Goal: Task Accomplishment & Management: Use online tool/utility

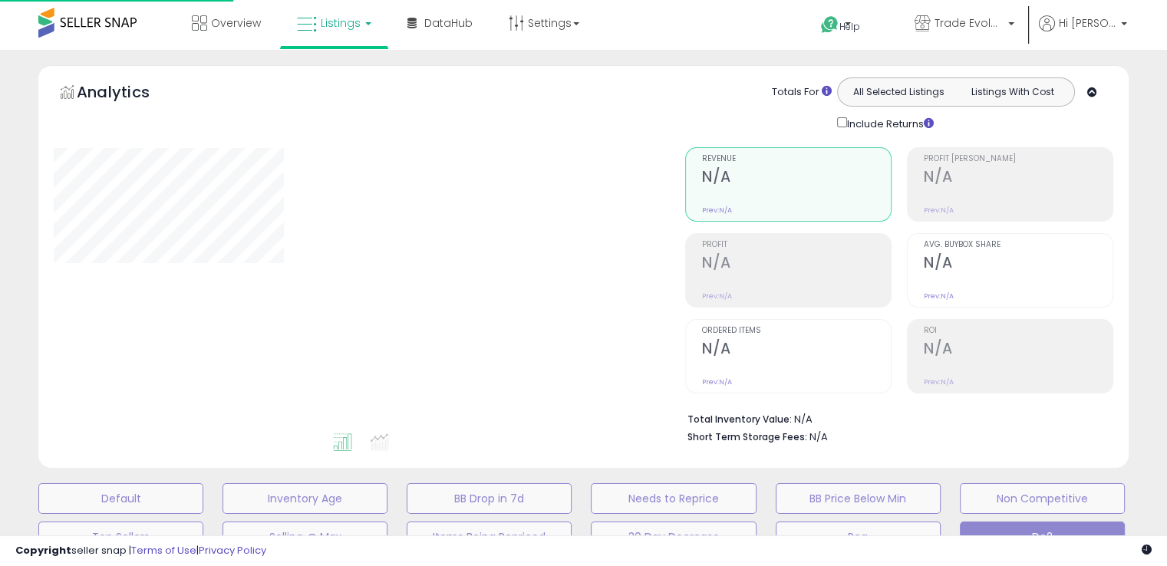
click at [1166, 114] on div "Include Returns" at bounding box center [997, 123] width 345 height 18
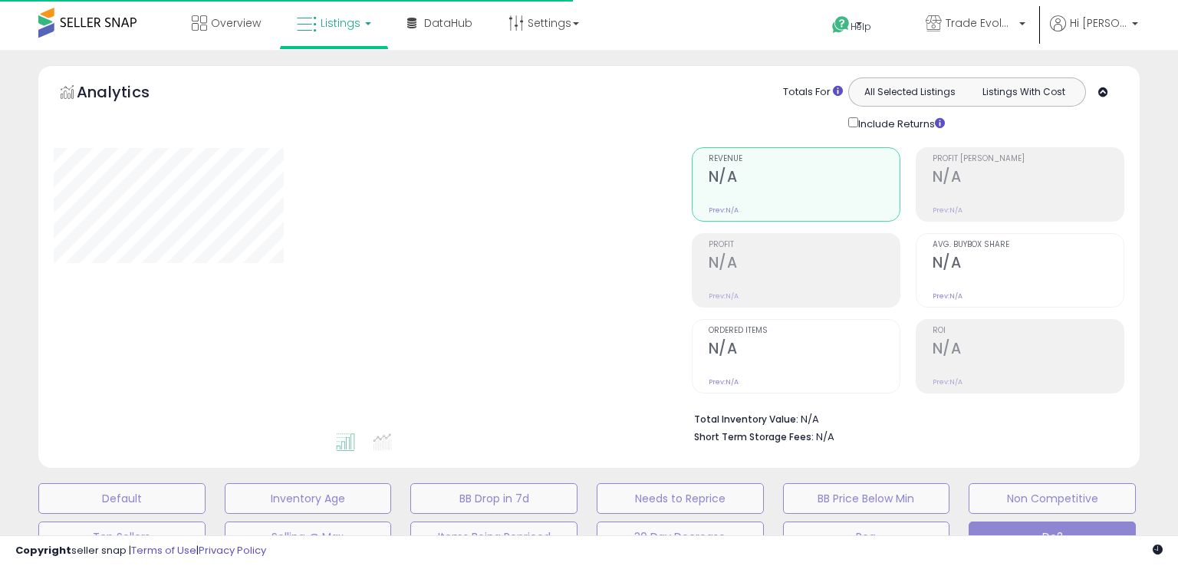
click at [1166, 114] on div "Include Returns" at bounding box center [1009, 123] width 345 height 18
type input "**********"
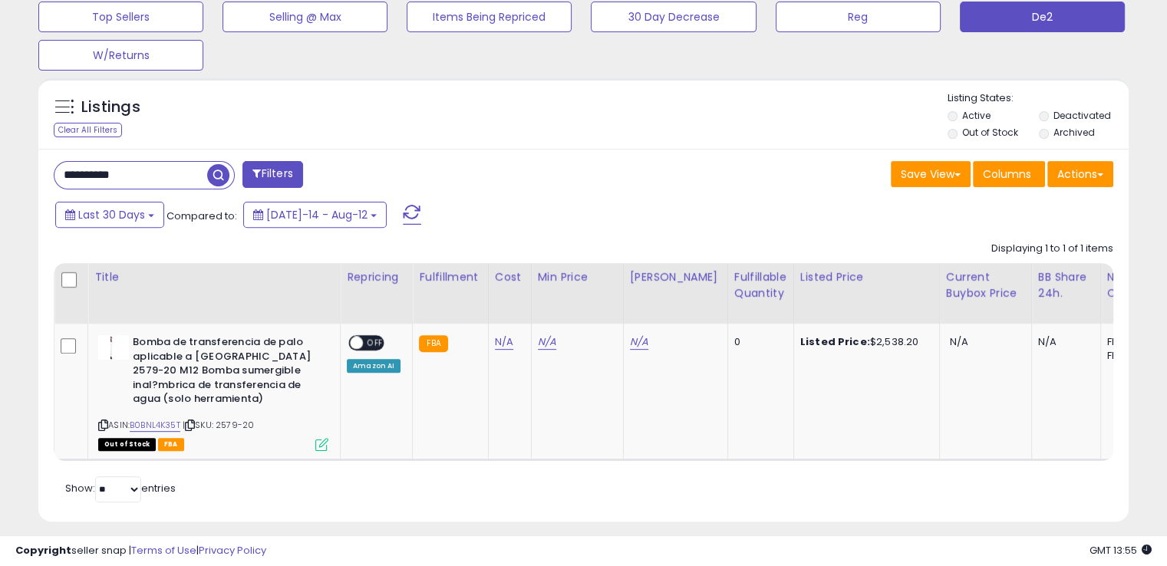
scroll to position [543, 0]
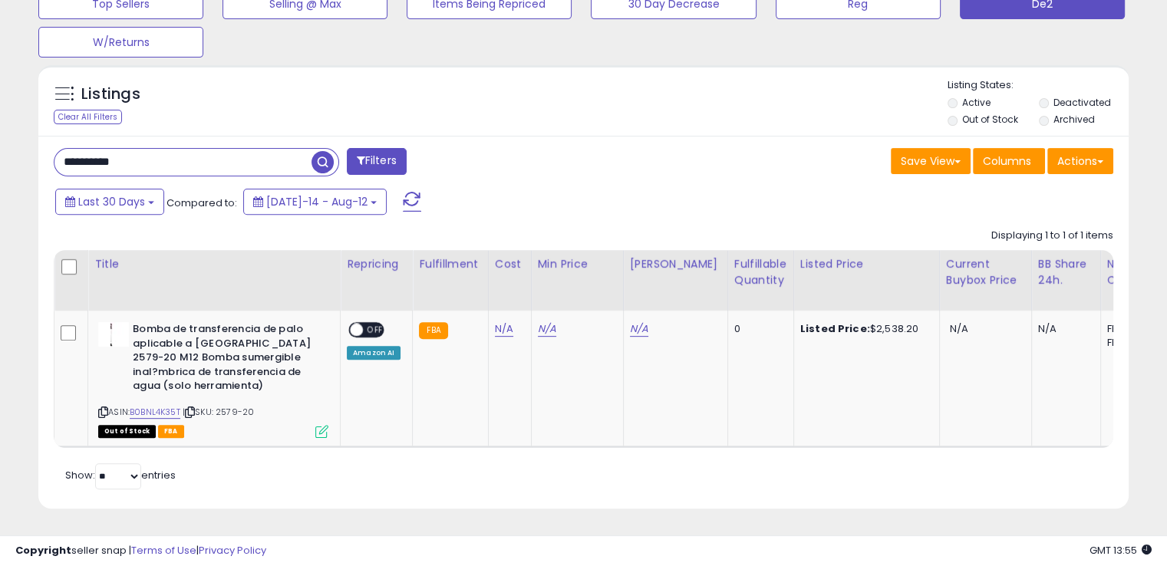
drag, startPoint x: 163, startPoint y: 143, endPoint x: 49, endPoint y: 152, distance: 113.8
click at [49, 152] on div "**********" at bounding box center [312, 163] width 541 height 31
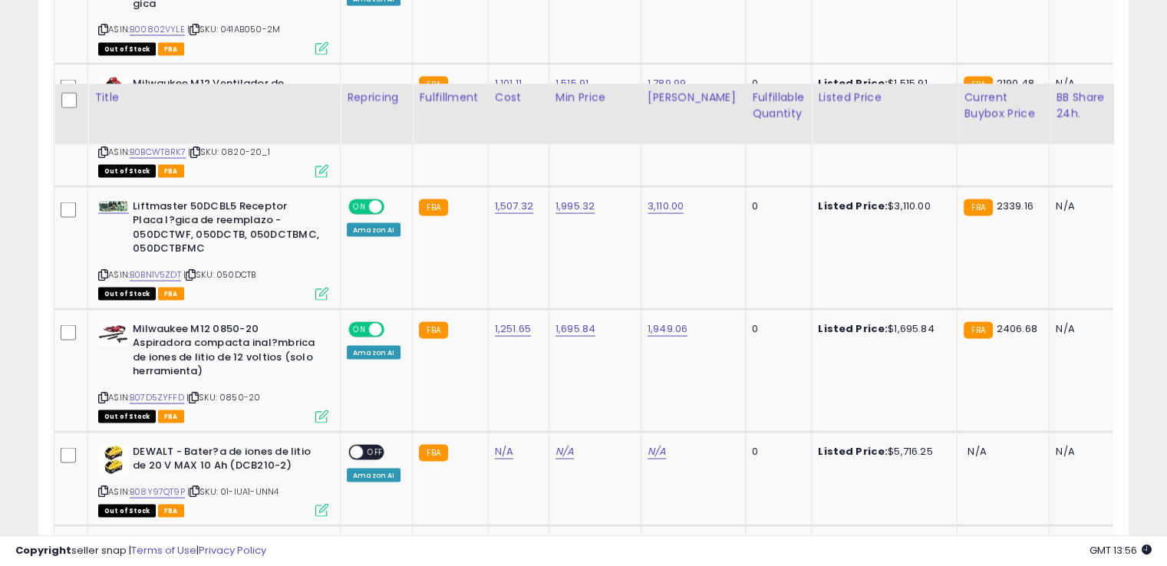
scroll to position [3069, 0]
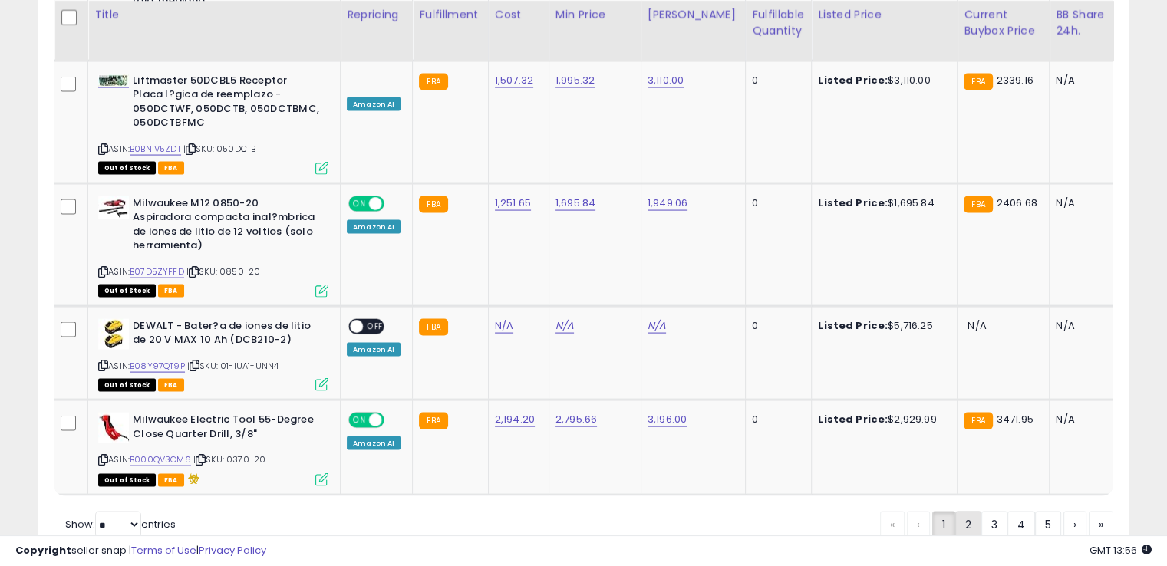
click at [963, 512] on link "2" at bounding box center [968, 525] width 26 height 26
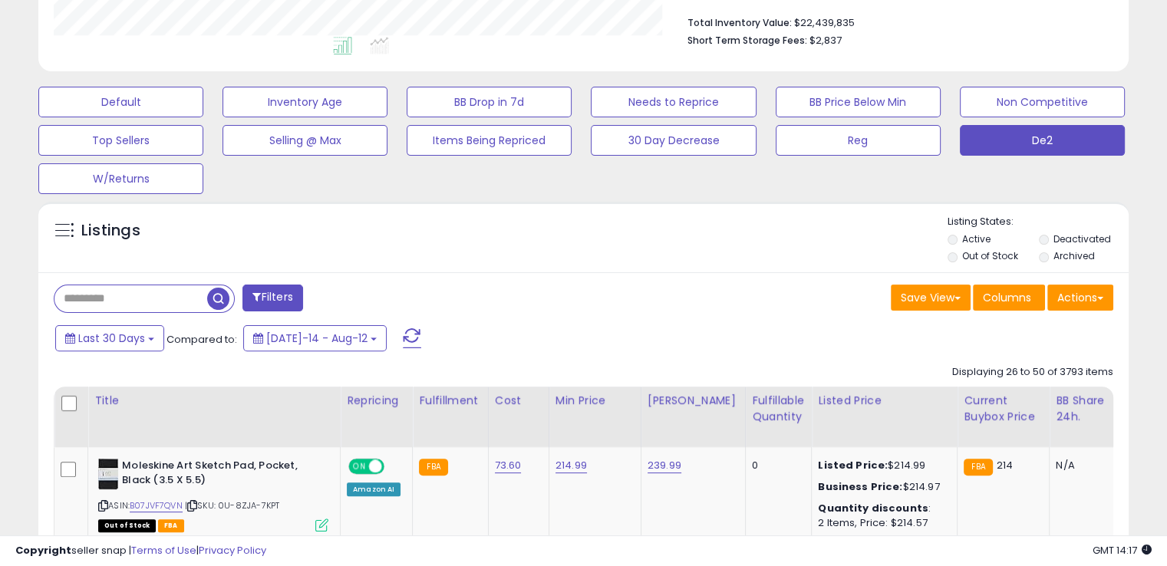
scroll to position [0, 0]
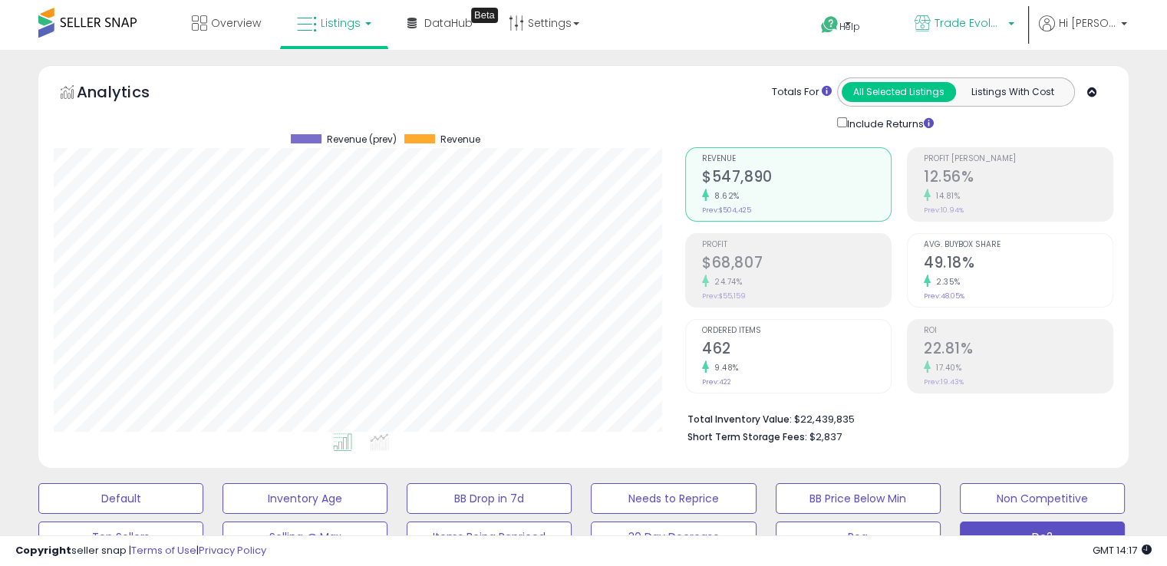
click at [969, 38] on link "Trade Evolution MX" at bounding box center [964, 25] width 123 height 50
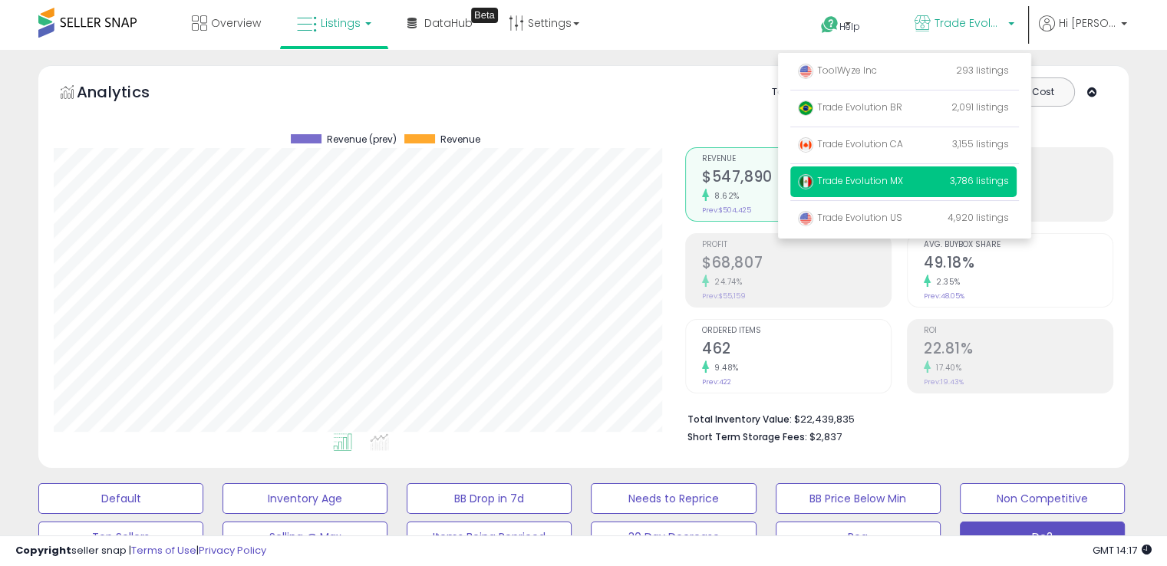
click at [851, 183] on span "Trade Evolution MX" at bounding box center [850, 180] width 105 height 13
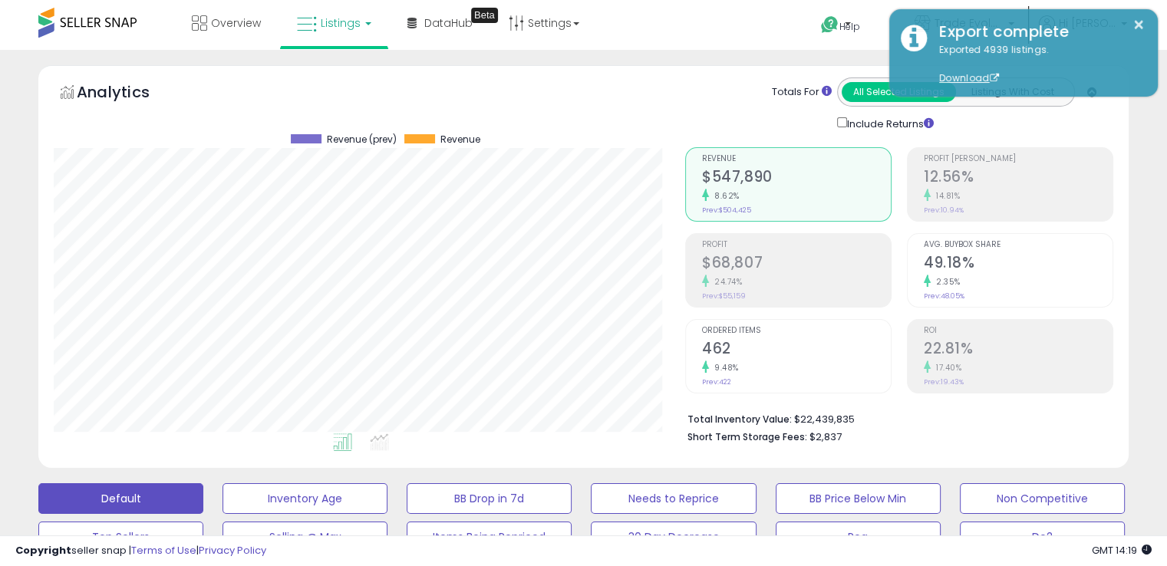
scroll to position [314, 630]
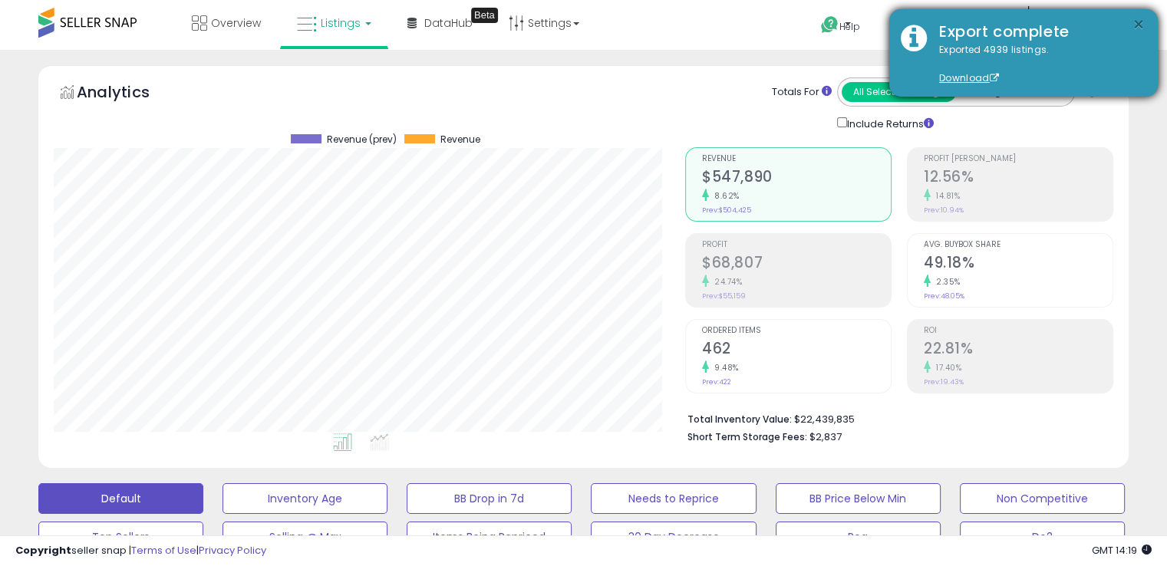
click at [1134, 18] on button "×" at bounding box center [1138, 24] width 12 height 19
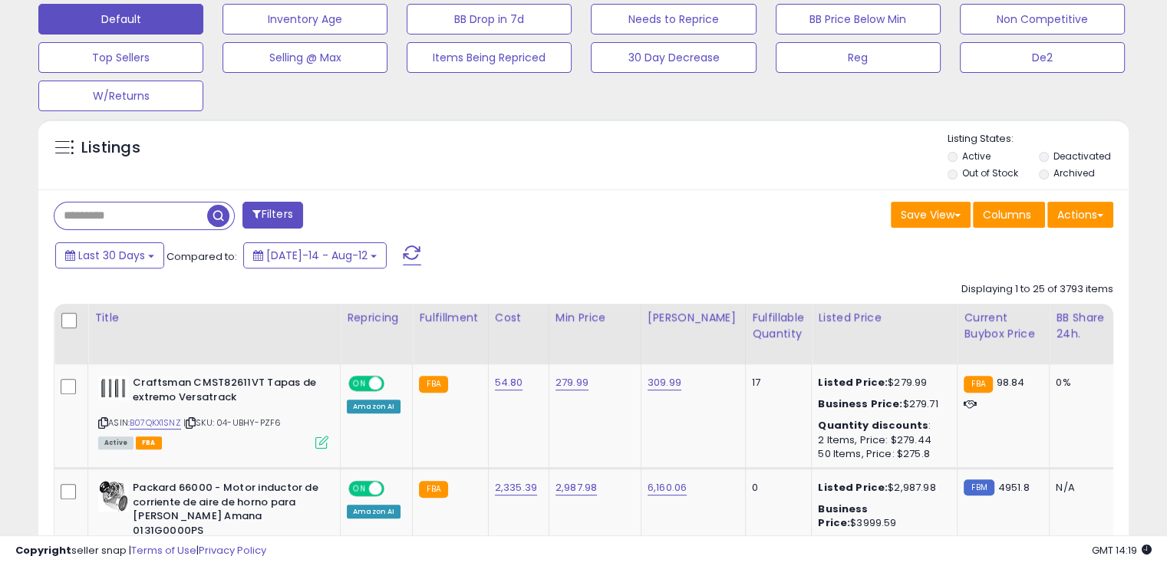
scroll to position [0, 0]
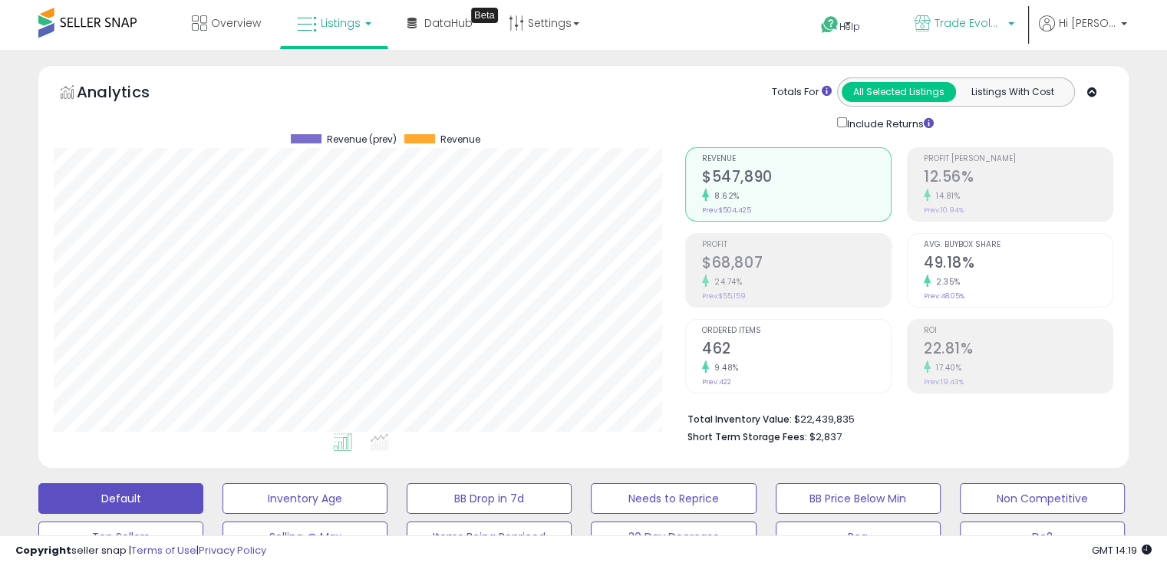
click at [1025, 28] on link "Trade Evolution MX" at bounding box center [964, 25] width 123 height 50
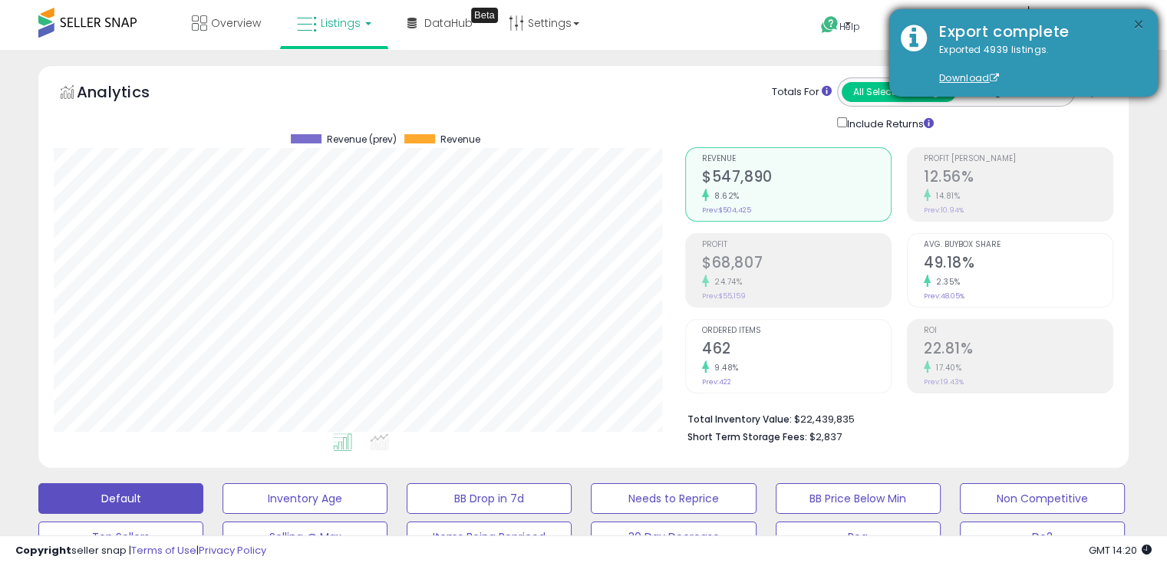
click at [1132, 26] on button "×" at bounding box center [1138, 24] width 12 height 19
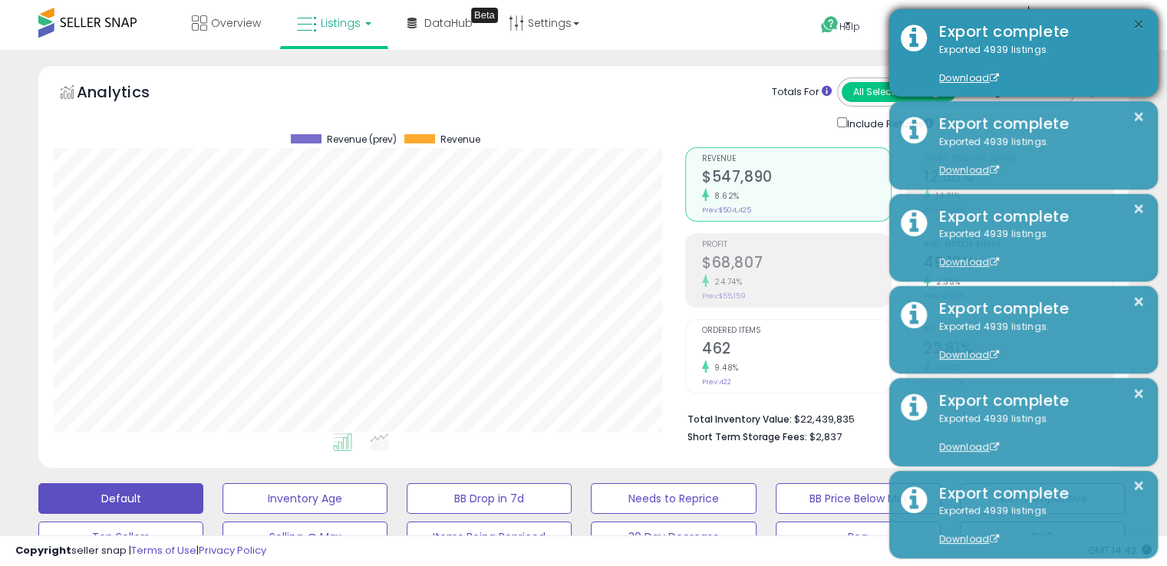
click at [1141, 28] on button "×" at bounding box center [1138, 24] width 12 height 19
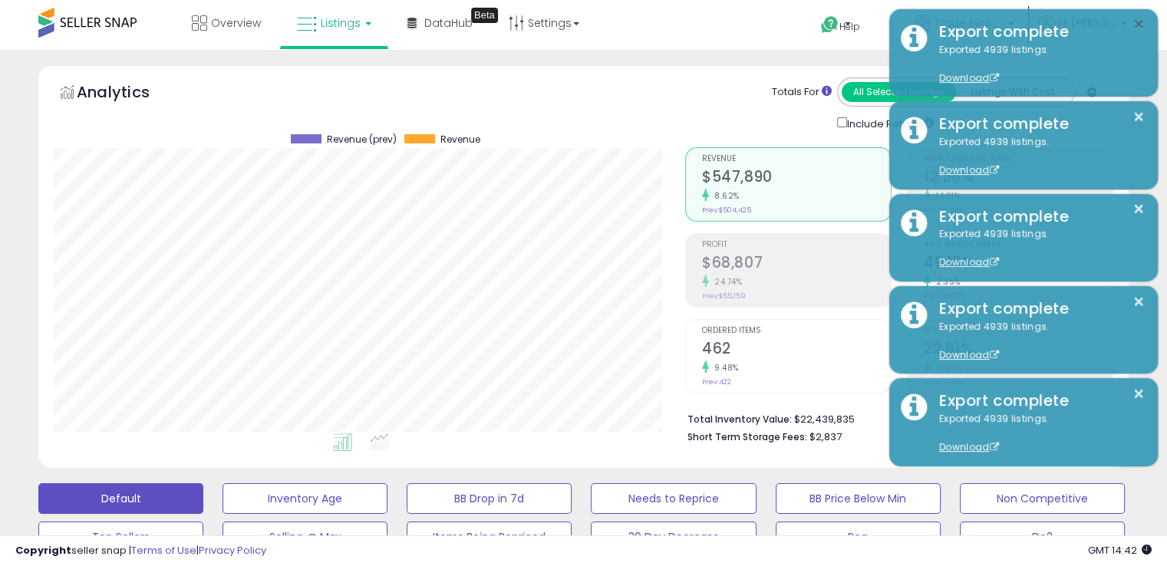
click at [1141, 28] on button "×" at bounding box center [1138, 24] width 12 height 19
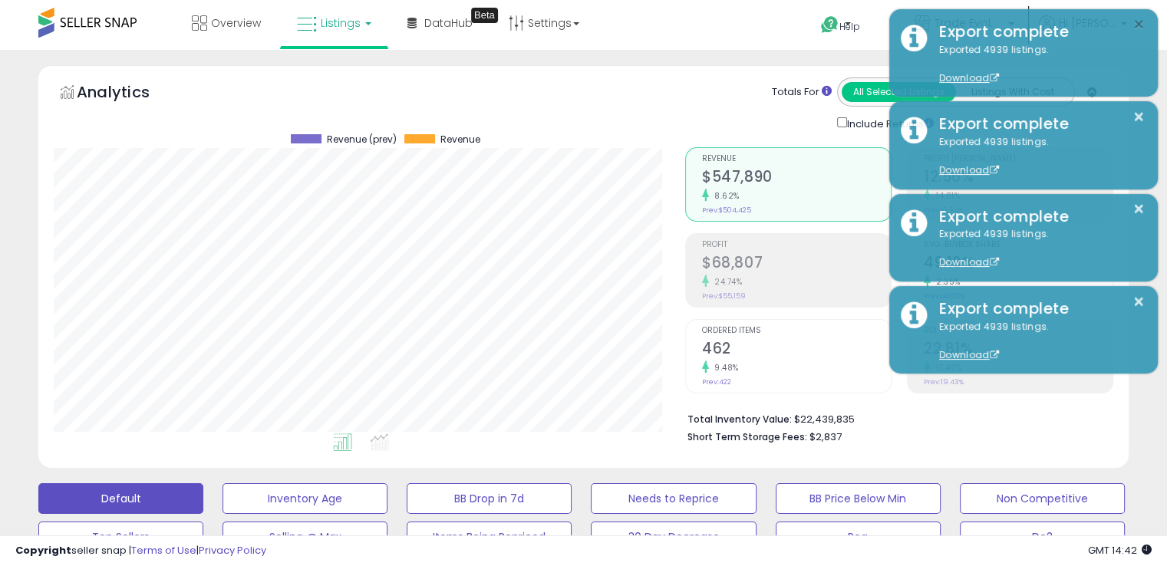
click at [1141, 28] on button "×" at bounding box center [1138, 24] width 12 height 19
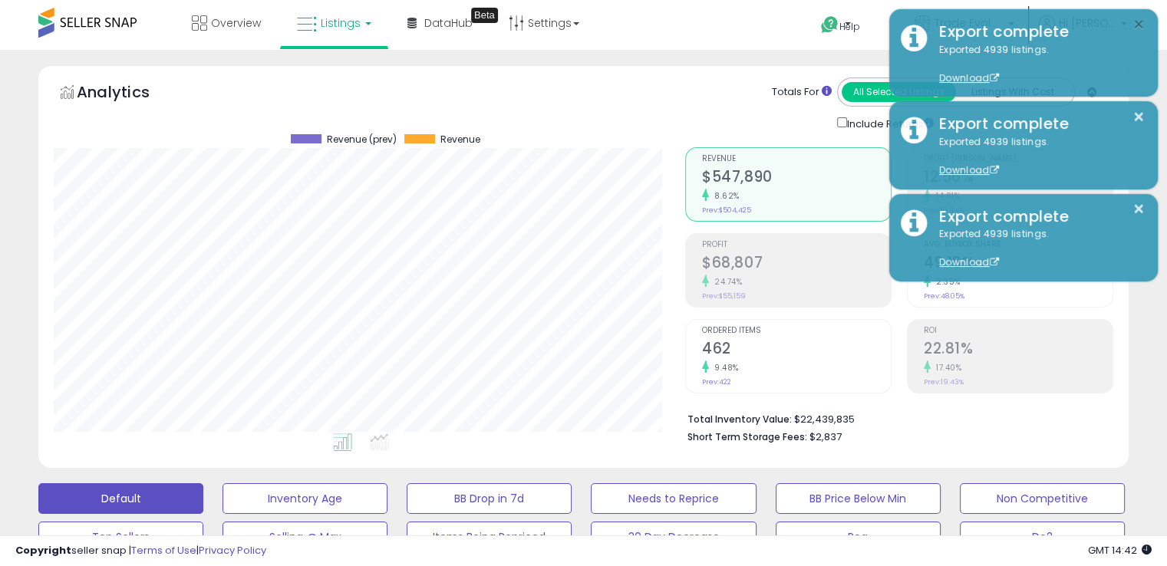
click at [1141, 28] on button "×" at bounding box center [1138, 24] width 12 height 19
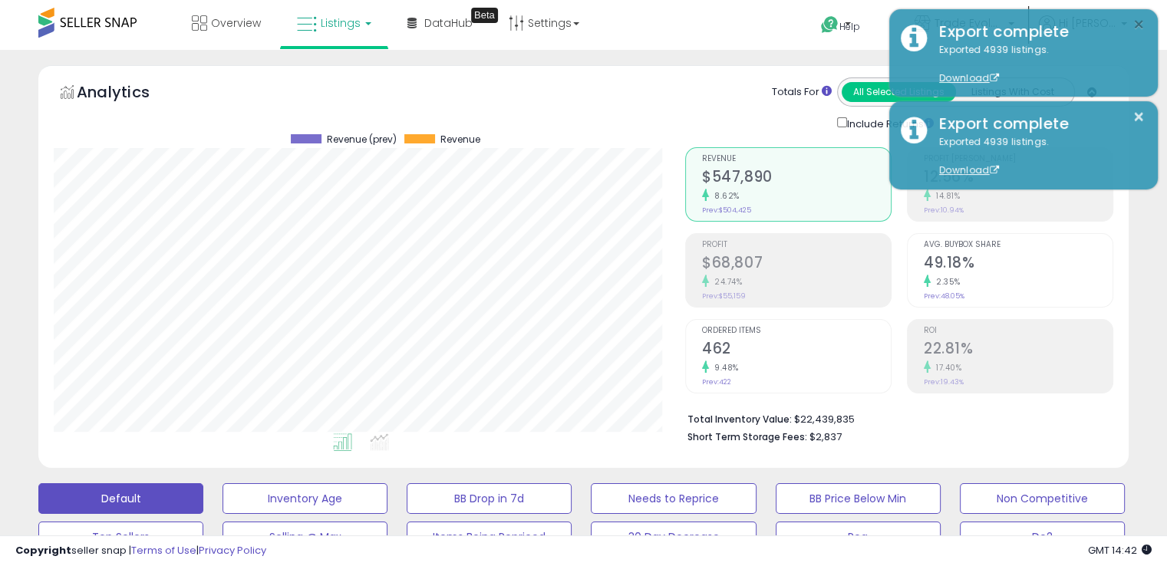
click at [1141, 28] on button "×" at bounding box center [1138, 24] width 12 height 19
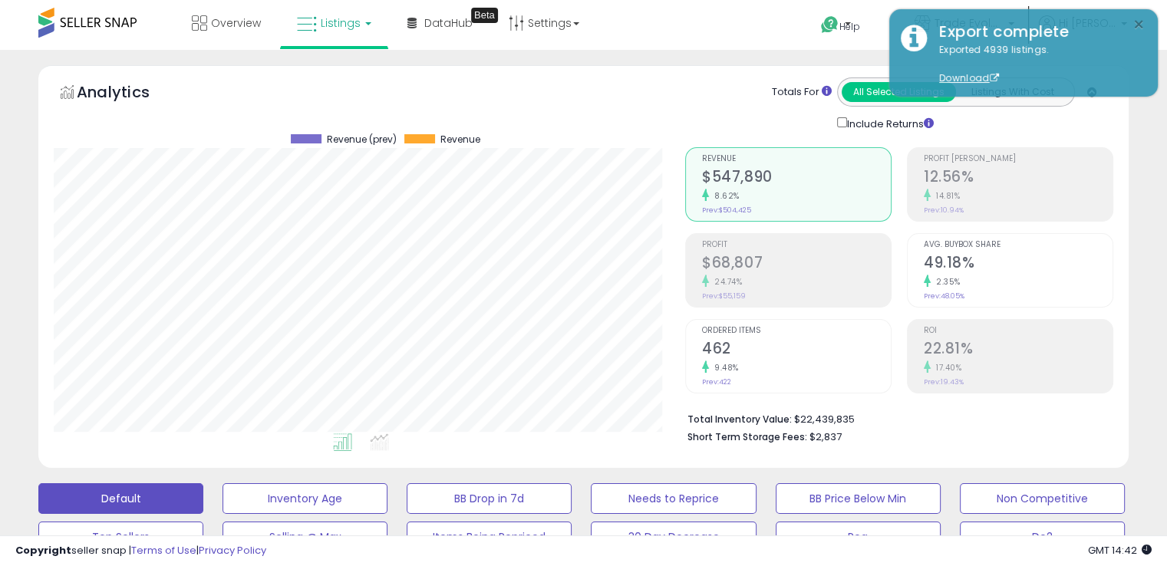
click at [1141, 28] on button "×" at bounding box center [1138, 24] width 12 height 19
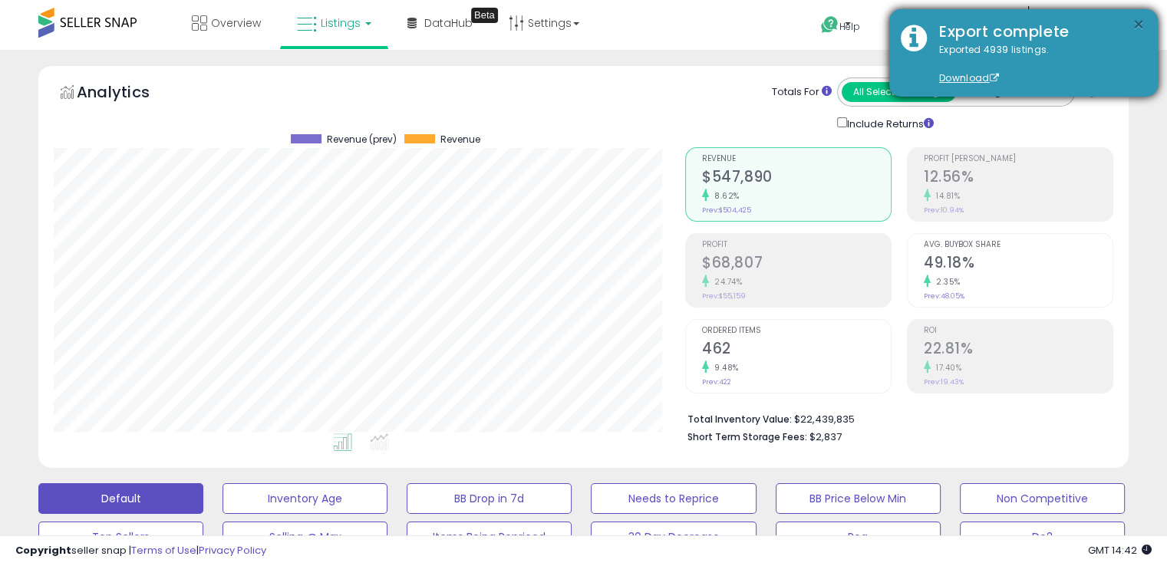
click at [1138, 24] on button "×" at bounding box center [1138, 24] width 12 height 19
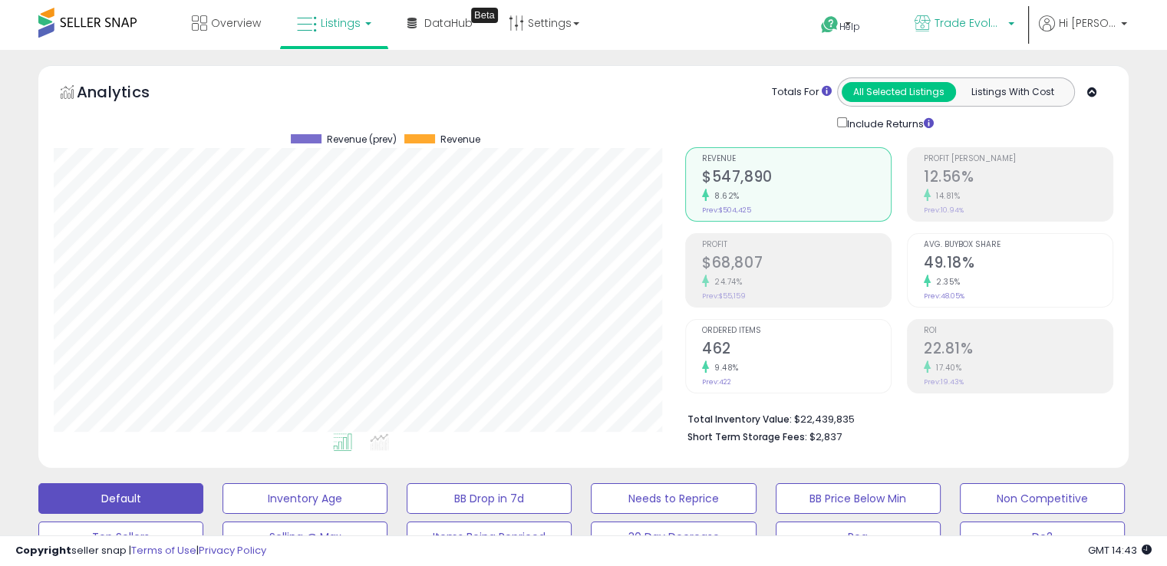
click at [996, 19] on span "Trade Evolution MX" at bounding box center [968, 22] width 69 height 15
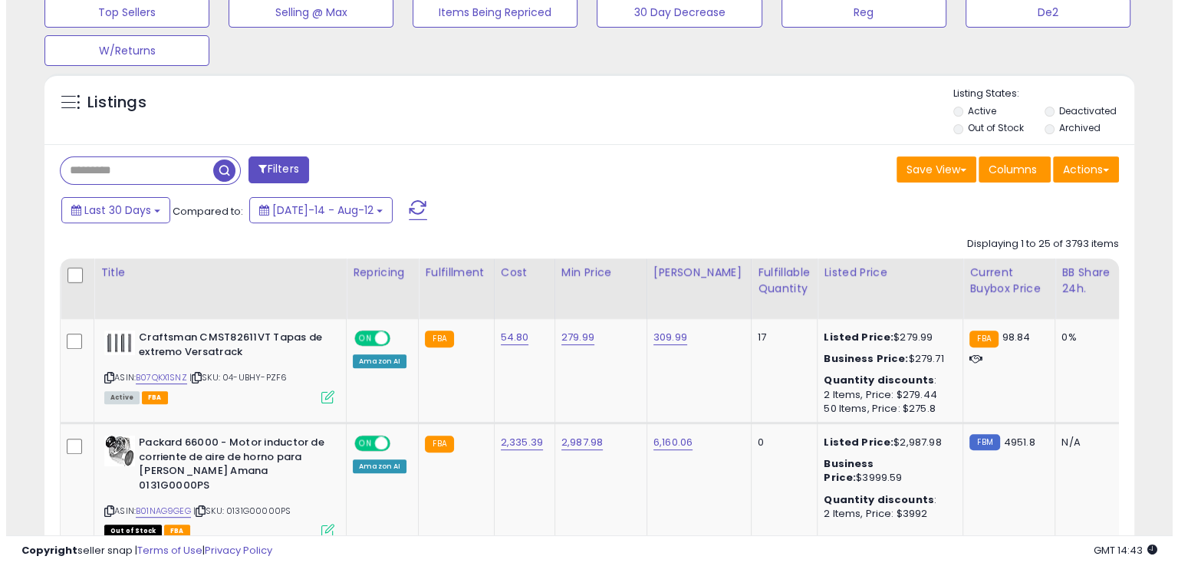
scroll to position [607, 0]
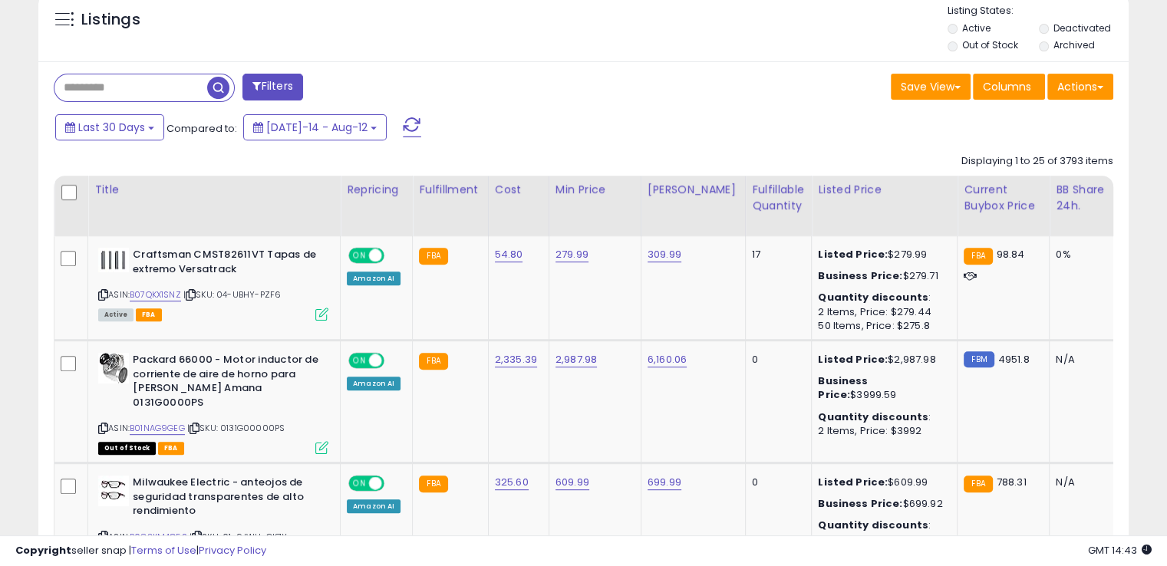
click at [264, 80] on button "Filters" at bounding box center [272, 87] width 60 height 27
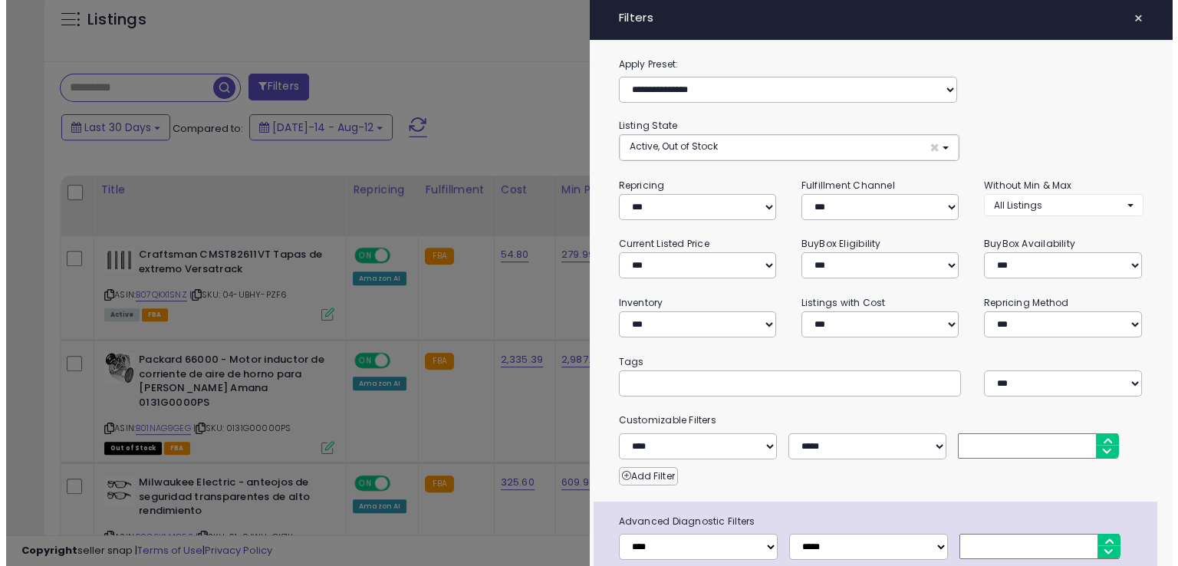
scroll to position [314, 638]
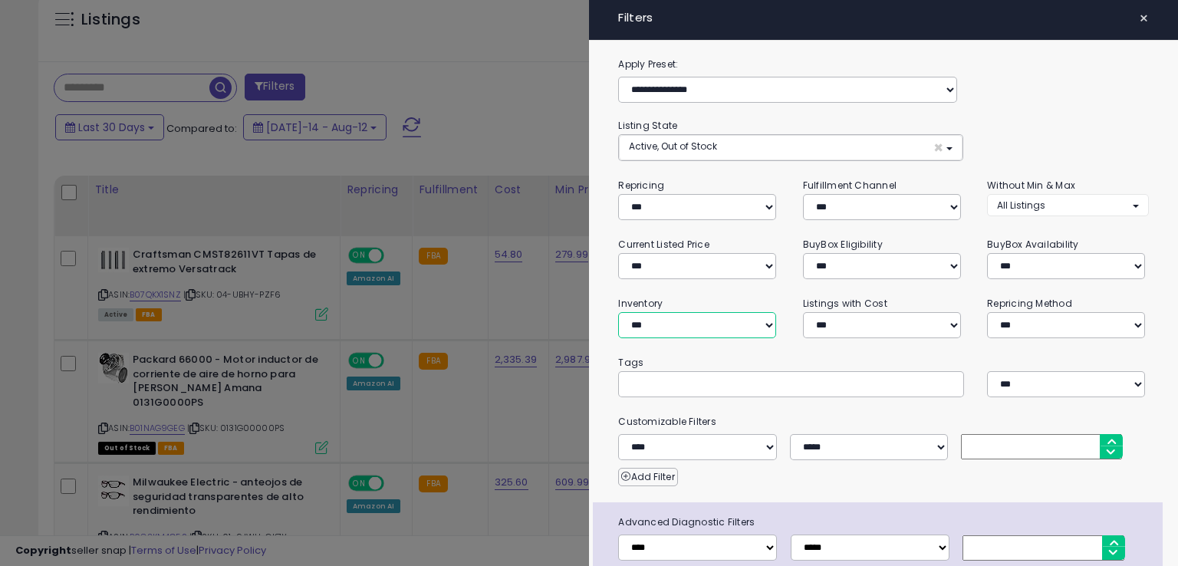
click at [727, 325] on select "**********" at bounding box center [697, 325] width 158 height 26
select select "********"
click at [618, 312] on select "**********" at bounding box center [697, 325] width 158 height 26
click at [1094, 199] on button "All Listings" at bounding box center [1067, 205] width 161 height 22
select select "**********"
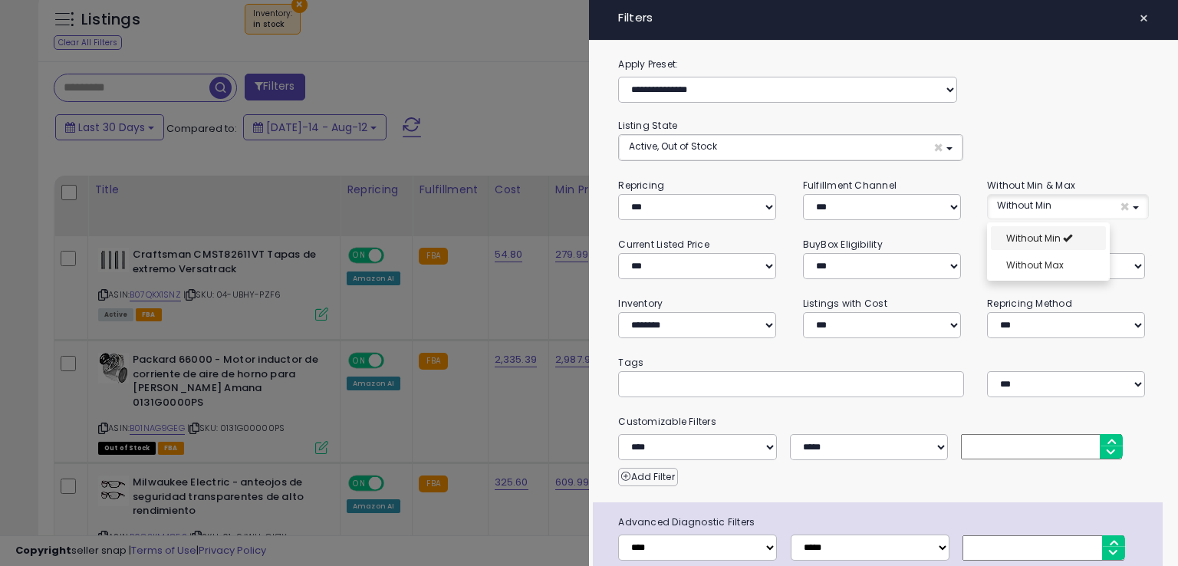
click at [1040, 232] on span "Without Min" at bounding box center [1033, 238] width 54 height 13
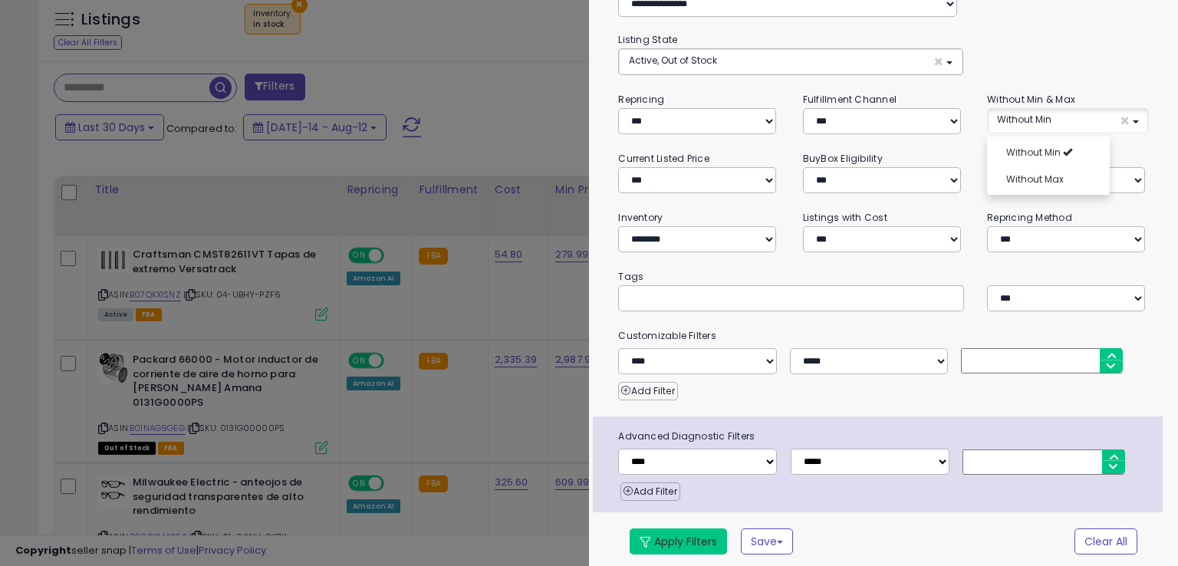
click at [666, 541] on button "Apply Filters" at bounding box center [678, 541] width 97 height 26
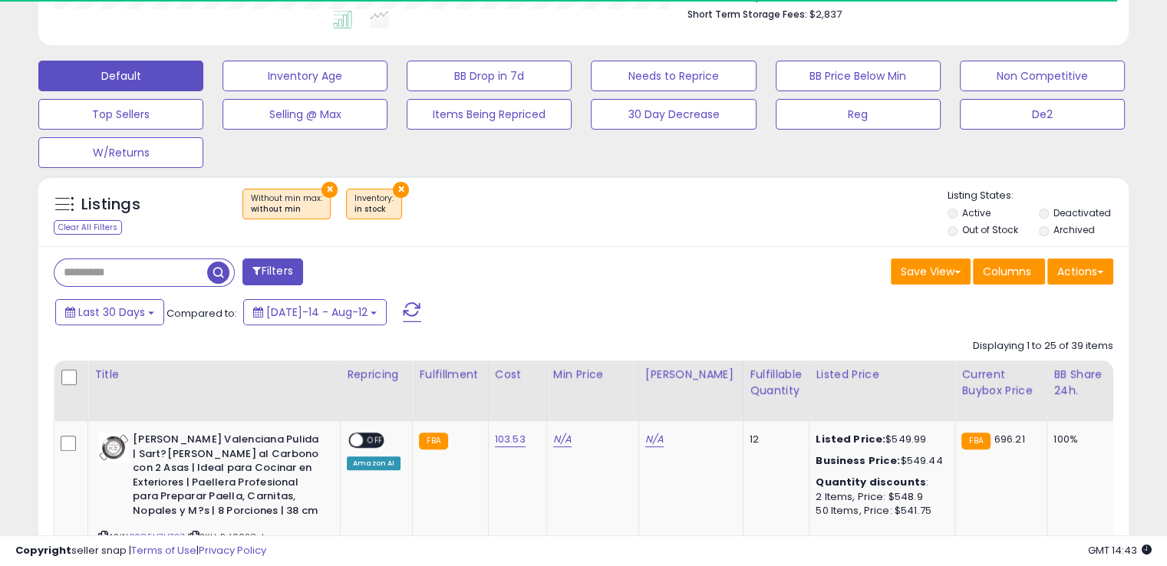
scroll to position [766633, 766316]
click at [958, 228] on li "Out of Stock" at bounding box center [991, 231] width 89 height 17
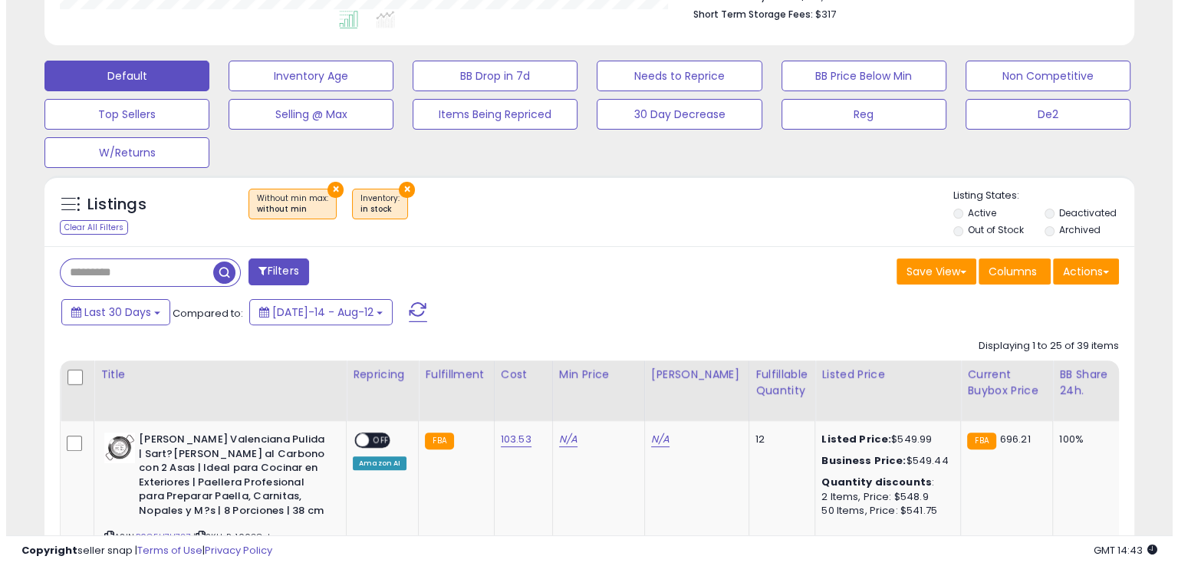
scroll to position [314, 630]
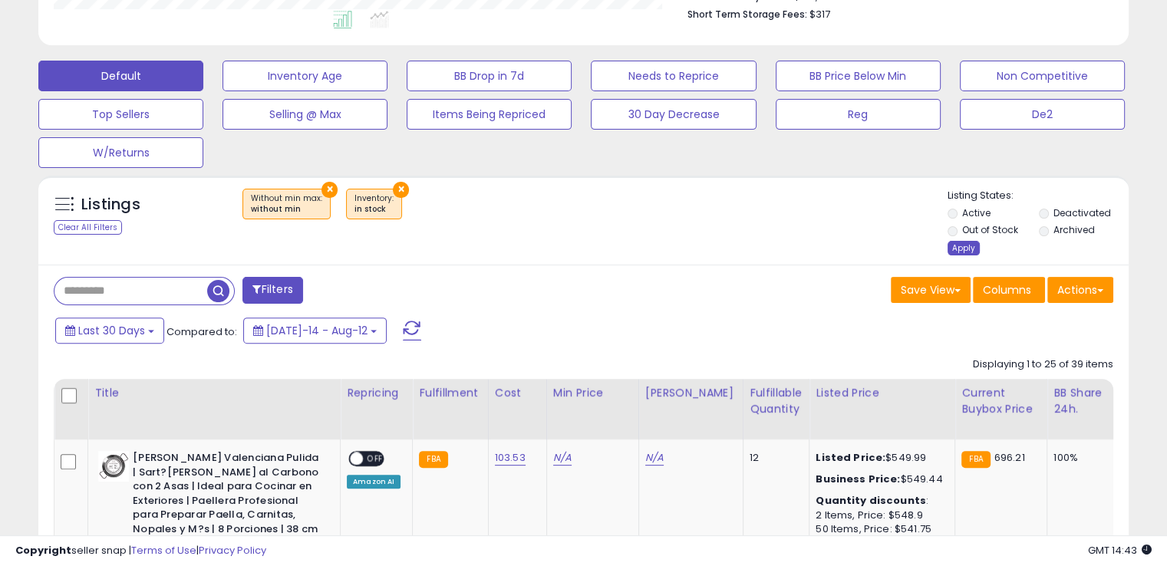
click at [955, 252] on div "Apply" at bounding box center [963, 248] width 32 height 15
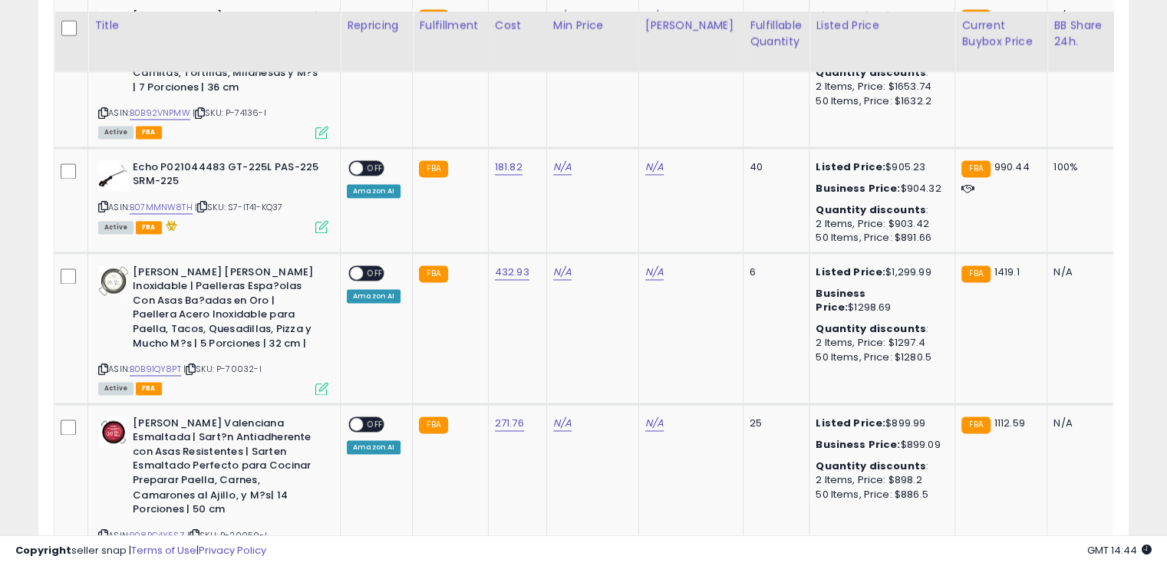
scroll to position [2439, 0]
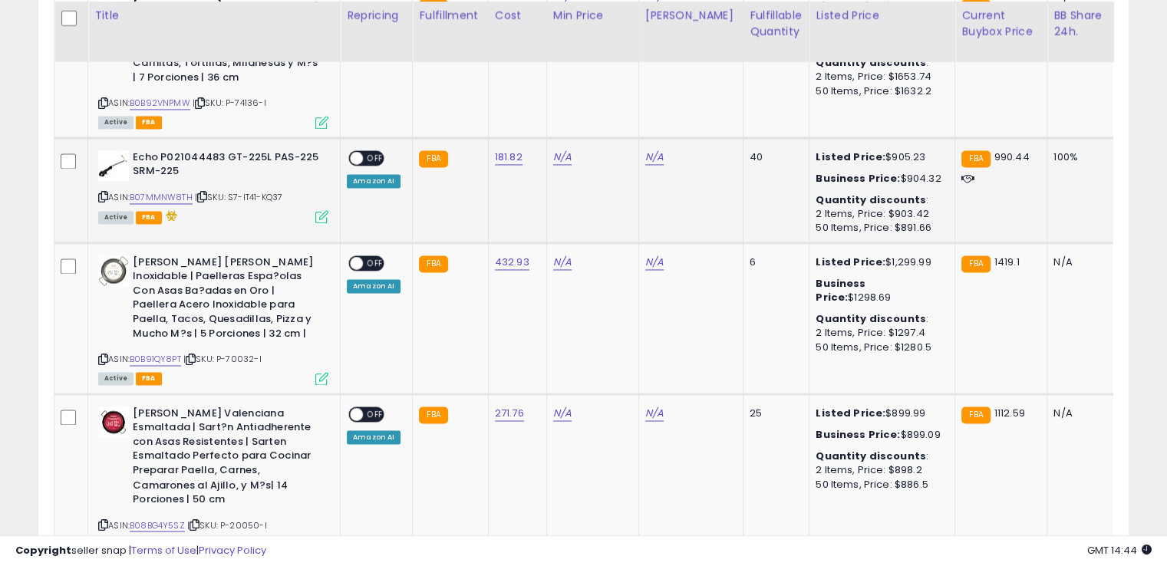
click at [169, 210] on icon at bounding box center [170, 215] width 16 height 11
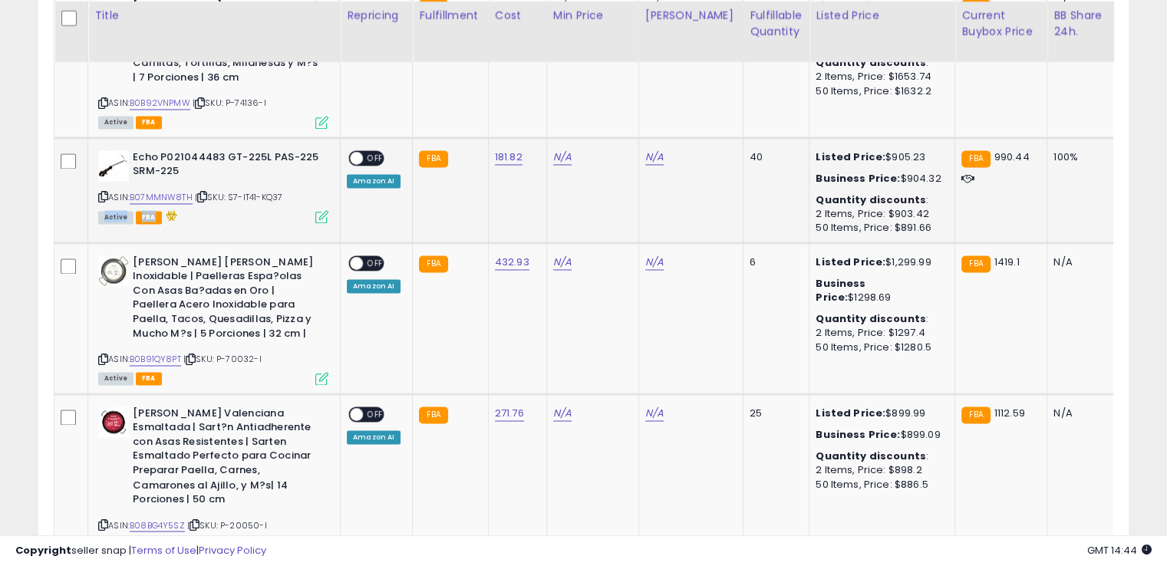
click at [169, 210] on icon at bounding box center [170, 215] width 16 height 11
click at [201, 160] on td "Echo P021044483 GT-225L PAS-225 SRM-225 ASIN: B07MMNW8TH | SKU: S7-IT41-KQ37 Ac…" at bounding box center [214, 189] width 252 height 105
click at [163, 210] on icon at bounding box center [170, 215] width 16 height 11
click at [160, 191] on link "B07MMNW8TH" at bounding box center [161, 197] width 63 height 13
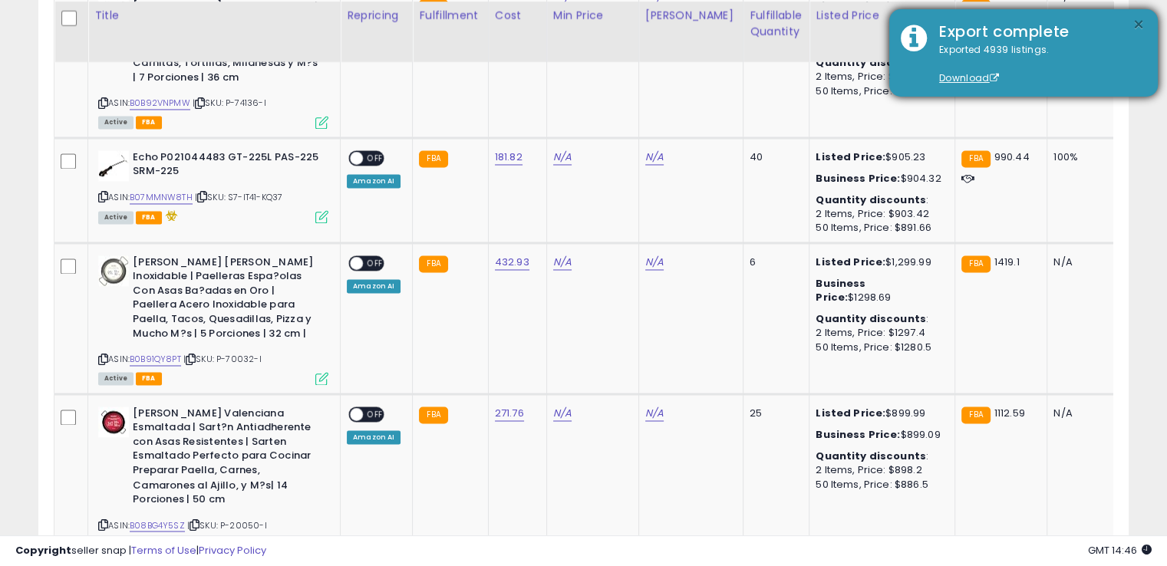
click at [1140, 21] on button "×" at bounding box center [1138, 24] width 12 height 19
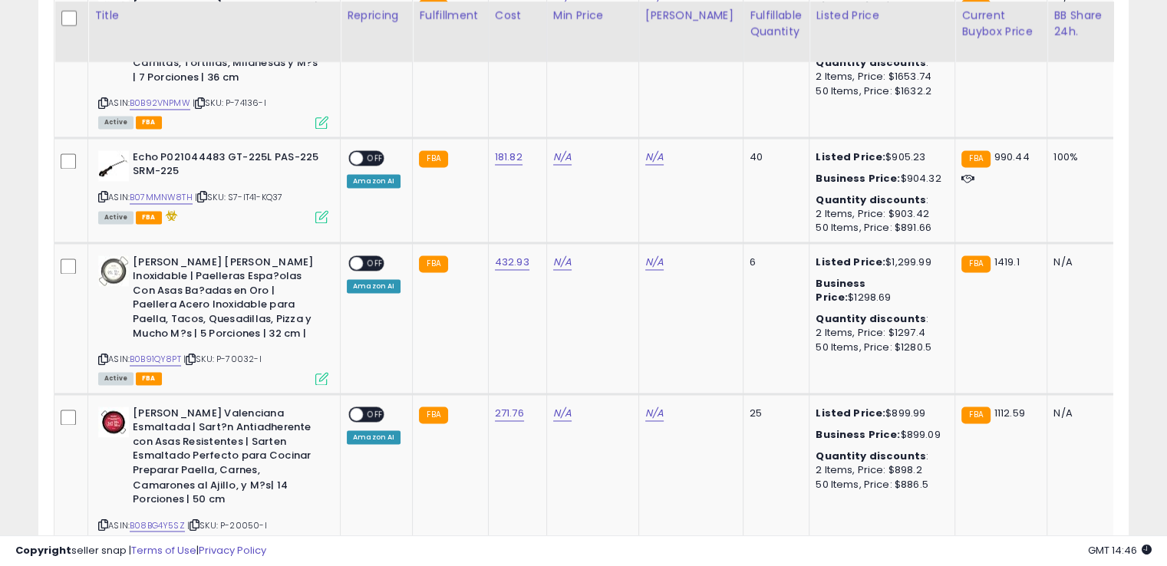
click at [1137, 44] on div "Listings Clear All Filters × Without min max : without min ×" at bounding box center [583, 253] width 1113 height 4202
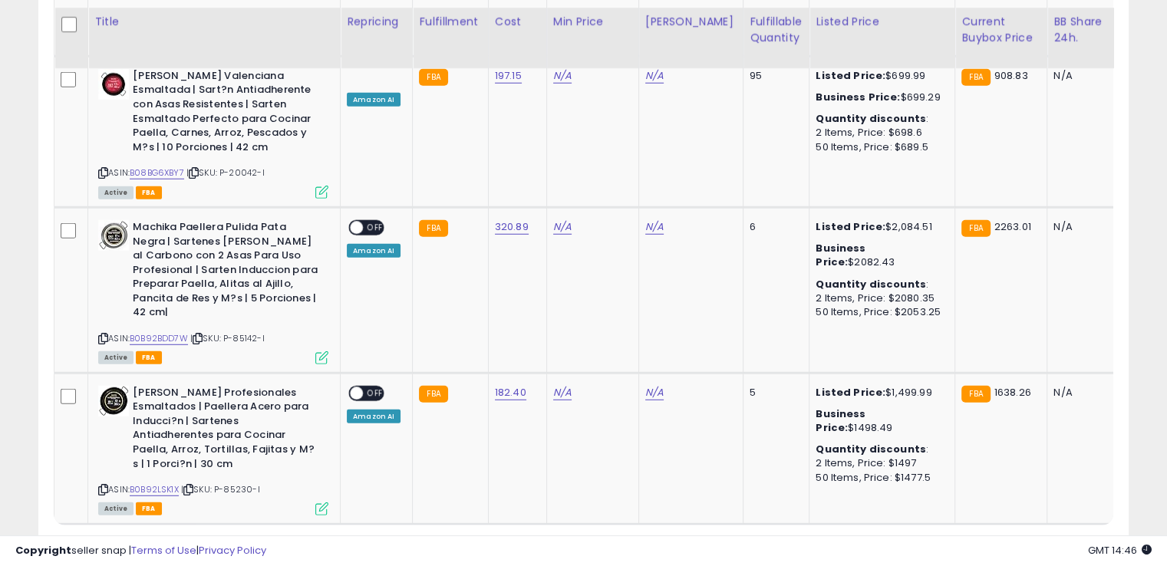
scroll to position [4180, 0]
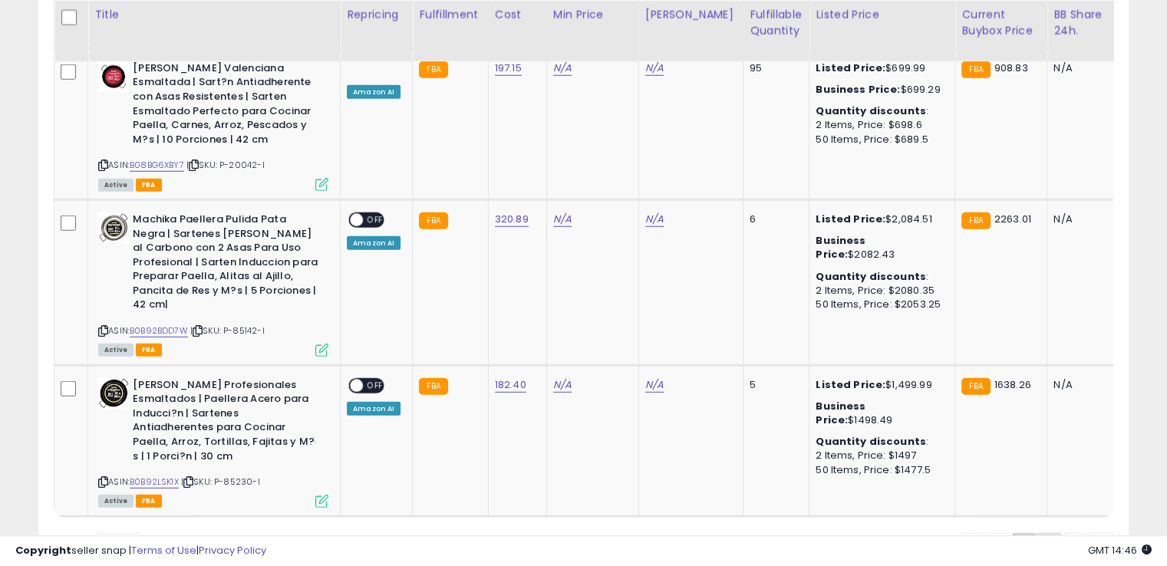
click at [1052, 533] on link "2" at bounding box center [1048, 546] width 26 height 26
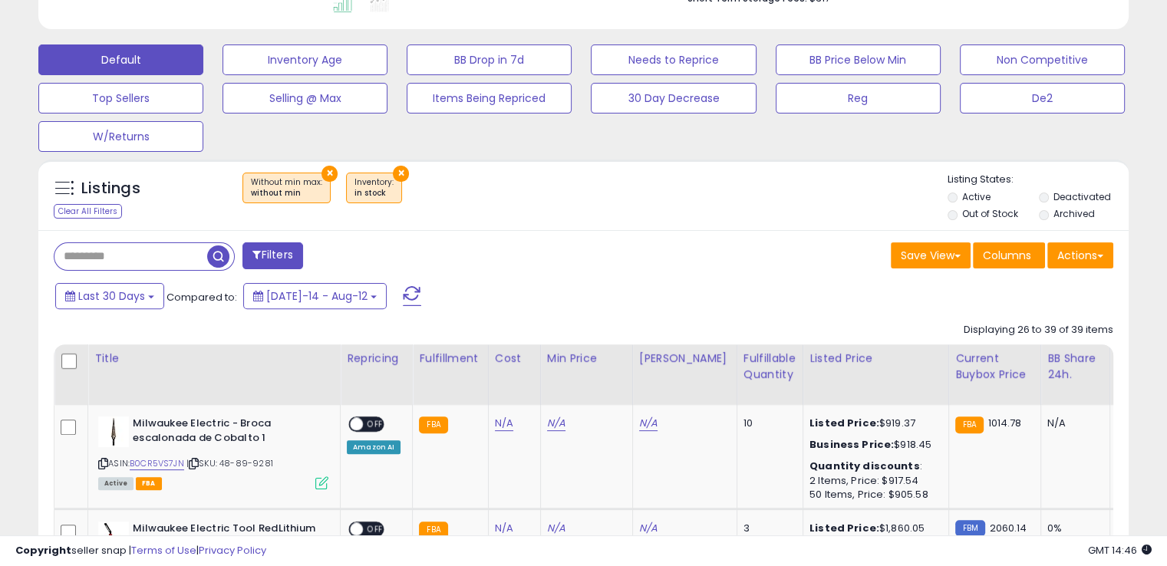
scroll to position [436, 0]
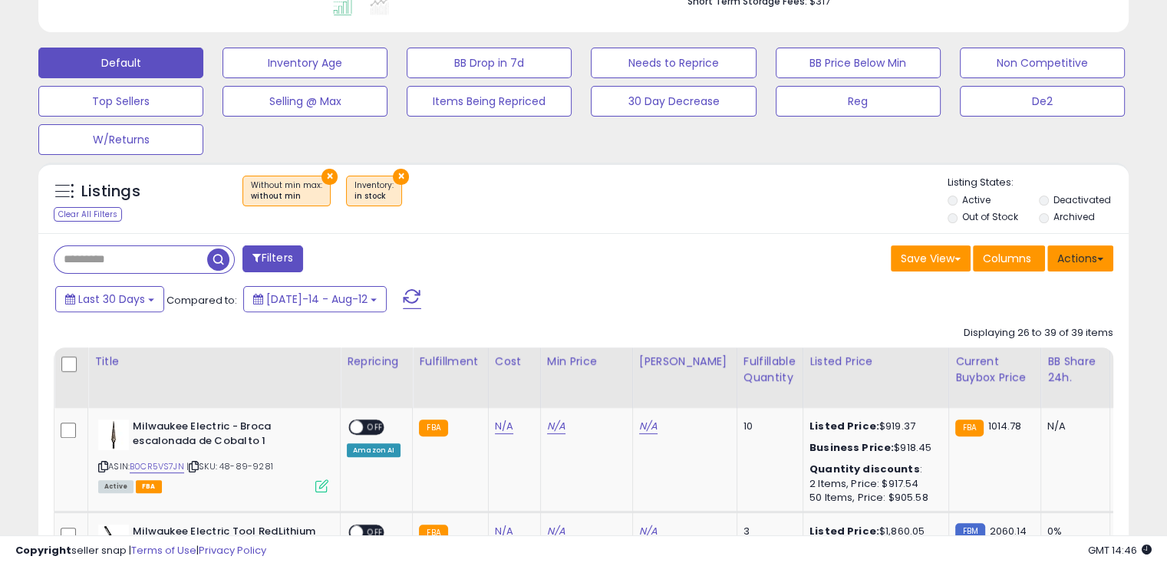
click at [1080, 252] on button "Actions" at bounding box center [1080, 258] width 66 height 26
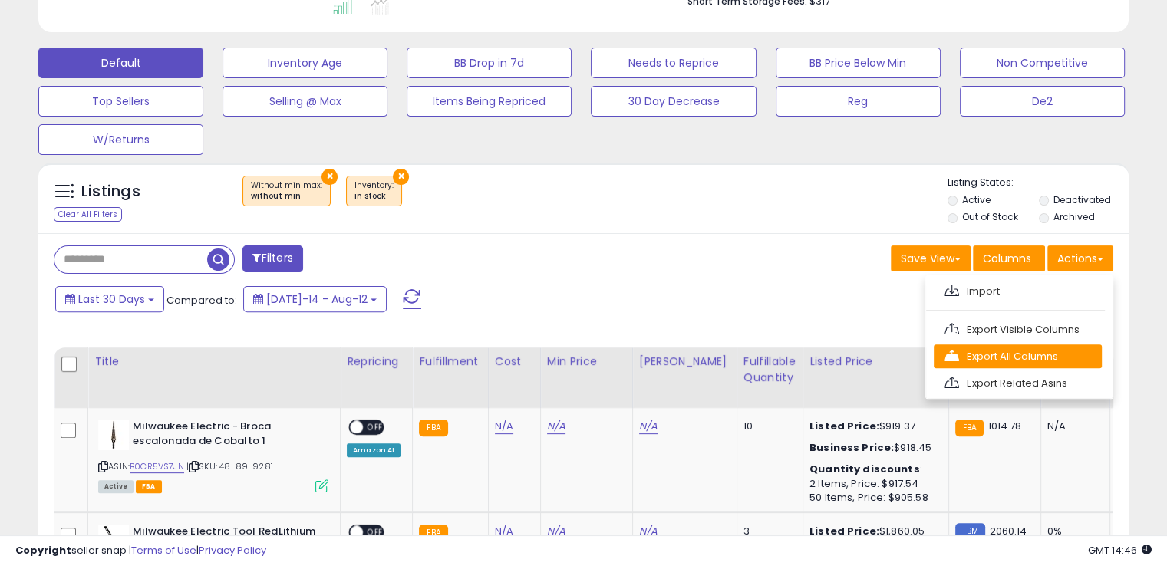
click at [1011, 356] on link "Export All Columns" at bounding box center [1017, 356] width 168 height 24
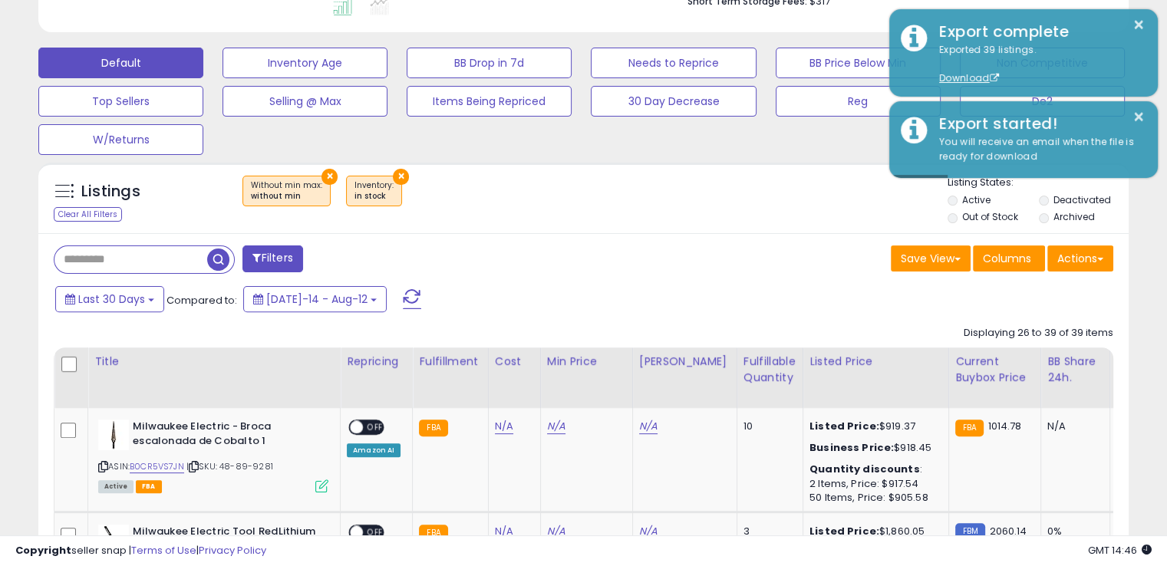
scroll to position [0, 0]
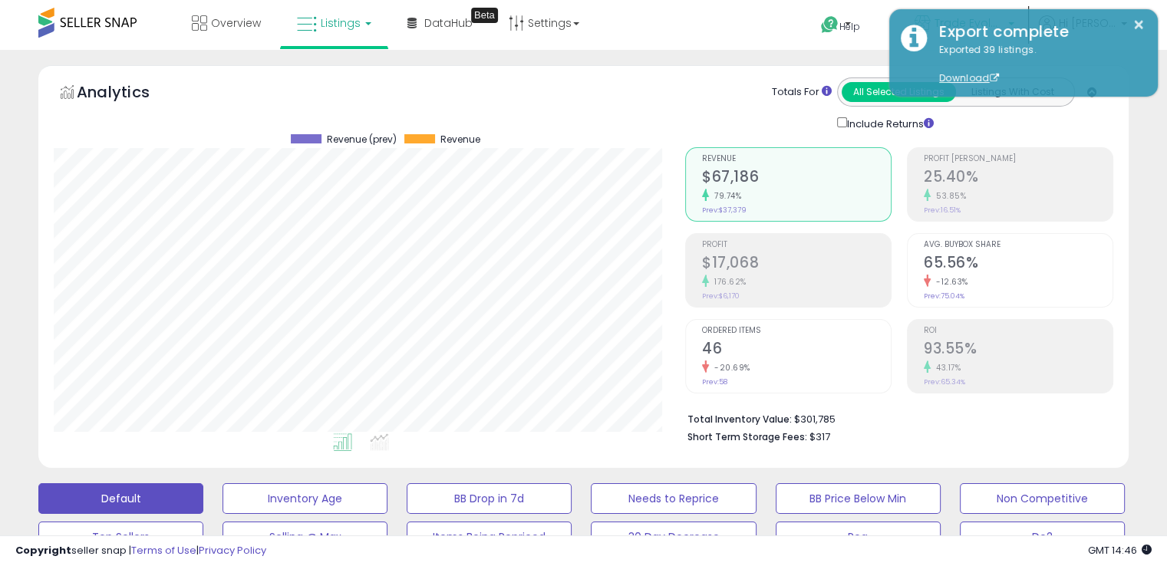
click at [984, 4] on link "Trade Evolution MX" at bounding box center [964, 25] width 123 height 50
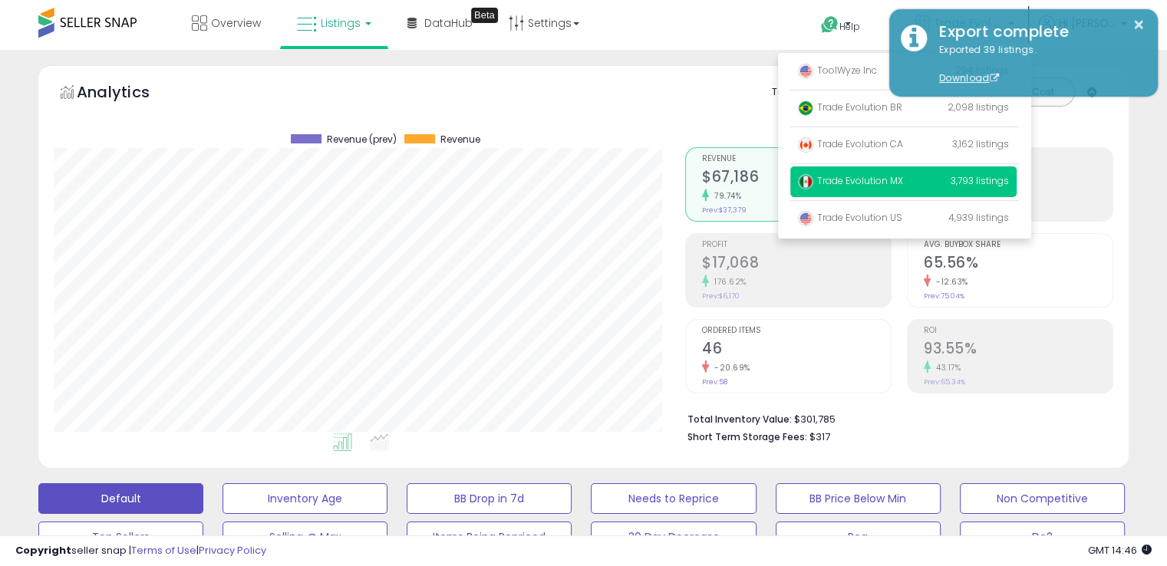
click at [1157, 130] on div "Include Returns" at bounding box center [997, 123] width 345 height 18
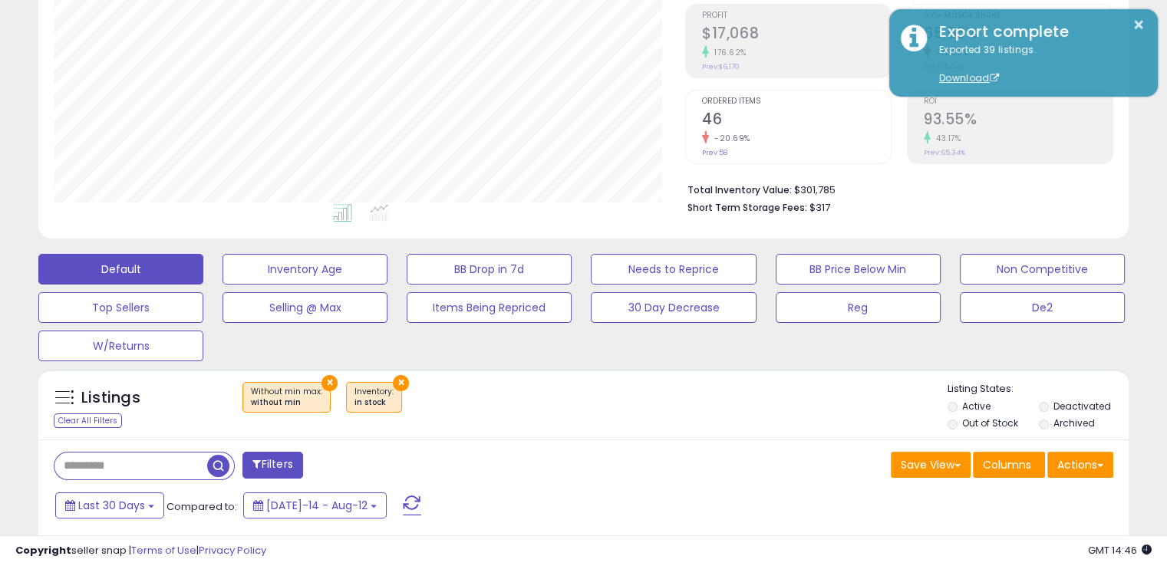
scroll to position [235, 0]
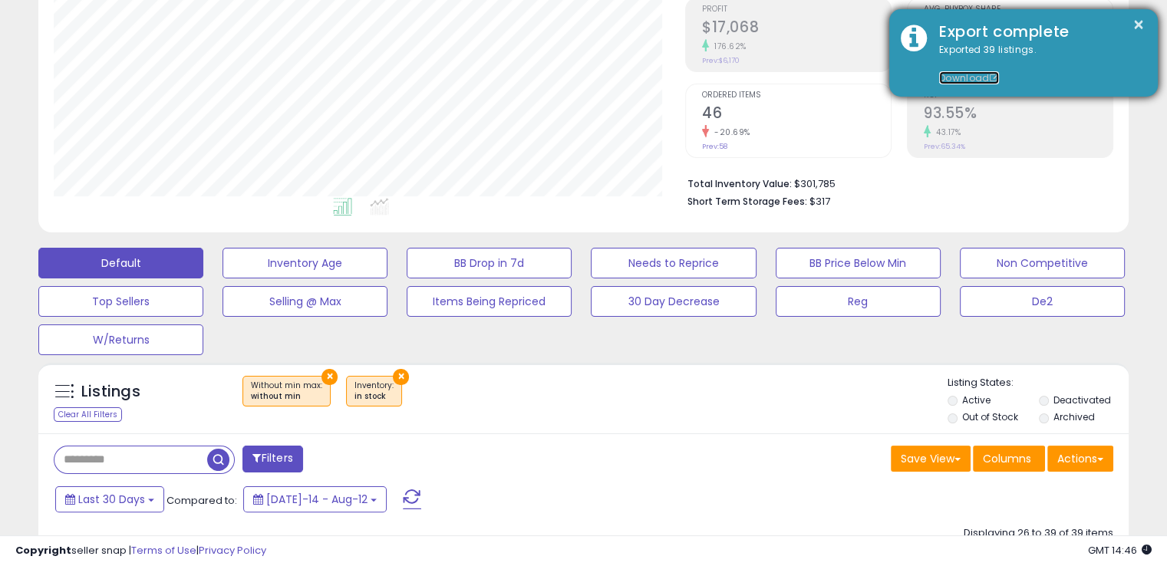
click at [953, 77] on link "Download" at bounding box center [969, 77] width 60 height 13
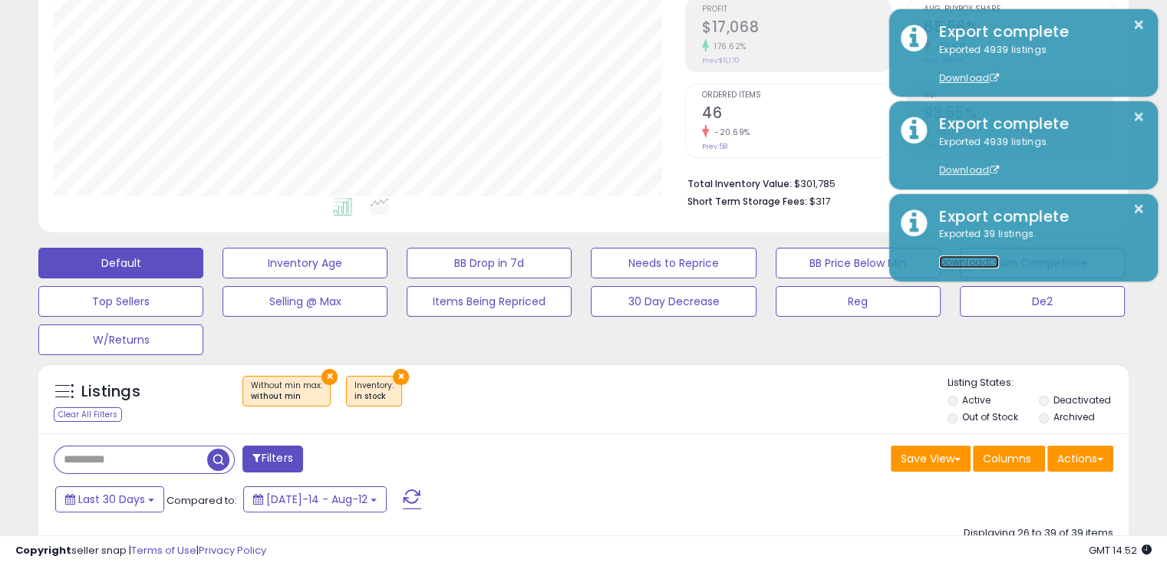
scroll to position [0, 0]
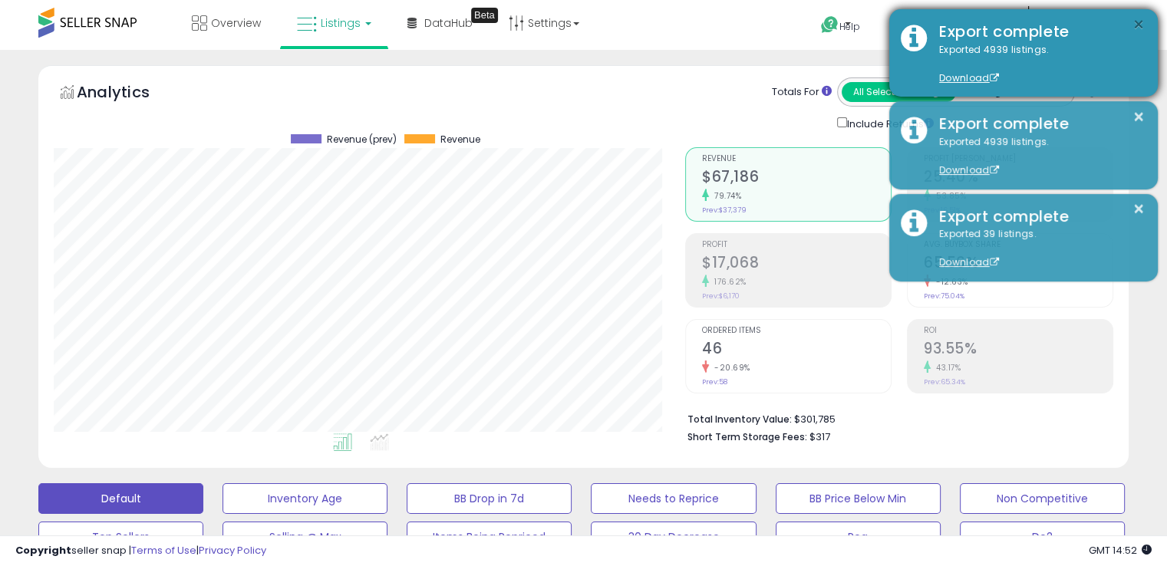
click at [1138, 23] on button "×" at bounding box center [1138, 24] width 12 height 19
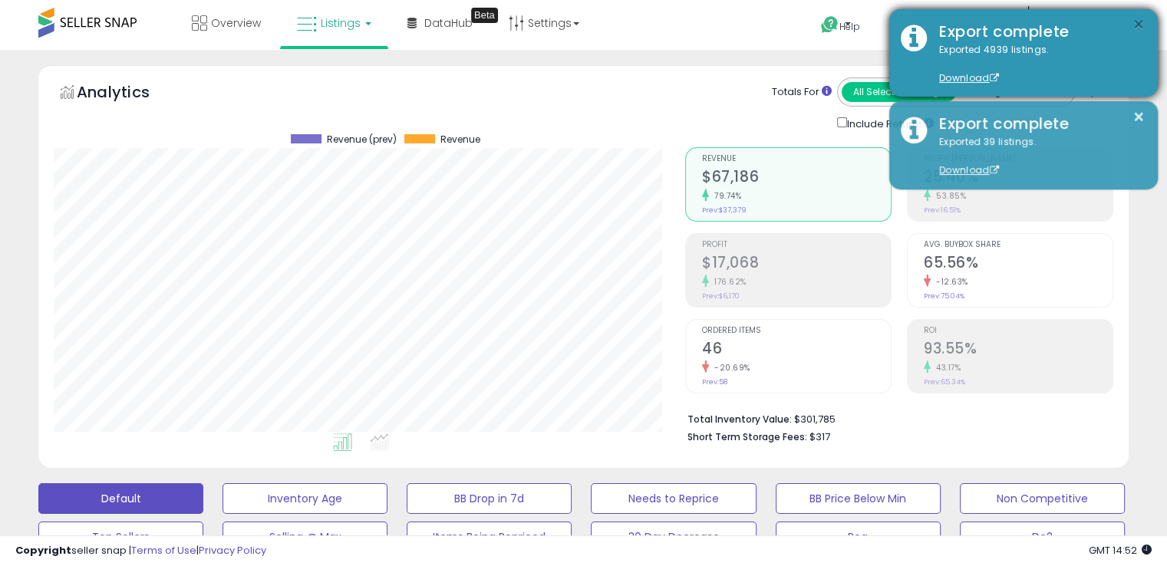
click at [1134, 16] on button "×" at bounding box center [1138, 24] width 12 height 19
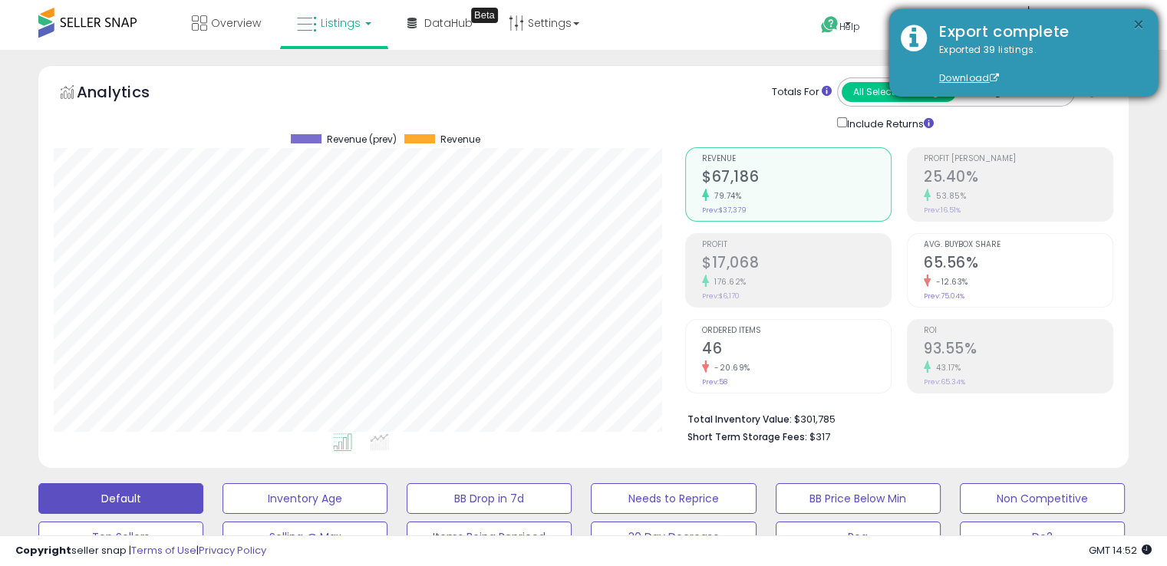
click at [1141, 21] on button "×" at bounding box center [1138, 24] width 12 height 19
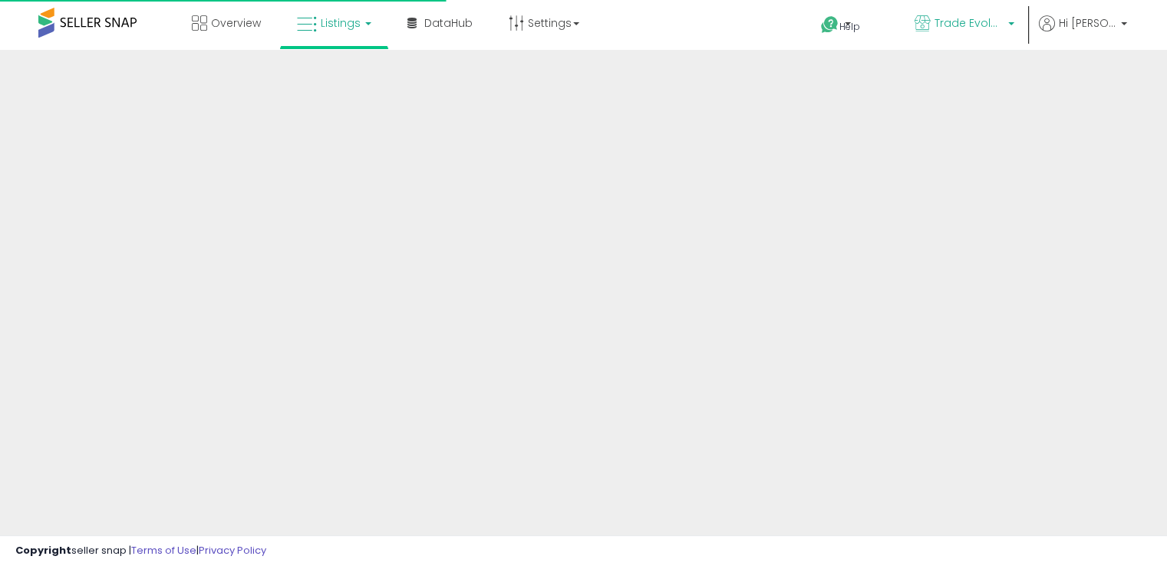
click at [1003, 30] on span "Trade Evolution MX" at bounding box center [968, 22] width 69 height 15
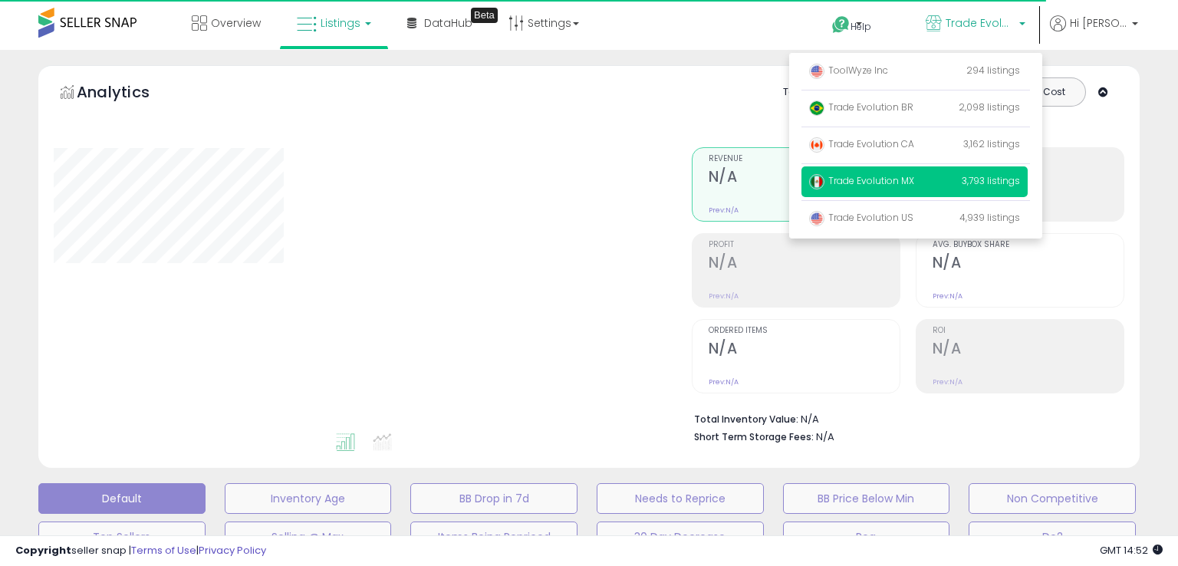
click at [1144, 71] on div "Analytics Totals For All Selected Listings Listings With Cost Include Returns" at bounding box center [589, 270] width 1124 height 410
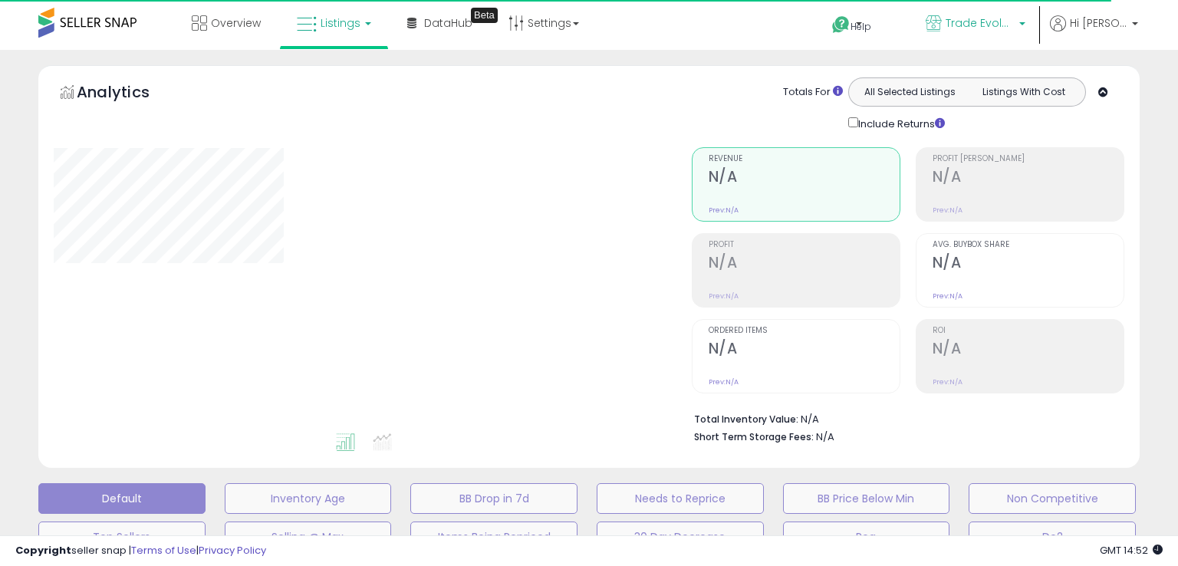
click at [1025, 26] on b at bounding box center [1022, 27] width 6 height 11
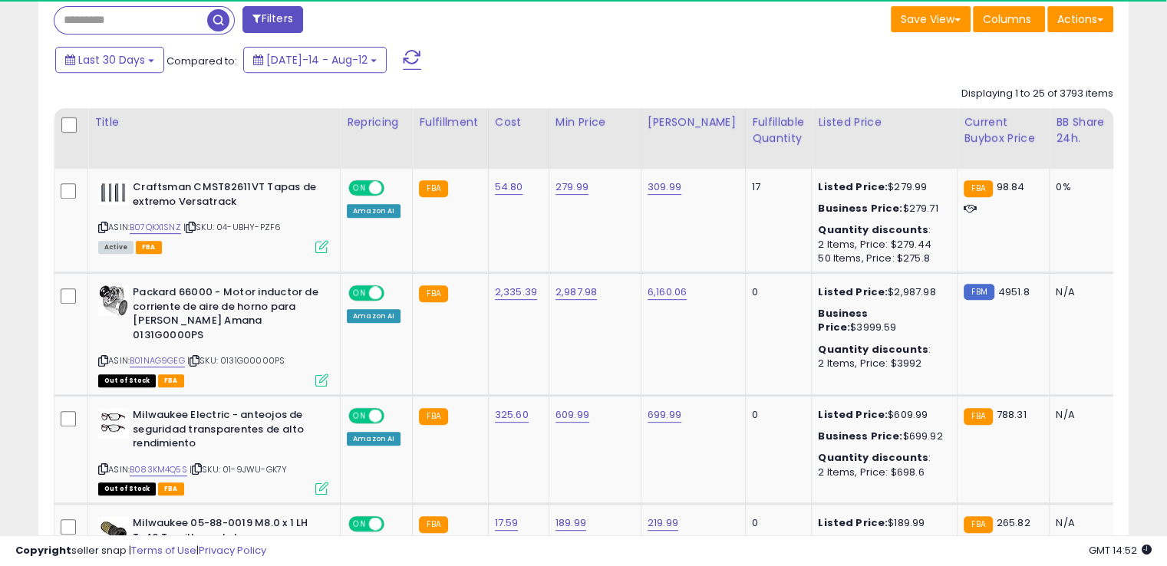
scroll to position [625, 0]
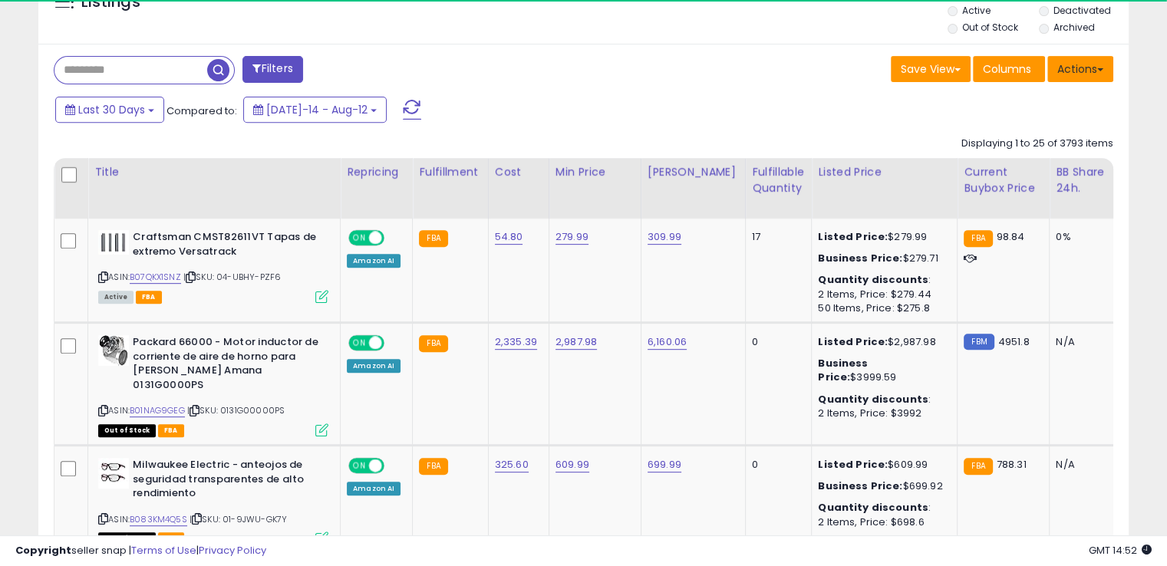
click at [1081, 68] on button "Actions" at bounding box center [1080, 69] width 66 height 26
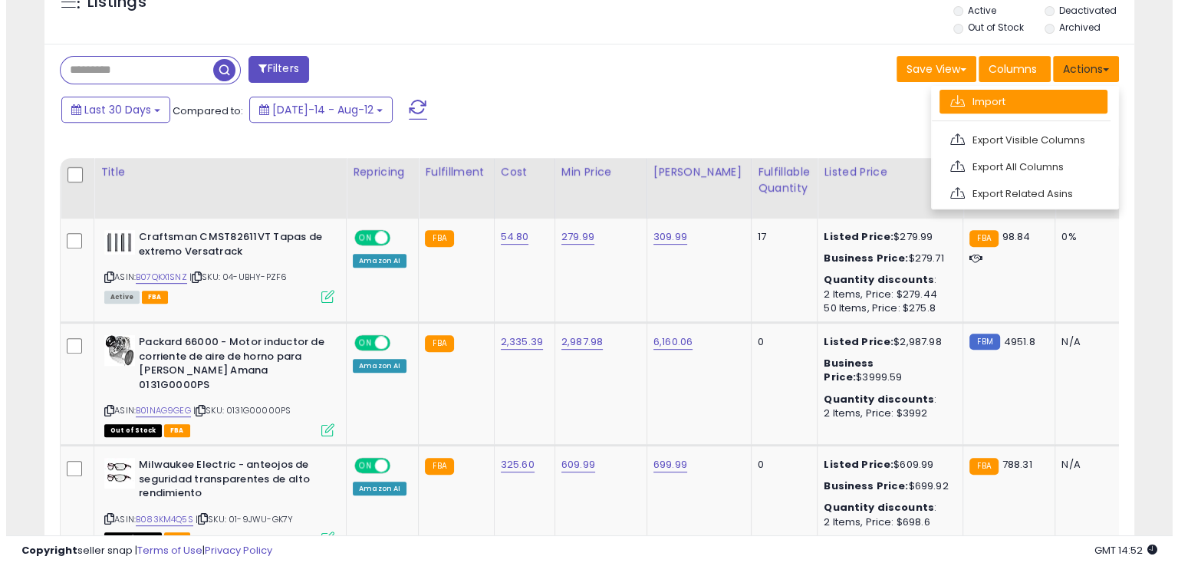
scroll to position [314, 630]
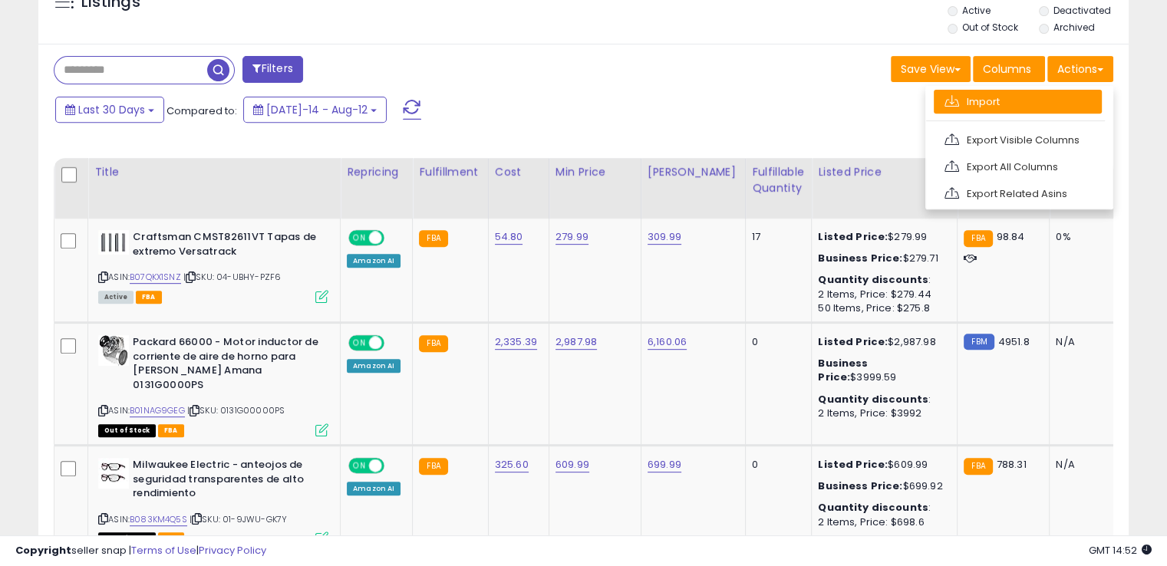
click at [995, 105] on link "Import" at bounding box center [1017, 102] width 168 height 24
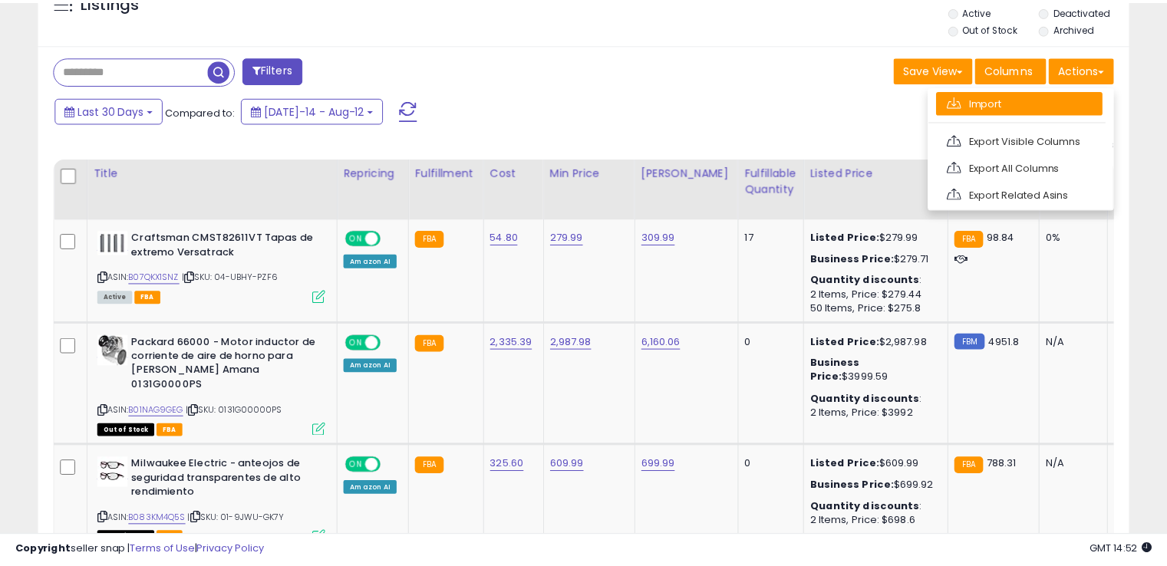
scroll to position [314, 638]
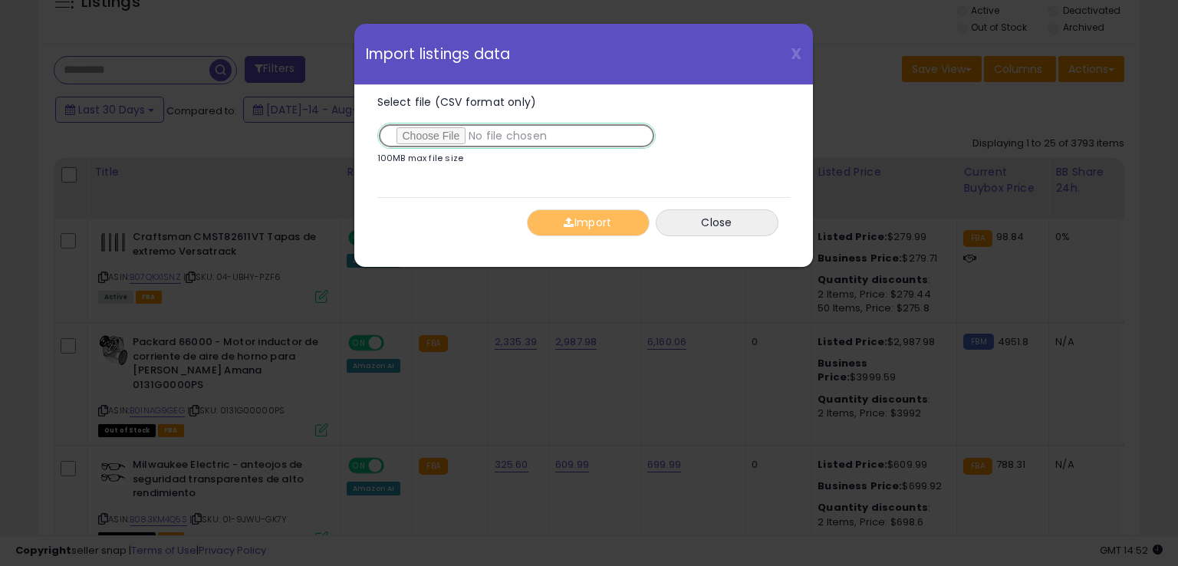
click at [488, 128] on input "Select file (CSV format only)" at bounding box center [516, 136] width 278 height 26
type input "**********"
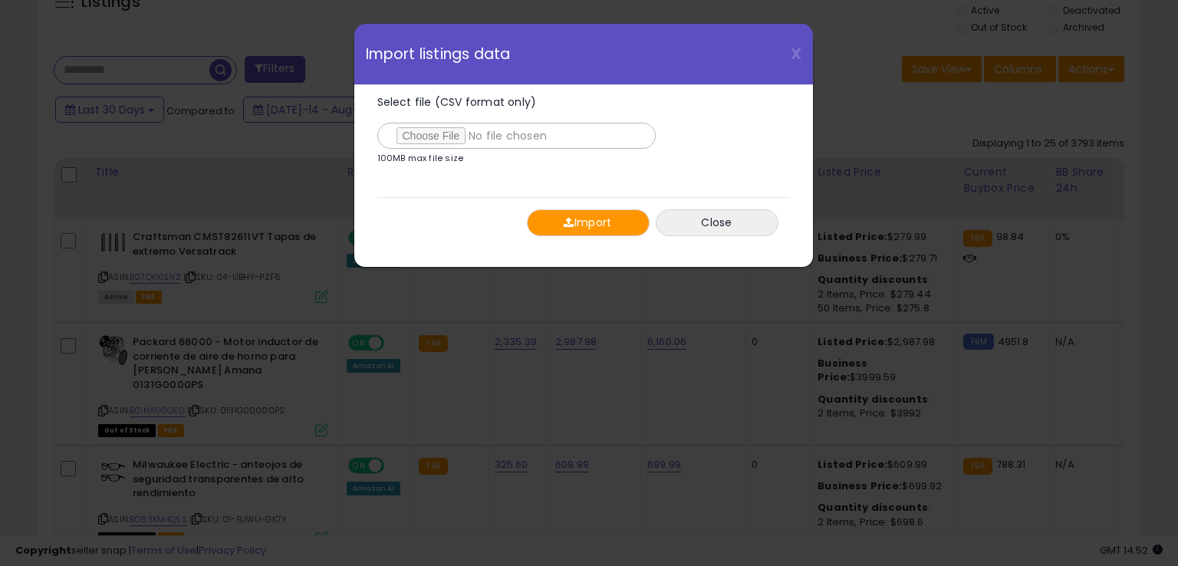
click at [608, 222] on button "Import" at bounding box center [588, 222] width 123 height 27
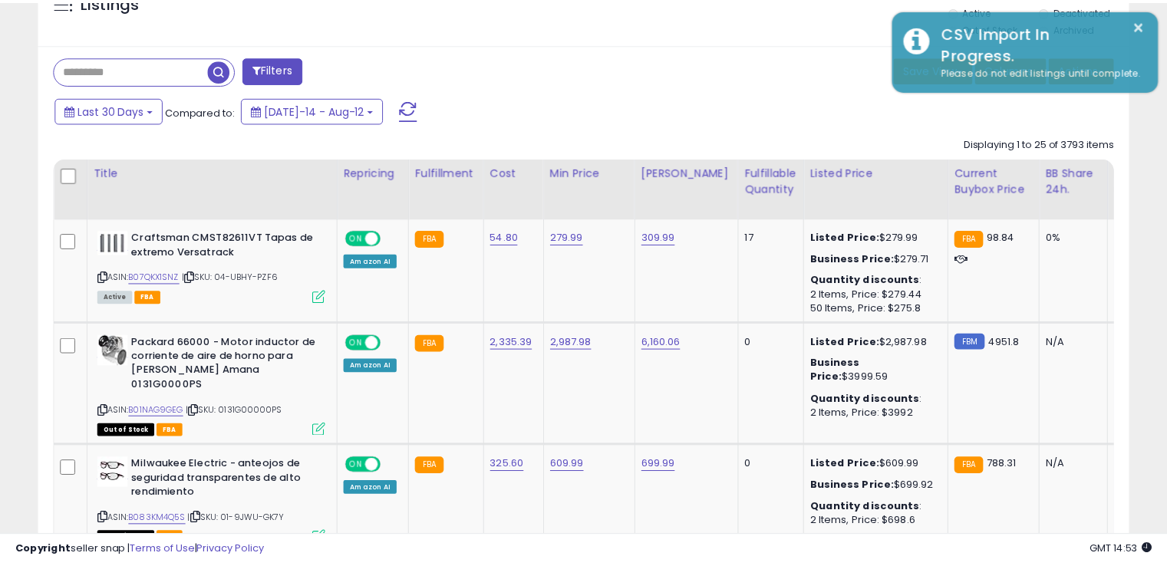
scroll to position [766633, 766316]
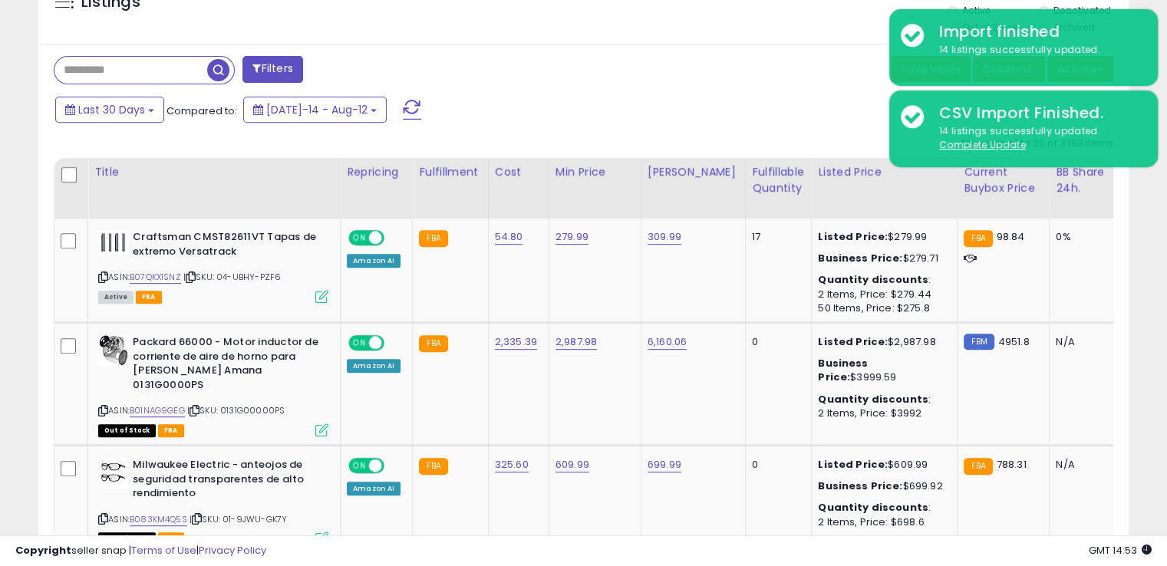
click at [670, 123] on div "Last 30 Days Compared to: Jul-14 - Aug-12" at bounding box center [448, 111] width 795 height 35
click at [828, 66] on div "Save View Save As New View Update Current View Columns Actions Import Export Vi…" at bounding box center [854, 71] width 541 height 30
click at [760, 112] on div "Last 30 Days Compared to: Jul-14 - Aug-12" at bounding box center [448, 111] width 795 height 35
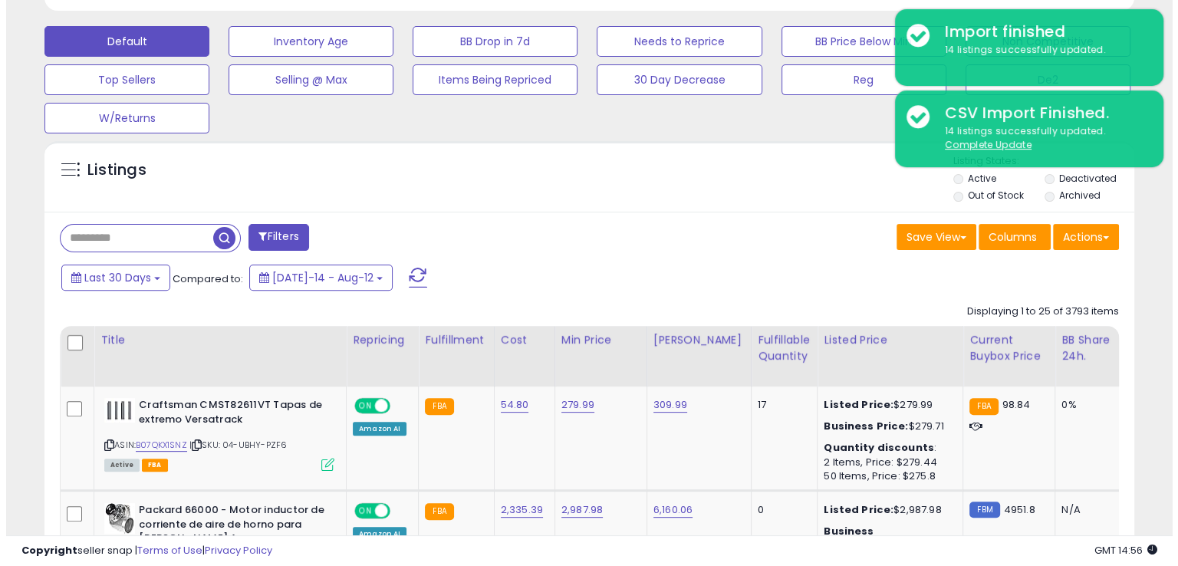
scroll to position [445, 0]
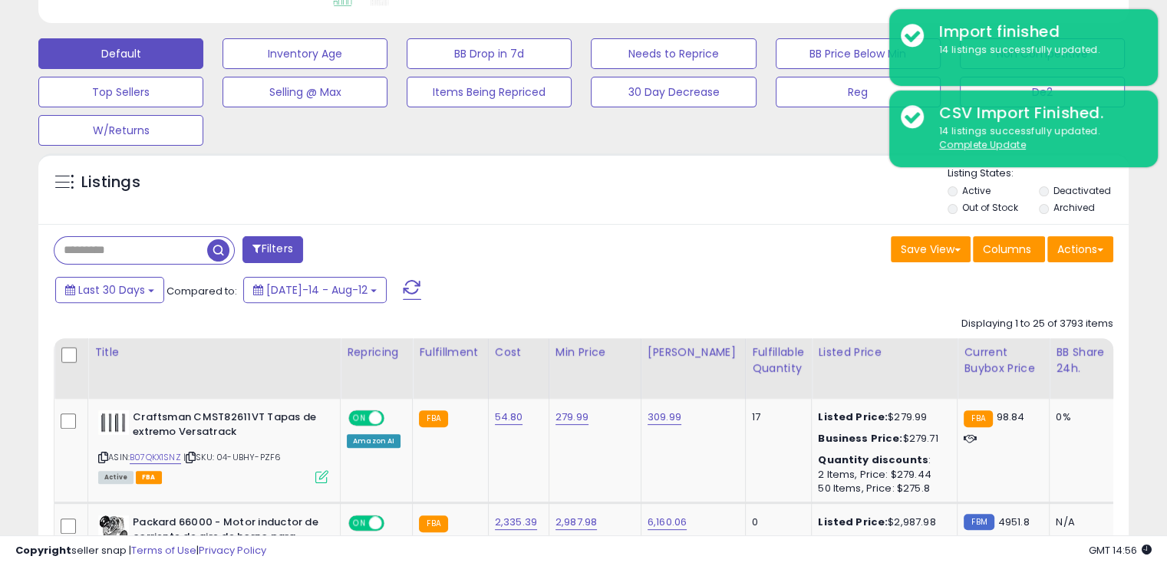
click at [275, 262] on div "Filters" at bounding box center [312, 251] width 541 height 31
click at [273, 258] on button "Filters" at bounding box center [272, 249] width 60 height 27
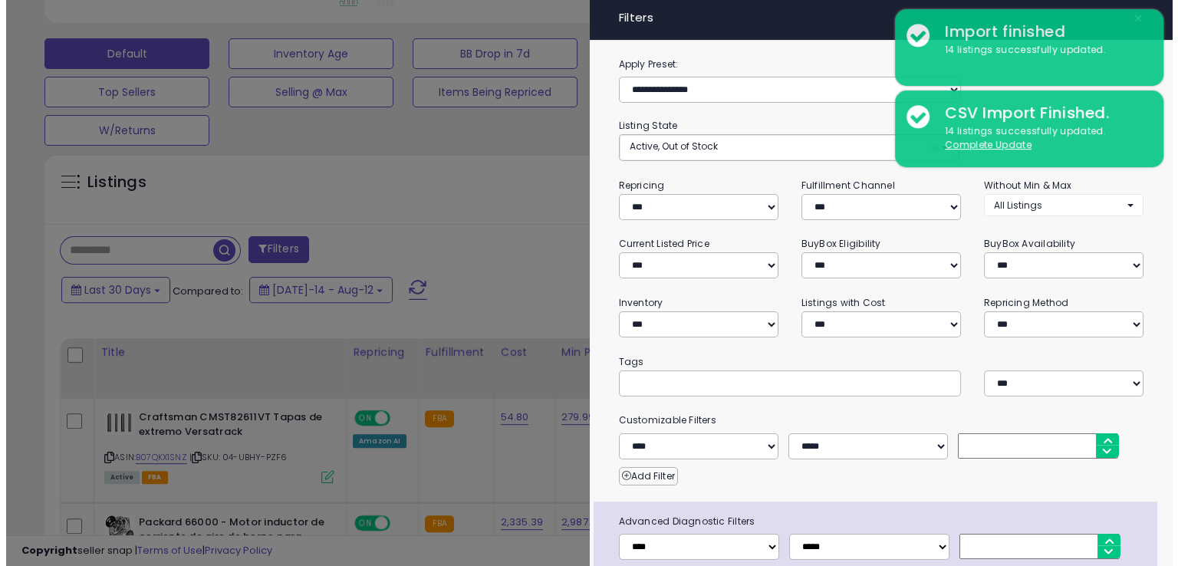
scroll to position [314, 638]
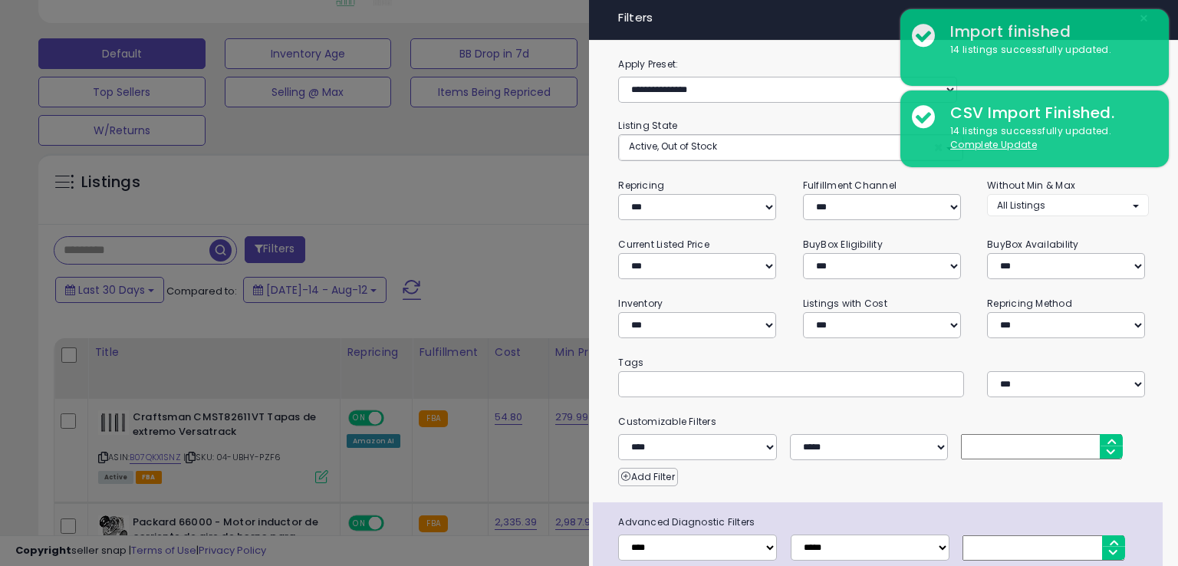
click at [739, 309] on div "**********" at bounding box center [699, 316] width 184 height 43
click at [733, 321] on select "**********" at bounding box center [697, 325] width 158 height 26
select select "********"
click at [618, 312] on select "**********" at bounding box center [697, 325] width 158 height 26
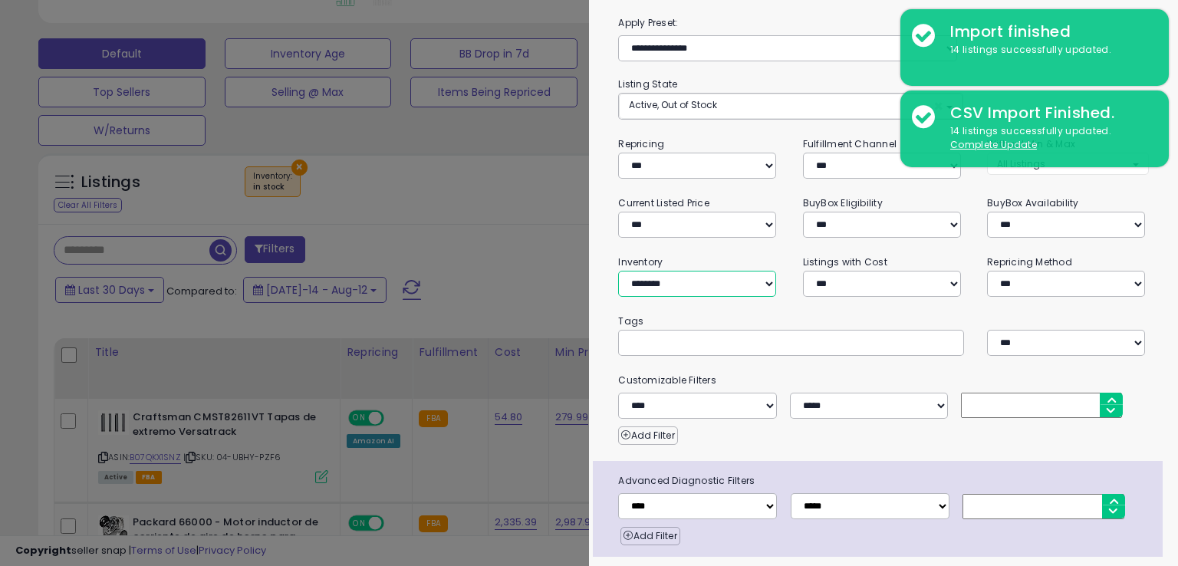
scroll to position [86, 0]
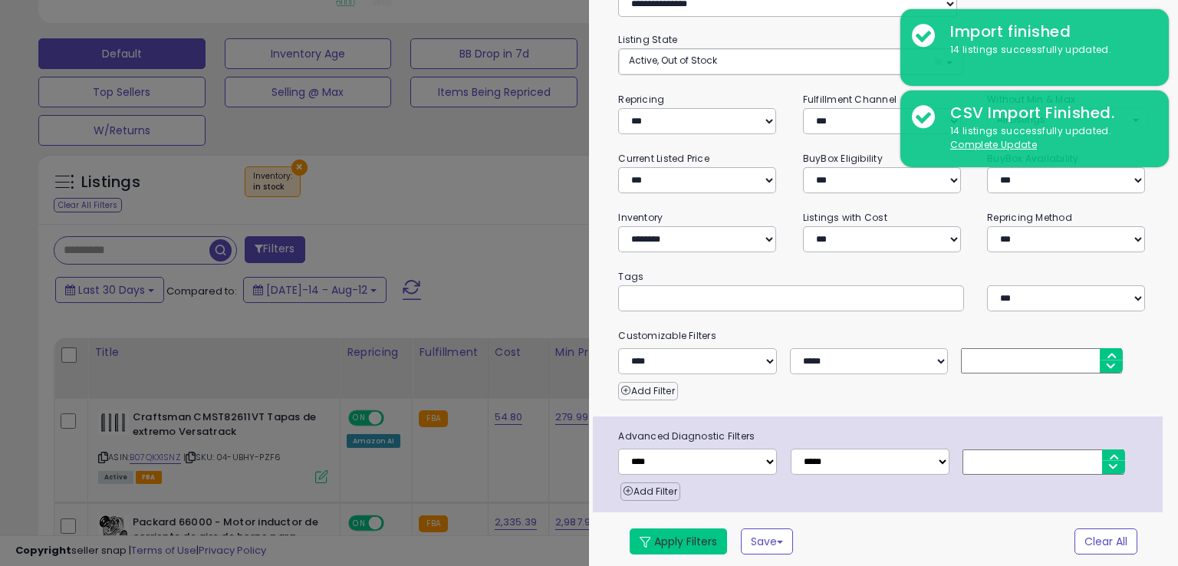
click at [722, 536] on button "Apply Filters" at bounding box center [678, 541] width 97 height 26
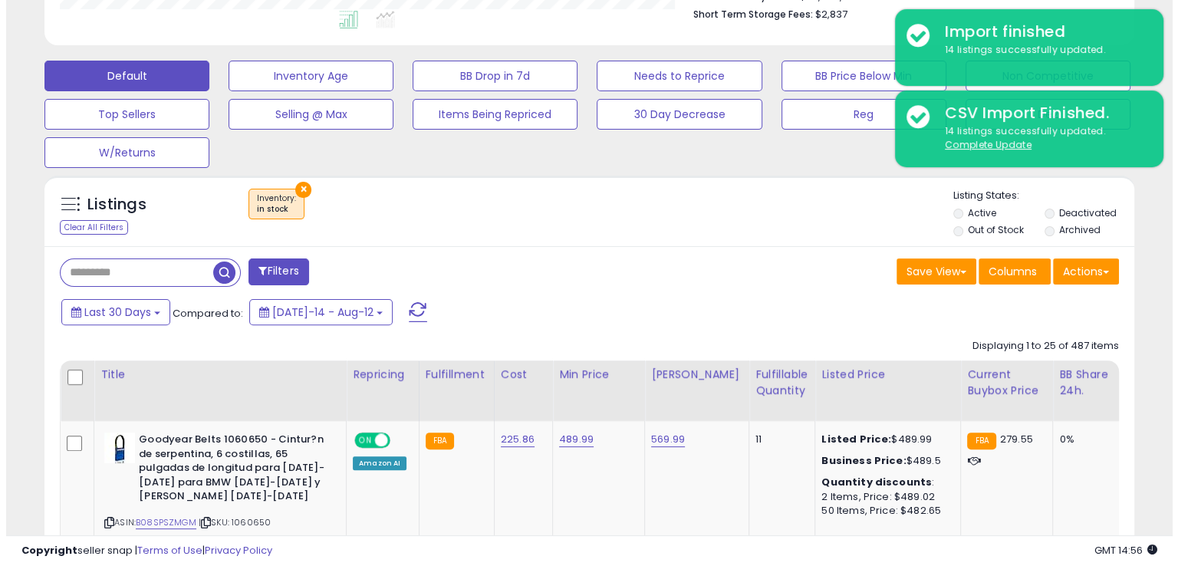
scroll to position [766633, 766316]
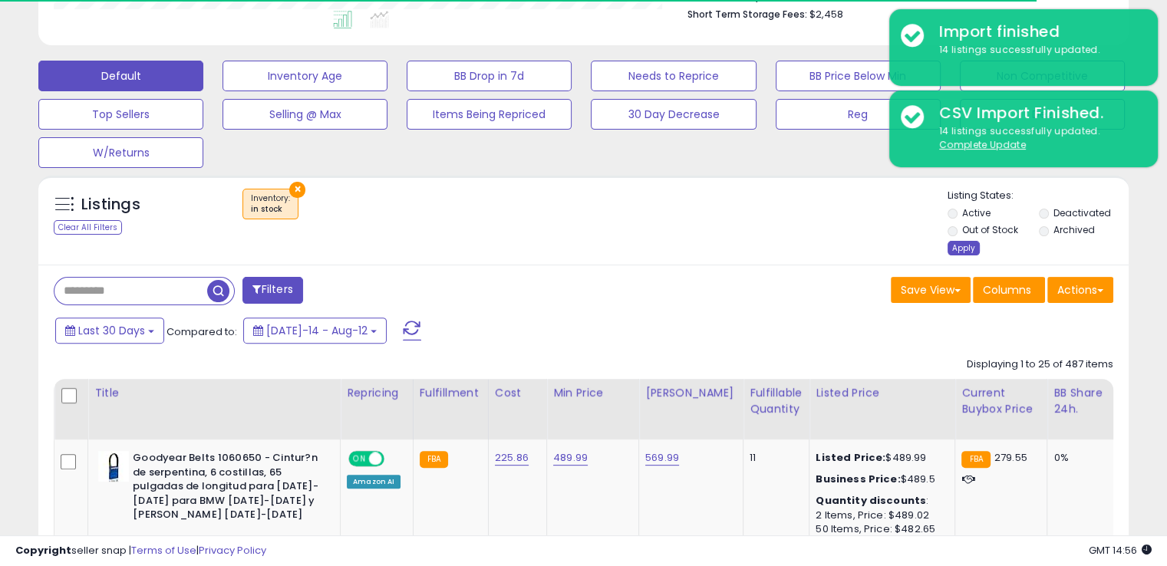
click at [959, 252] on div "Apply" at bounding box center [963, 248] width 32 height 15
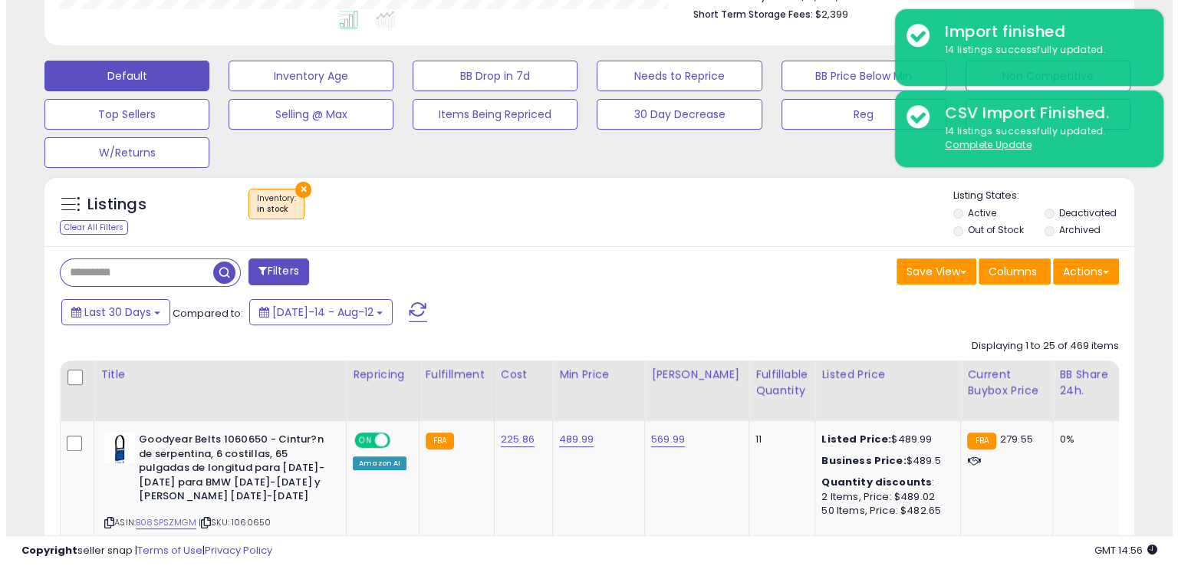
scroll to position [314, 630]
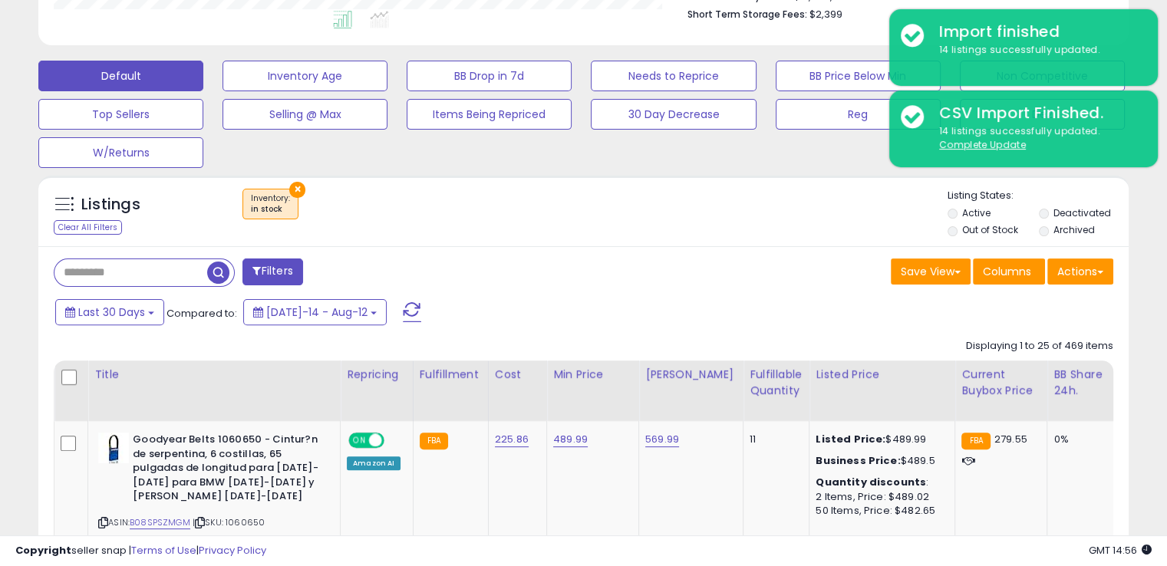
click at [270, 264] on button "Filters" at bounding box center [272, 271] width 60 height 27
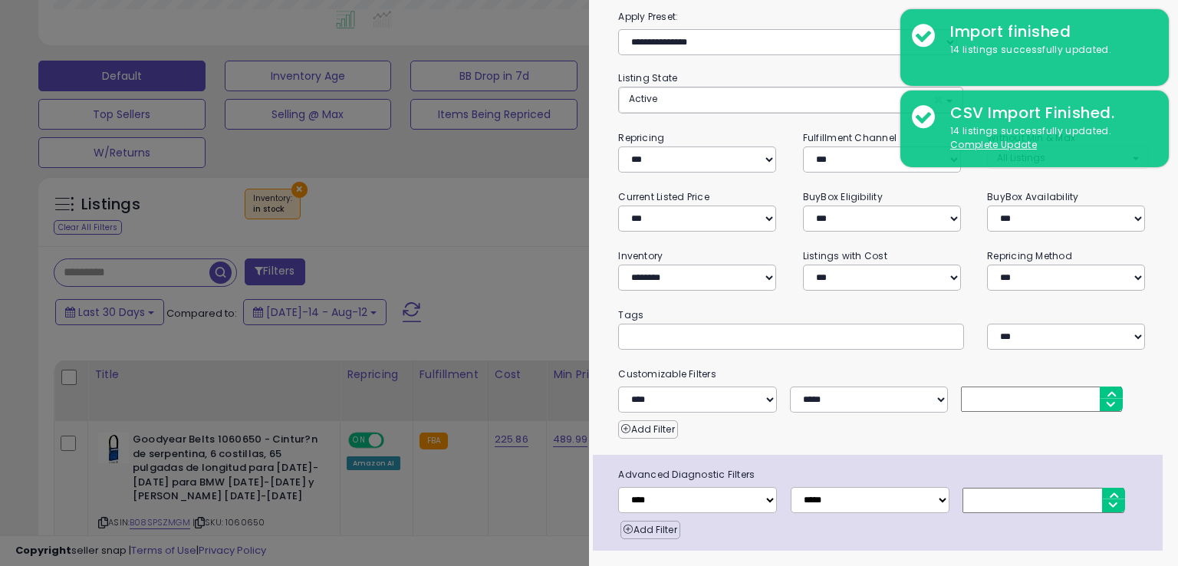
scroll to position [0, 0]
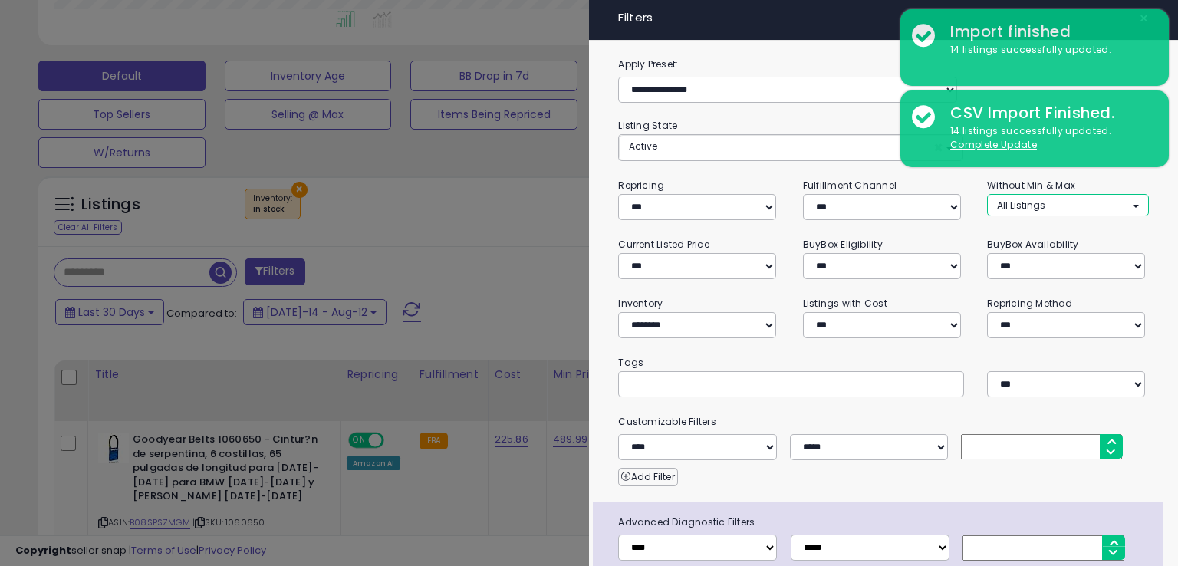
click at [1117, 208] on button "All Listings" at bounding box center [1067, 205] width 161 height 22
click at [1024, 258] on span "Without Max" at bounding box center [1035, 261] width 58 height 13
click at [1039, 234] on ul "Without Min Without Max" at bounding box center [1048, 251] width 123 height 58
select select "**********"
click at [1034, 278] on div "**********" at bounding box center [883, 356] width 589 height 600
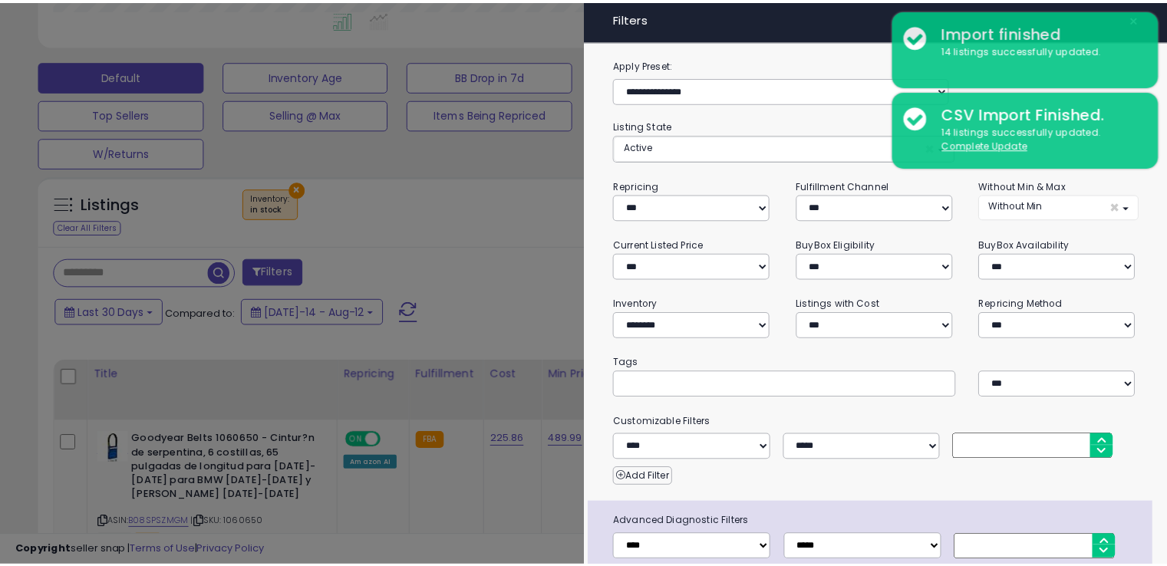
scroll to position [86, 0]
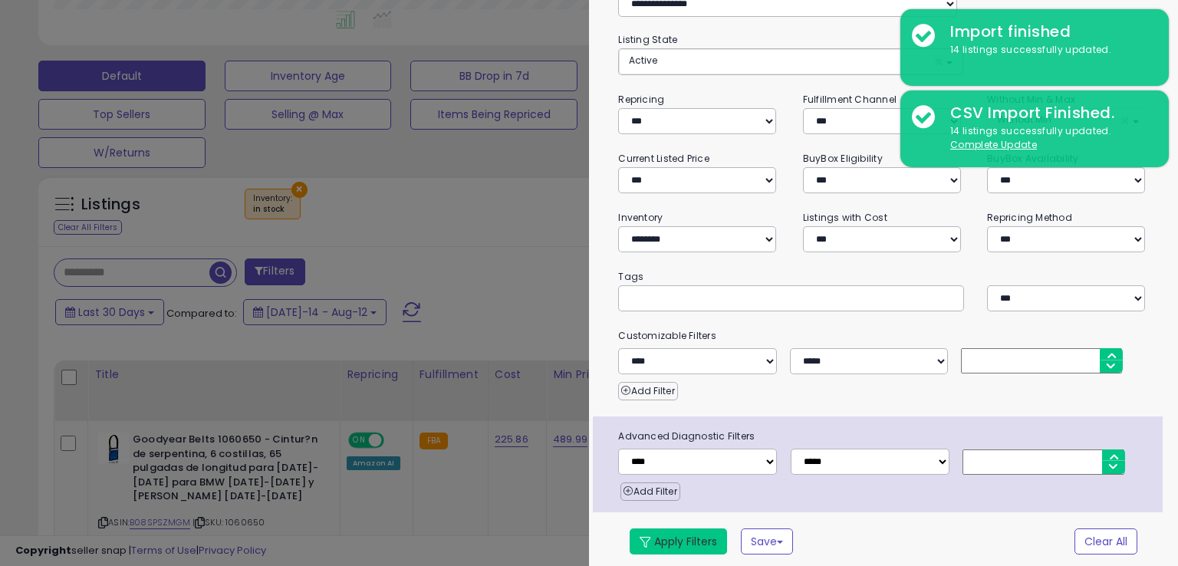
click at [695, 535] on button "Apply Filters" at bounding box center [678, 541] width 97 height 26
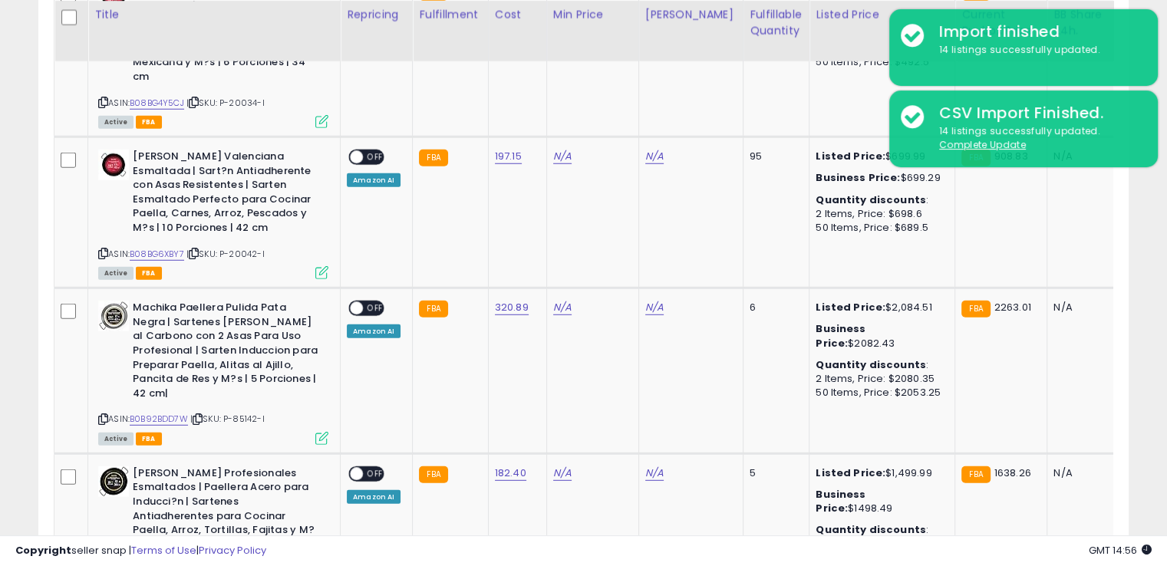
scroll to position [4286, 0]
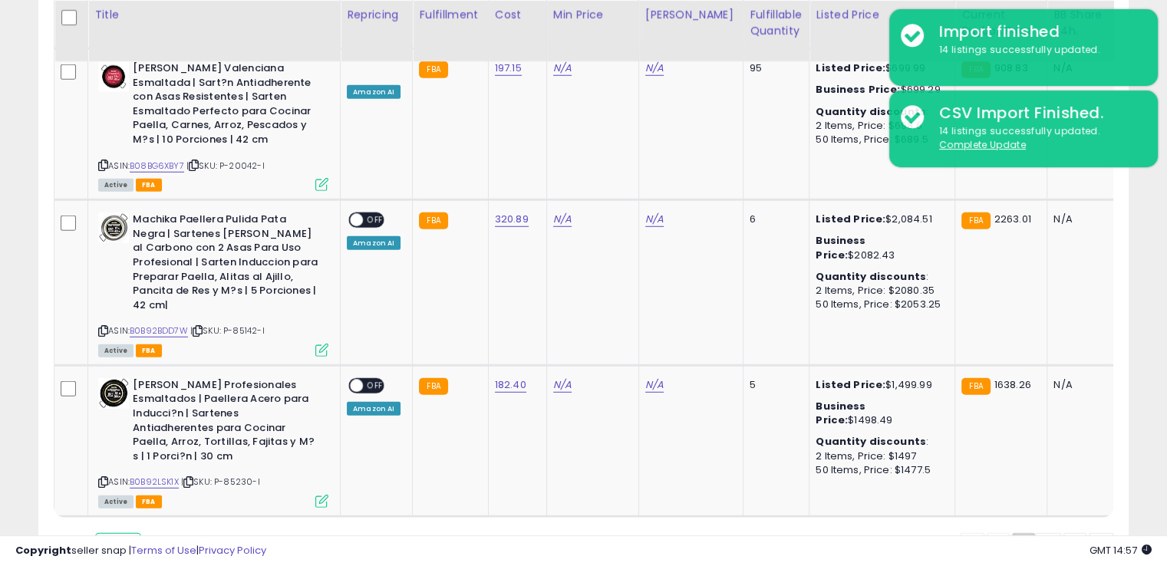
click at [138, 533] on select "** **" at bounding box center [118, 546] width 46 height 26
select select "**"
click at [97, 533] on select "** **" at bounding box center [118, 546] width 46 height 26
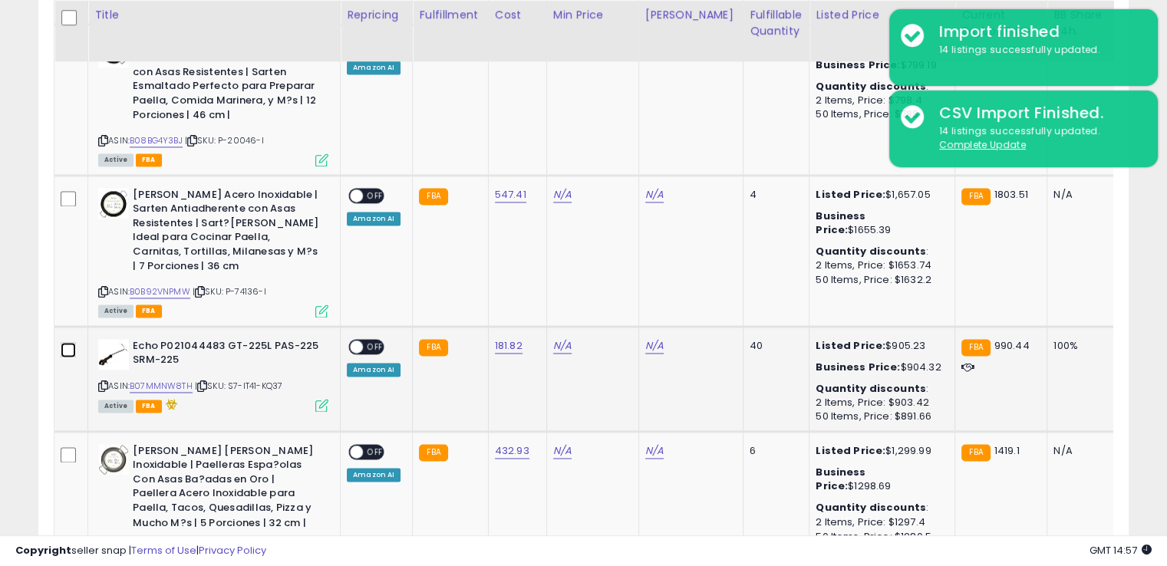
scroll to position [2400, 0]
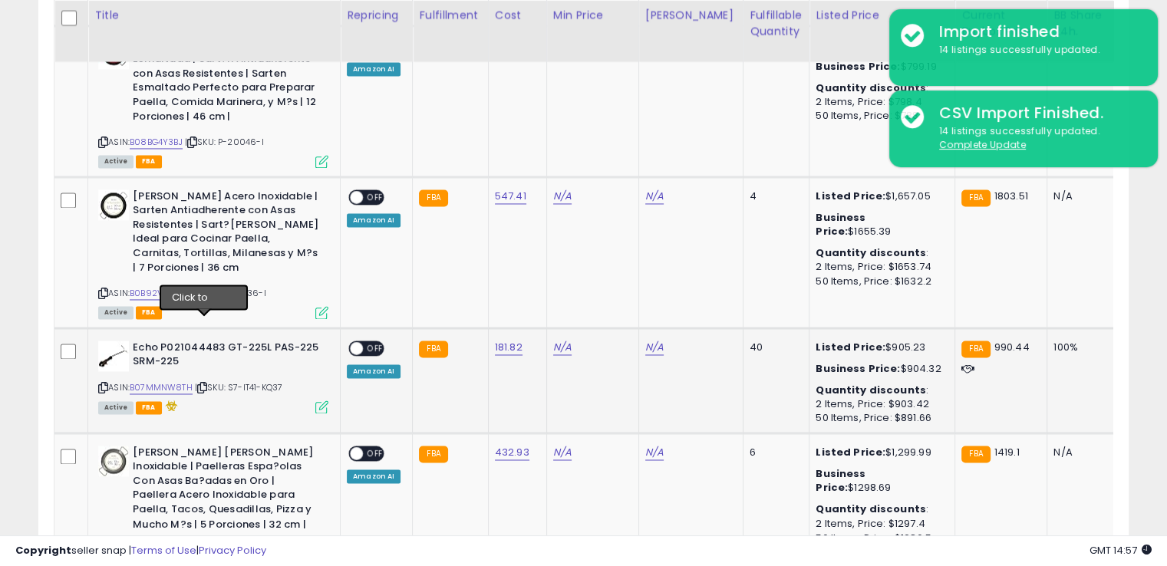
click at [204, 383] on icon at bounding box center [202, 387] width 10 height 8
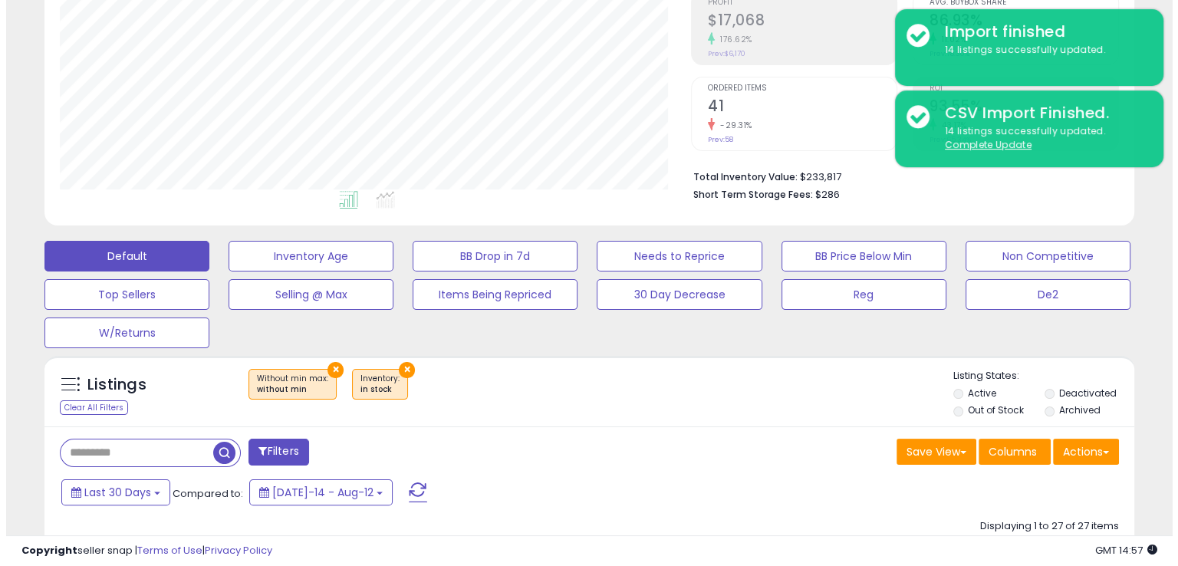
scroll to position [329, 0]
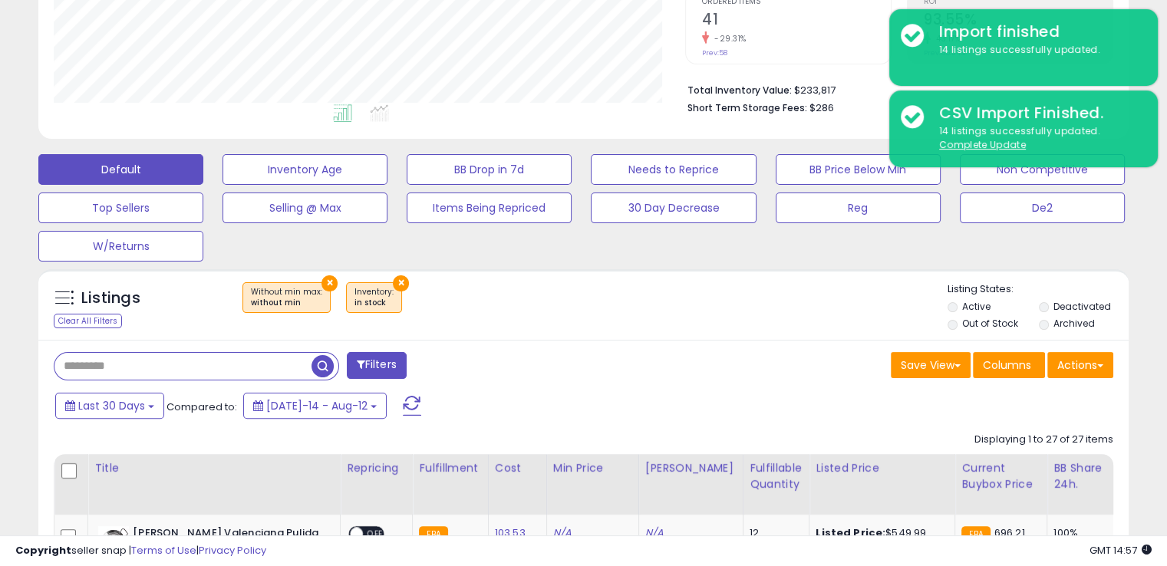
click at [100, 365] on input "text" at bounding box center [182, 366] width 257 height 27
paste input "**********"
type input "**********"
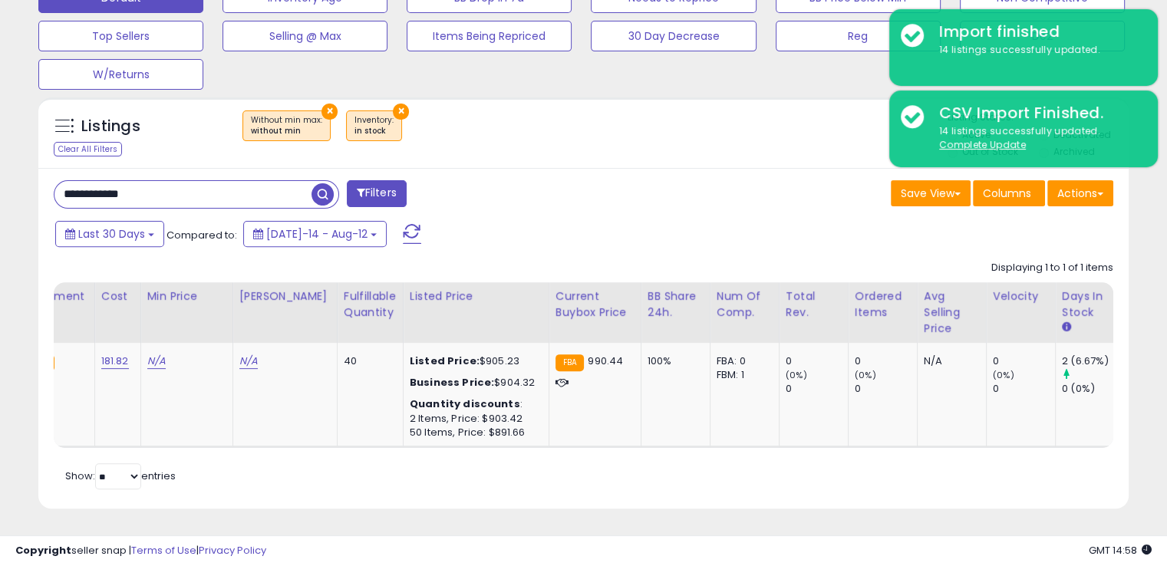
scroll to position [0, 0]
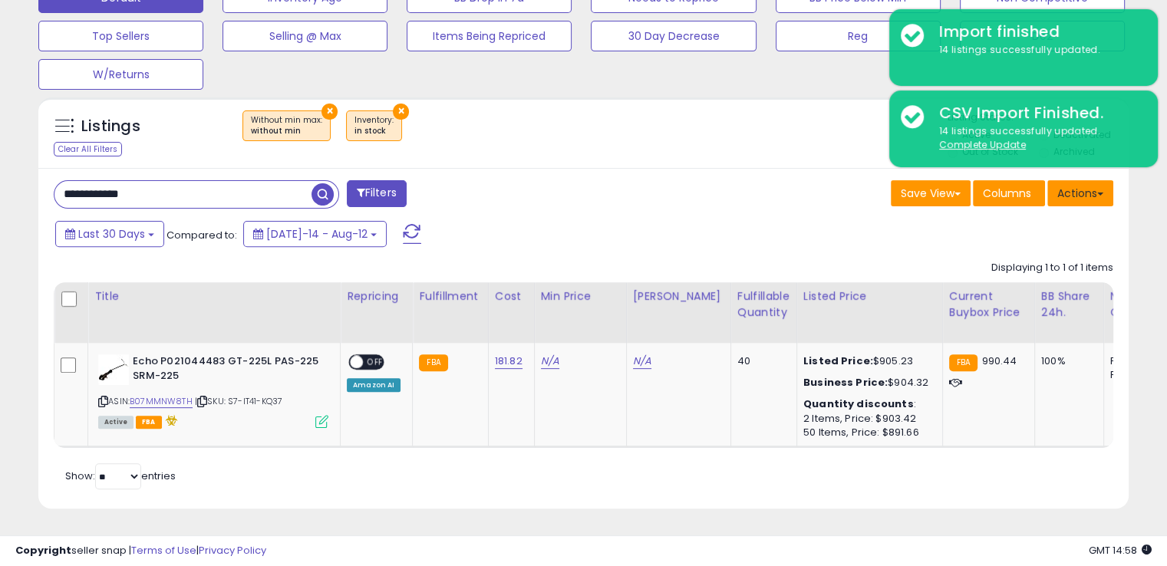
click at [1074, 188] on button "Actions" at bounding box center [1080, 193] width 66 height 26
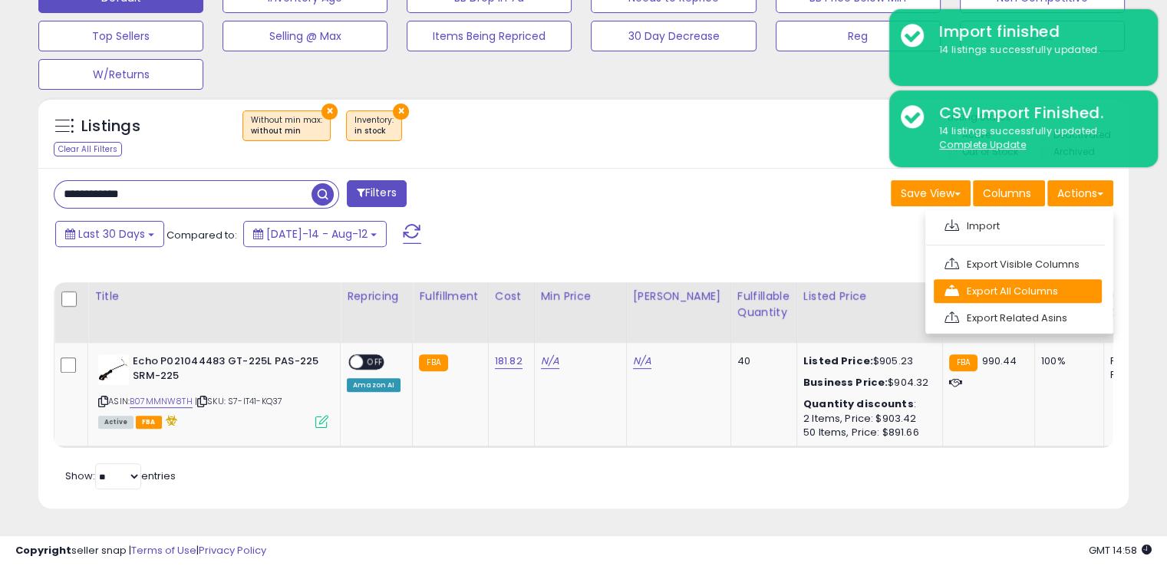
click at [1002, 283] on link "Export All Columns" at bounding box center [1017, 291] width 168 height 24
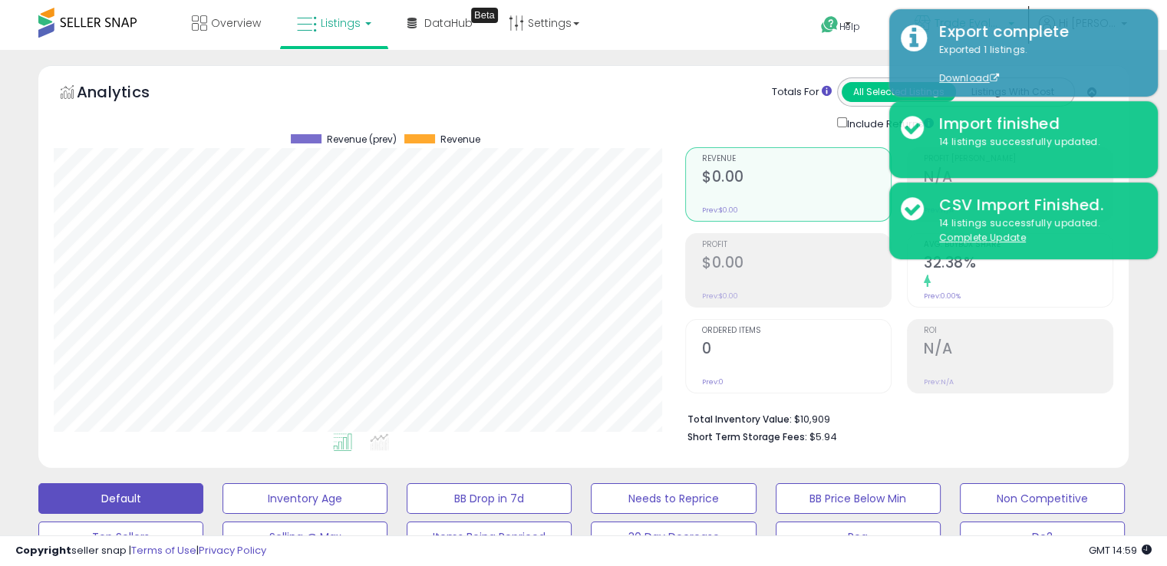
click at [965, 0] on link "Trade Evolution MX" at bounding box center [964, 25] width 123 height 50
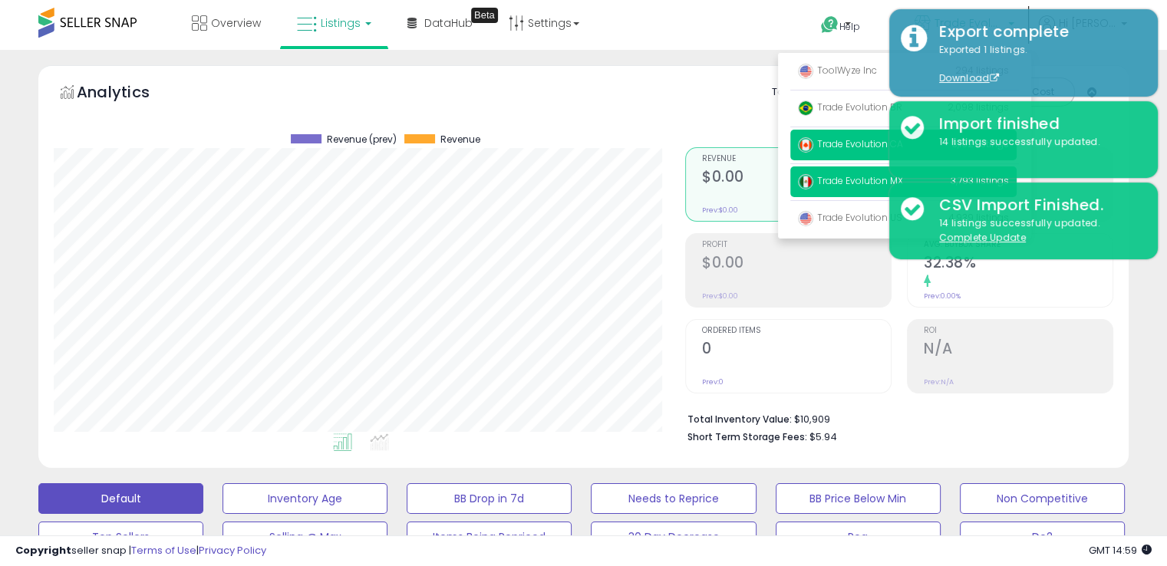
click at [830, 137] on span "Trade Evolution CA" at bounding box center [850, 143] width 105 height 13
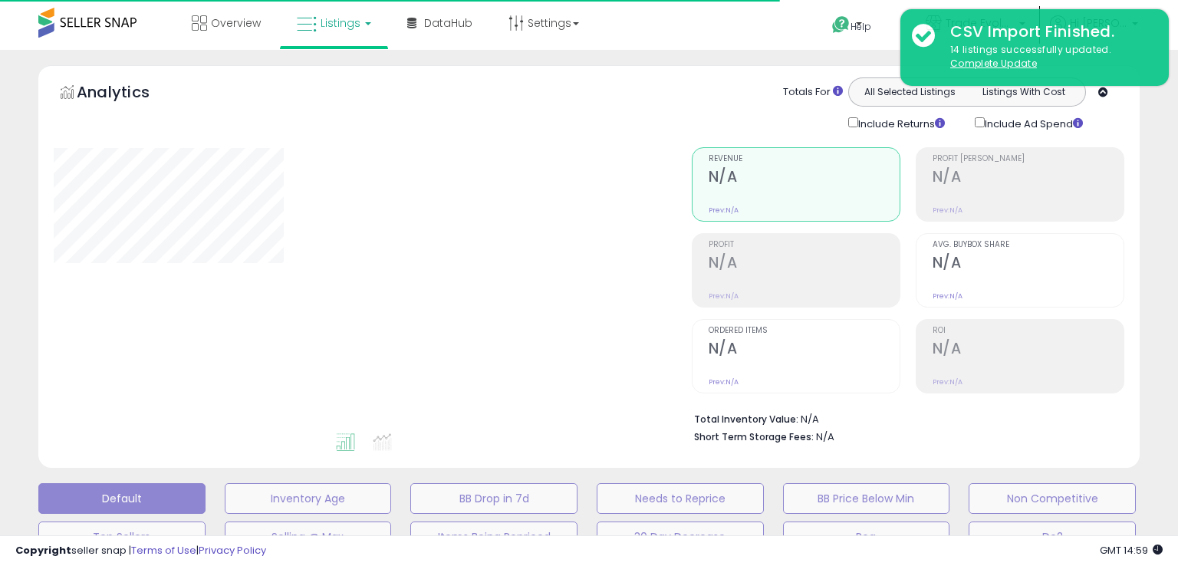
click at [1166, 97] on div "**********" at bounding box center [589, 514] width 1178 height 929
type input "**********"
select select "**"
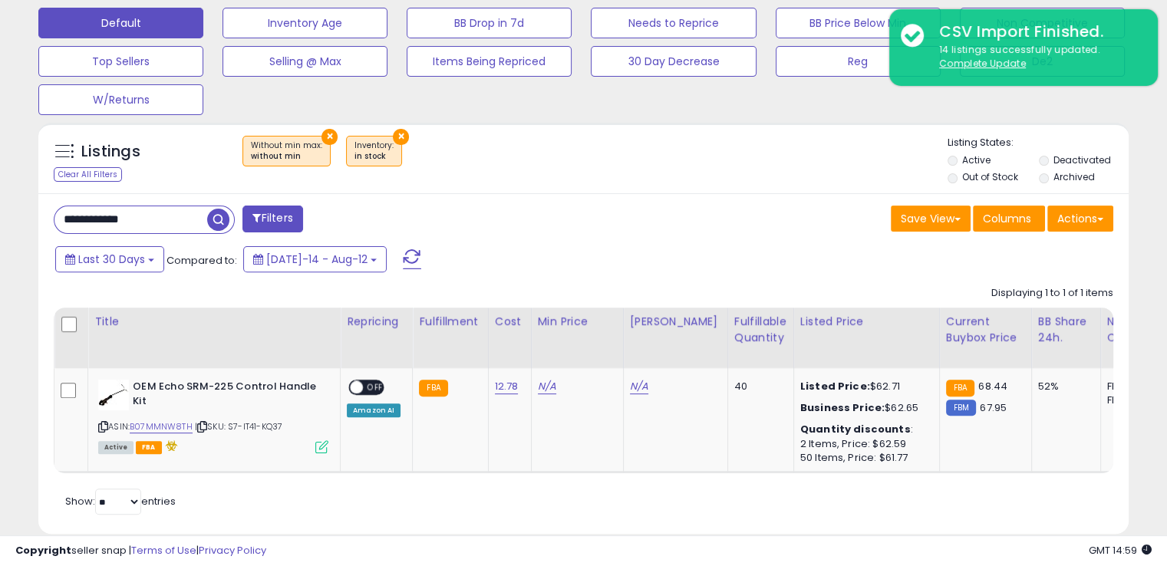
scroll to position [512, 0]
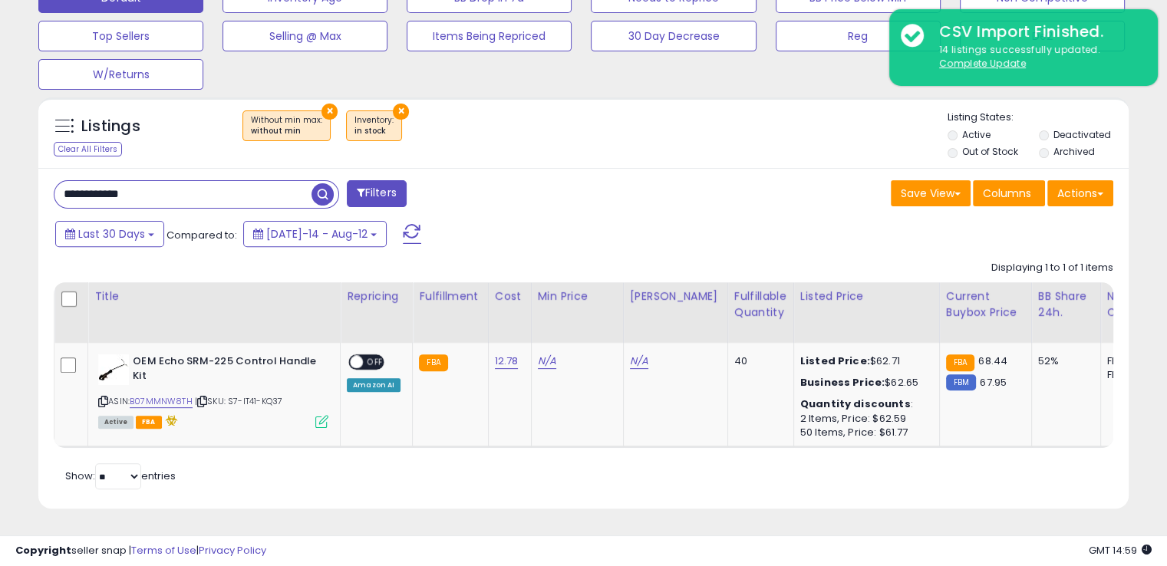
drag, startPoint x: 173, startPoint y: 181, endPoint x: 0, endPoint y: 176, distance: 173.4
click at [0, 176] on div "**********" at bounding box center [583, 57] width 1167 height 1017
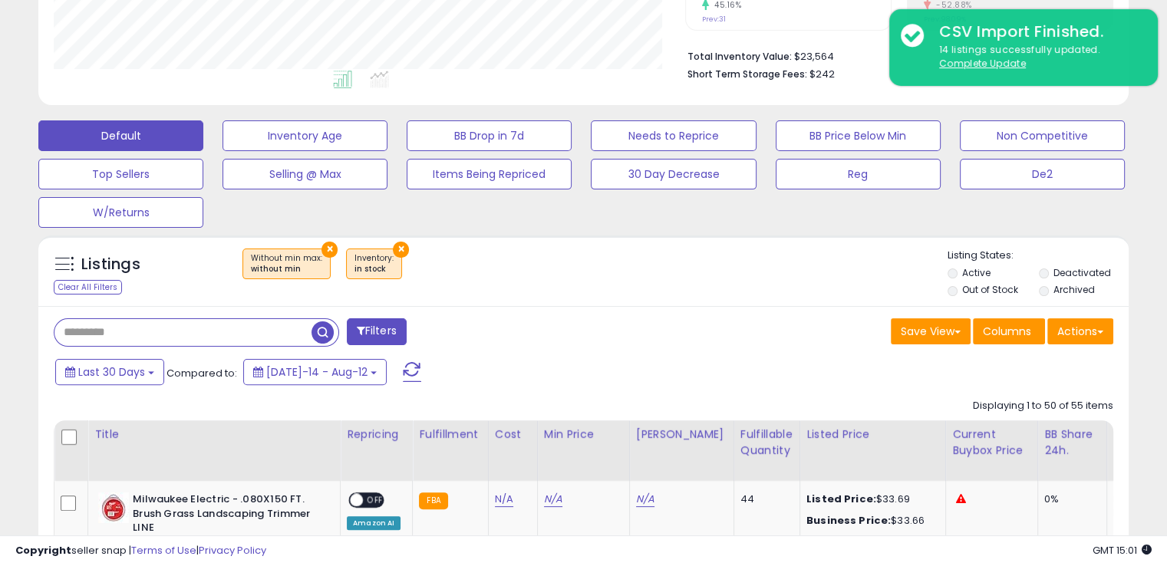
scroll to position [371, 0]
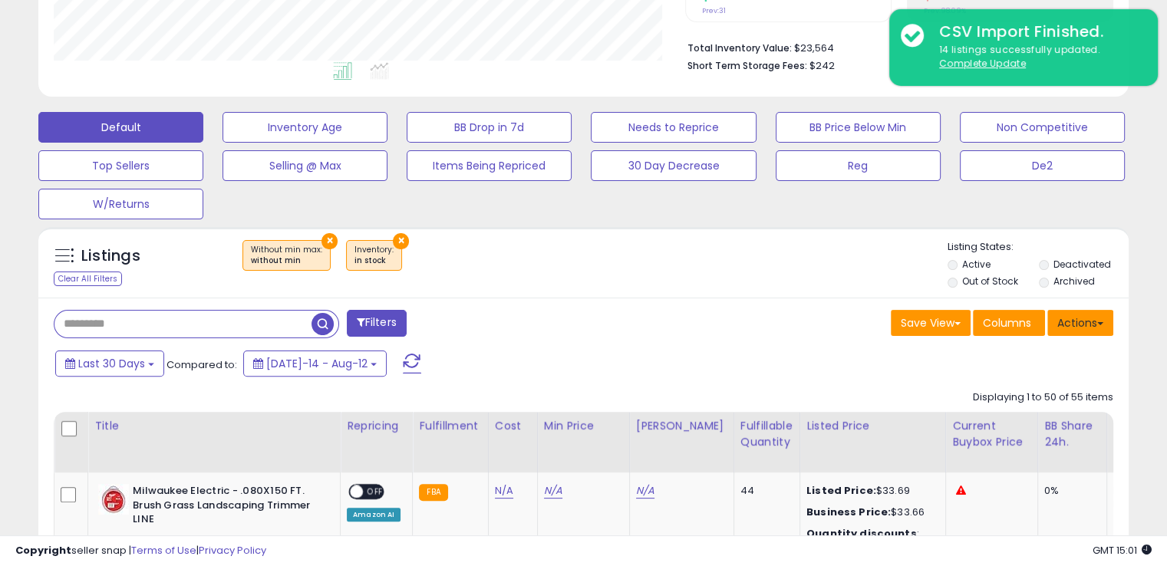
click at [1057, 314] on button "Actions" at bounding box center [1080, 323] width 66 height 26
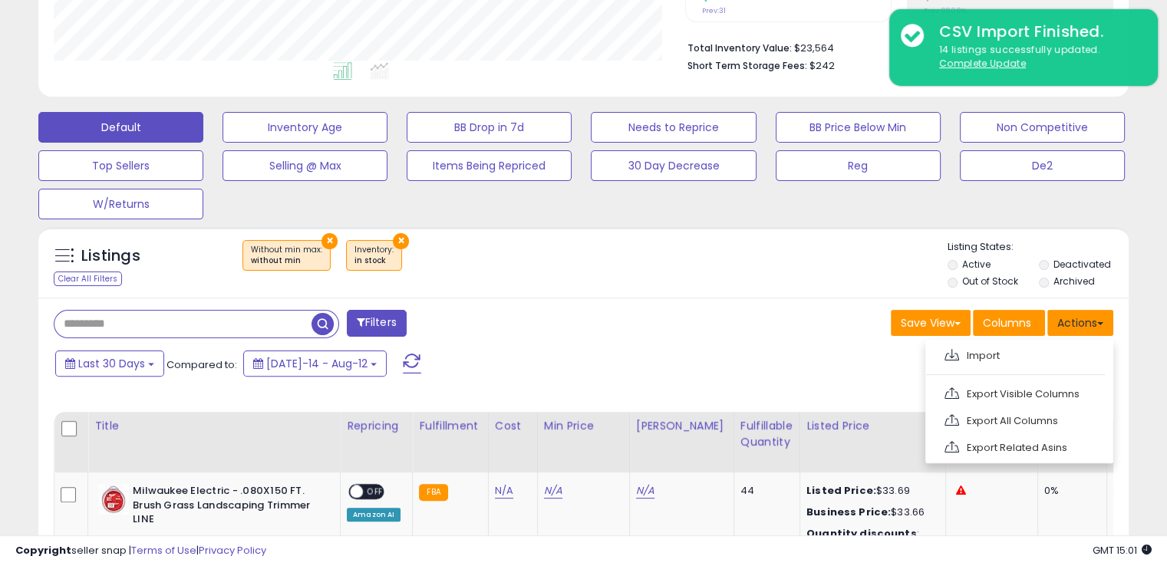
scroll to position [0, 0]
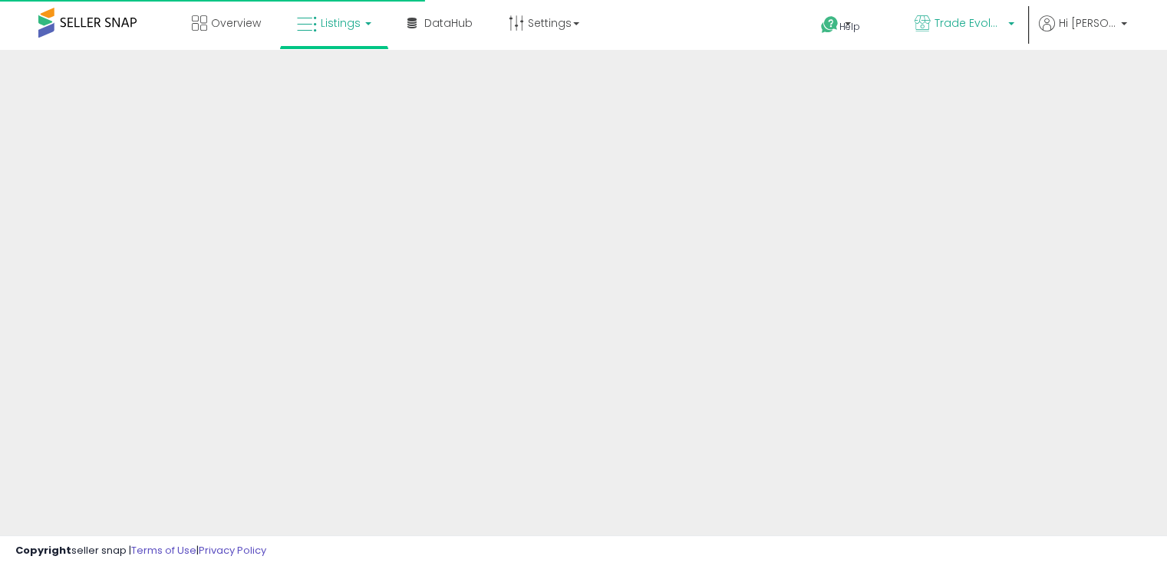
click at [955, 4] on link "Trade Evolution CA" at bounding box center [964, 25] width 123 height 50
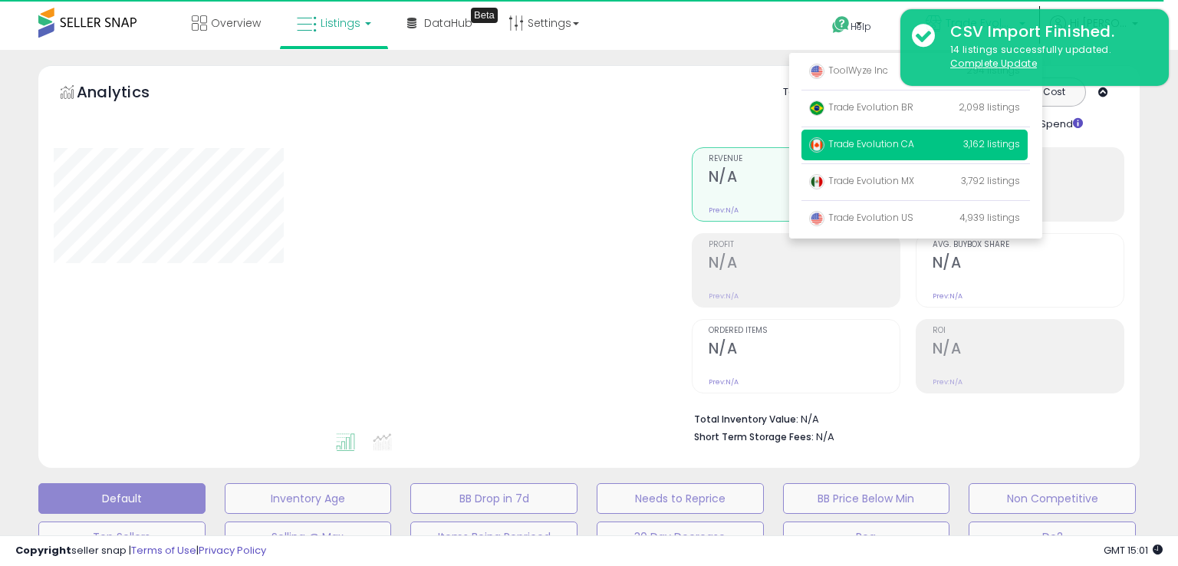
drag, startPoint x: 1177, startPoint y: 123, endPoint x: 1175, endPoint y: 244, distance: 120.4
click at [1166, 197] on div "**********" at bounding box center [589, 514] width 1178 height 929
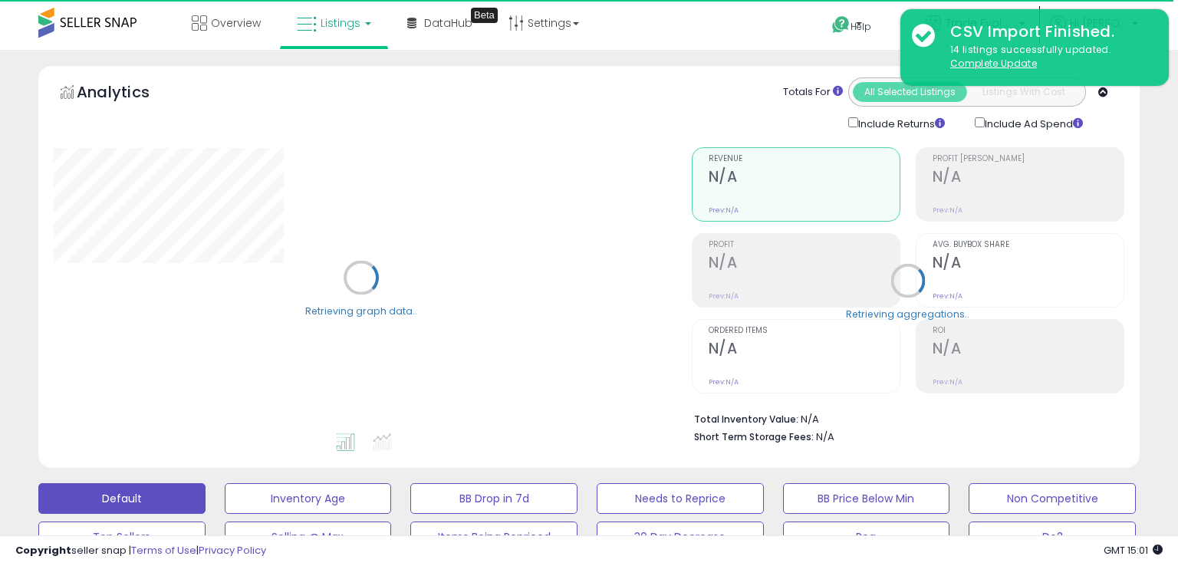
select select "**"
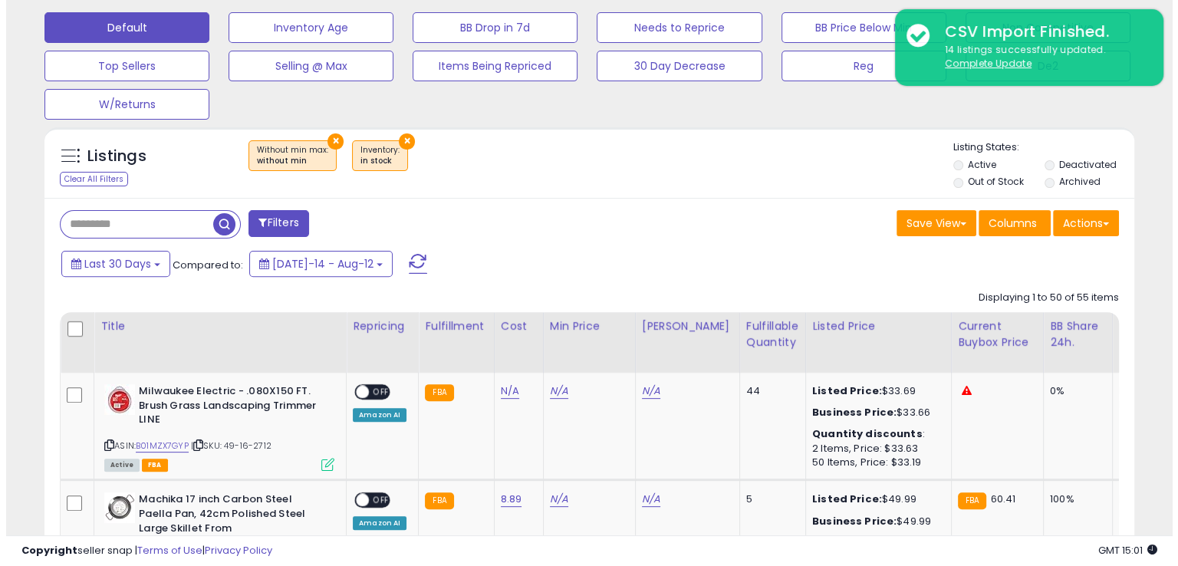
scroll to position [462, 0]
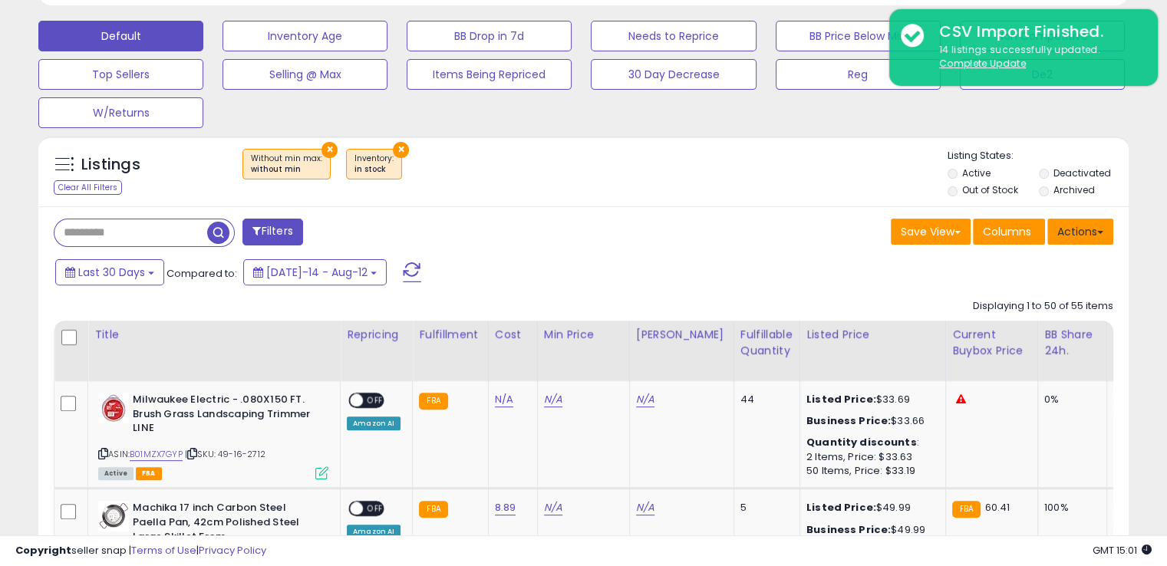
click at [1068, 229] on button "Actions" at bounding box center [1080, 232] width 66 height 26
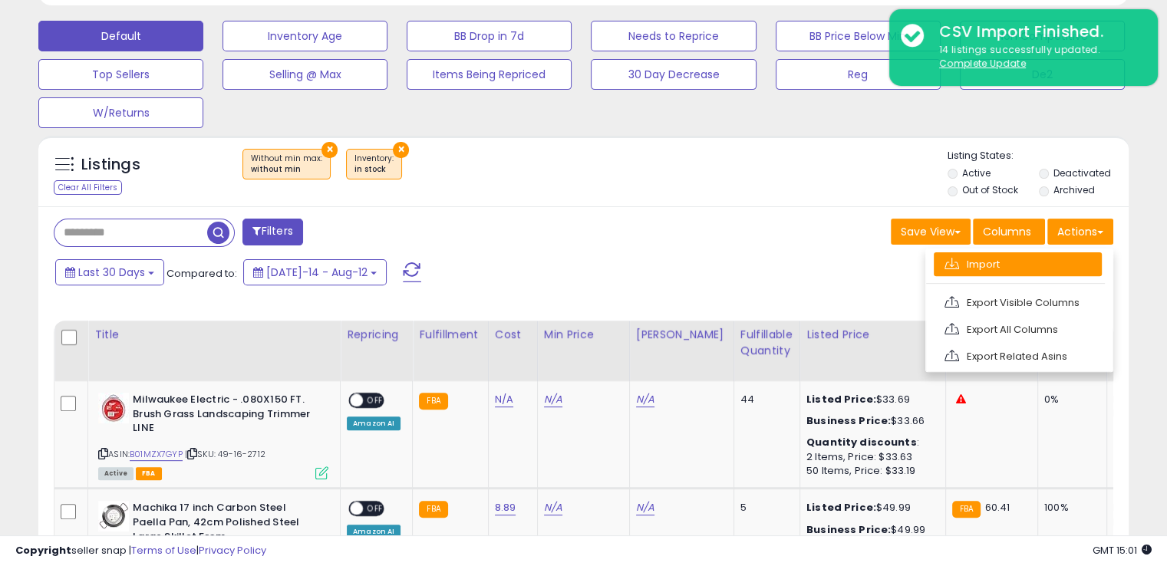
click at [1020, 257] on link "Import" at bounding box center [1017, 264] width 168 height 24
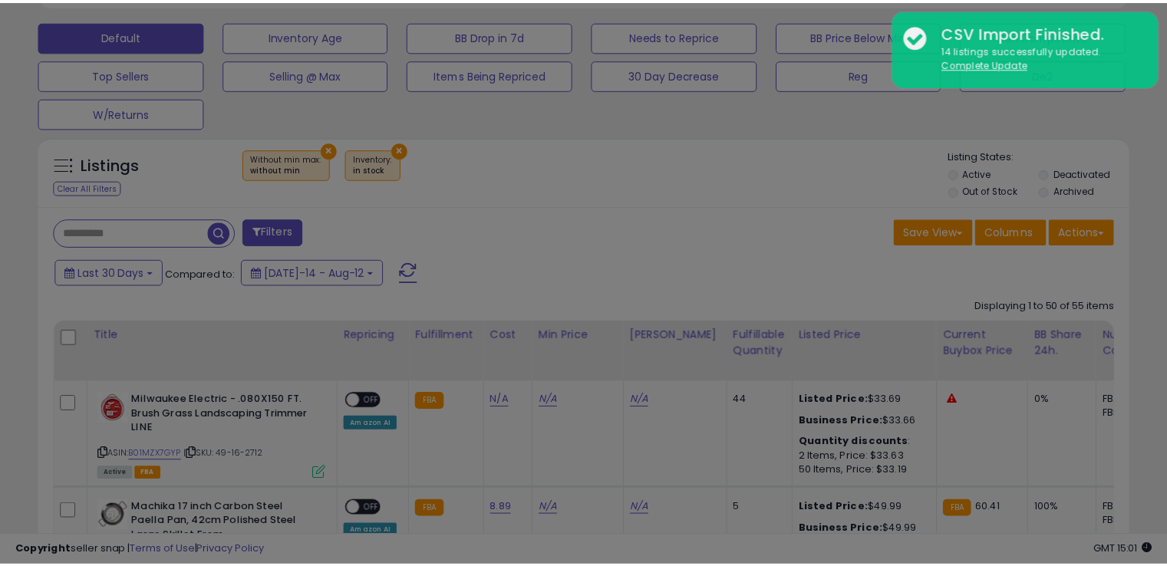
scroll to position [314, 638]
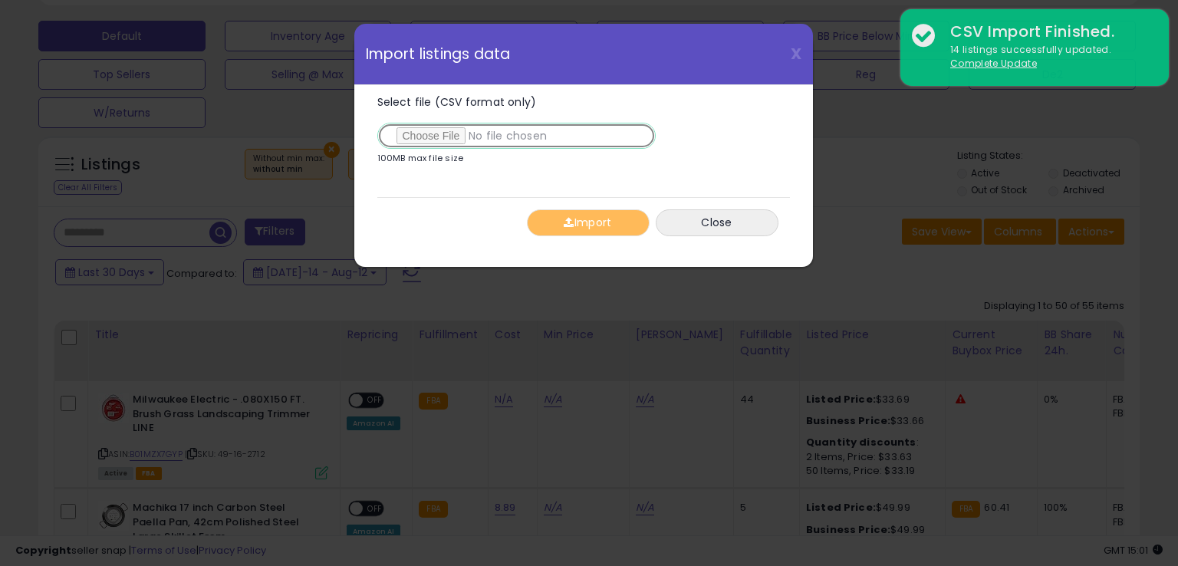
click at [436, 133] on input "Select file (CSV format only)" at bounding box center [516, 136] width 278 height 26
type input "**********"
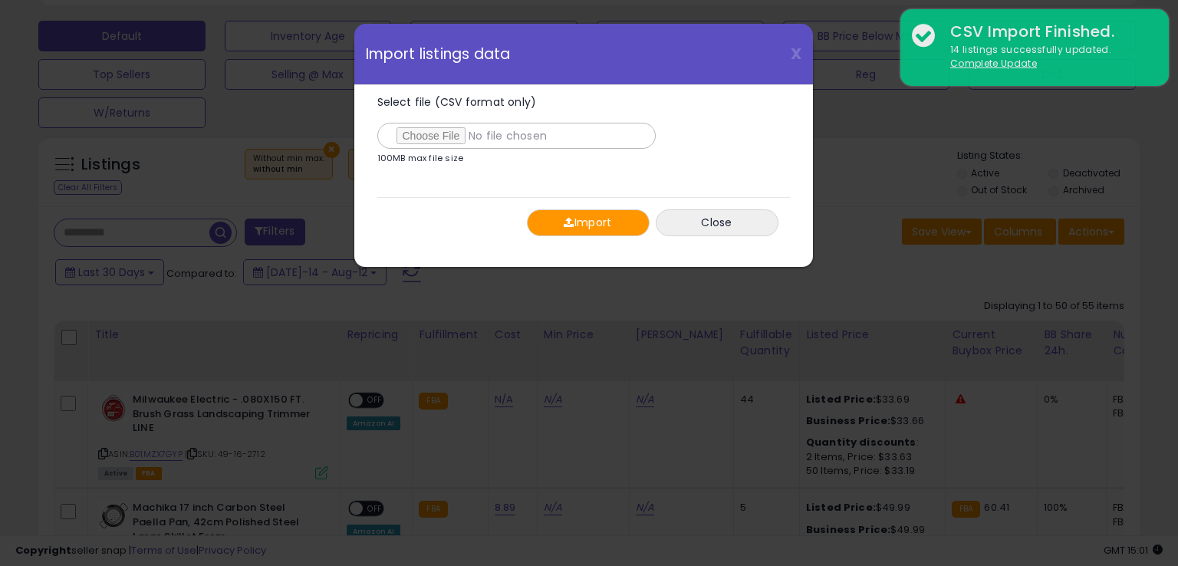
click at [583, 229] on button "Import" at bounding box center [588, 222] width 123 height 27
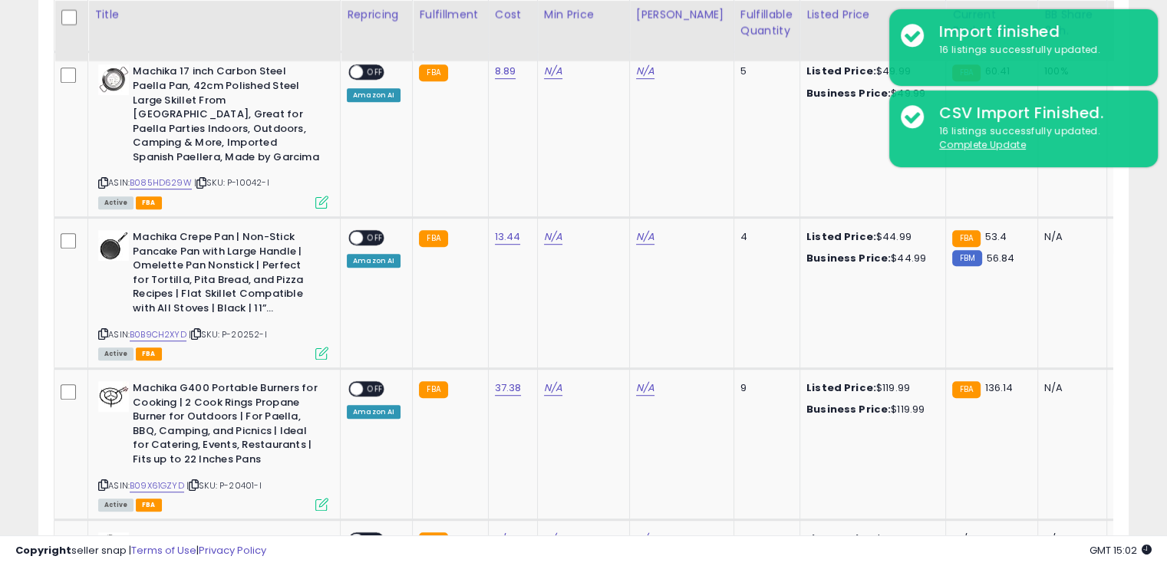
scroll to position [495, 0]
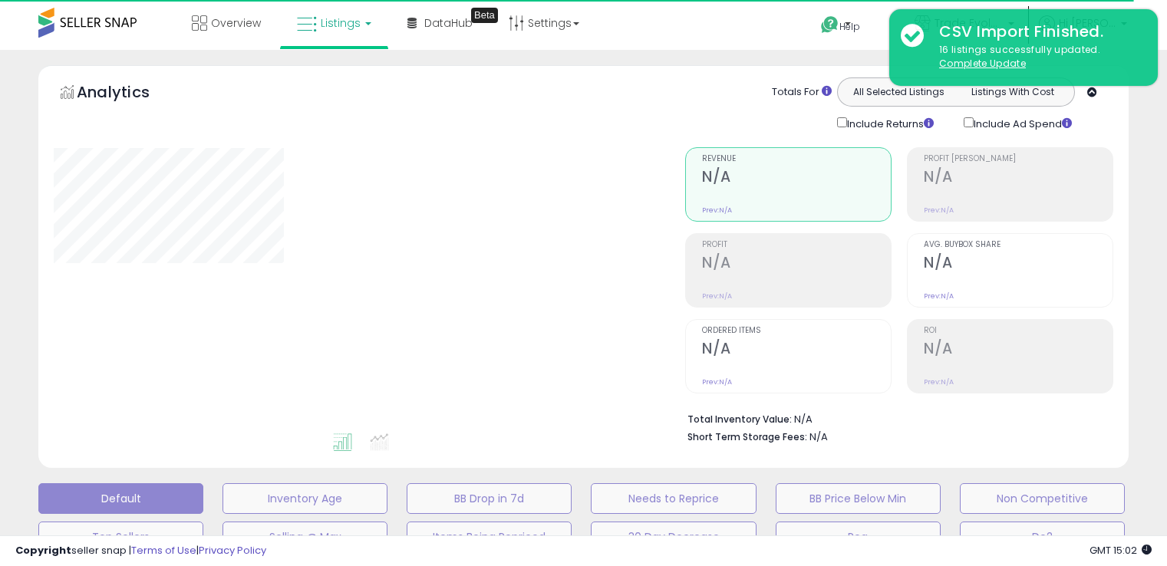
scroll to position [423, 0]
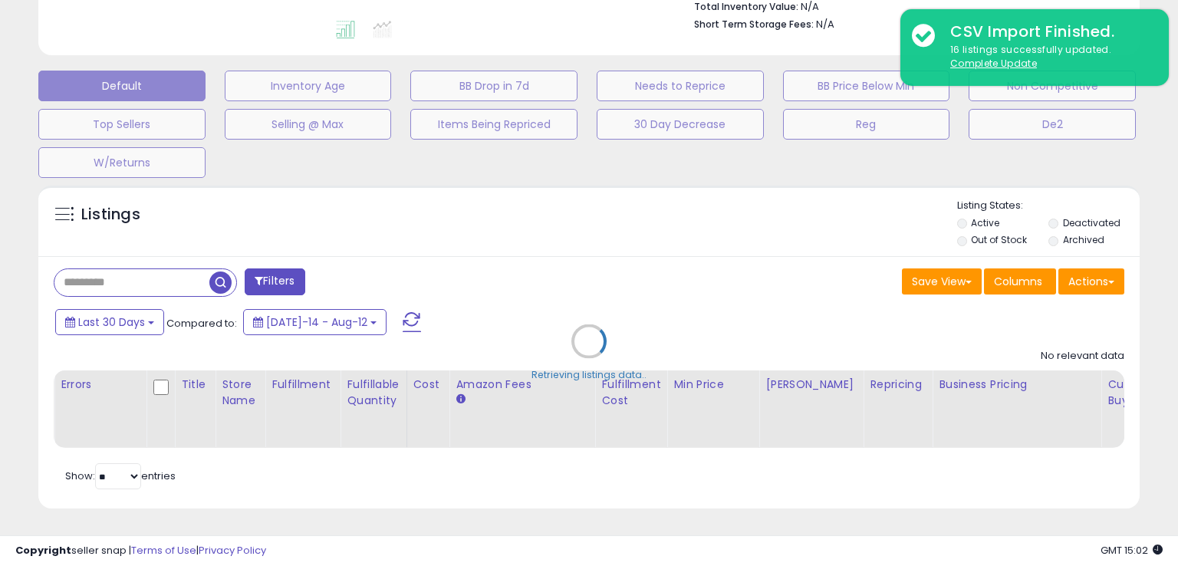
select select "**"
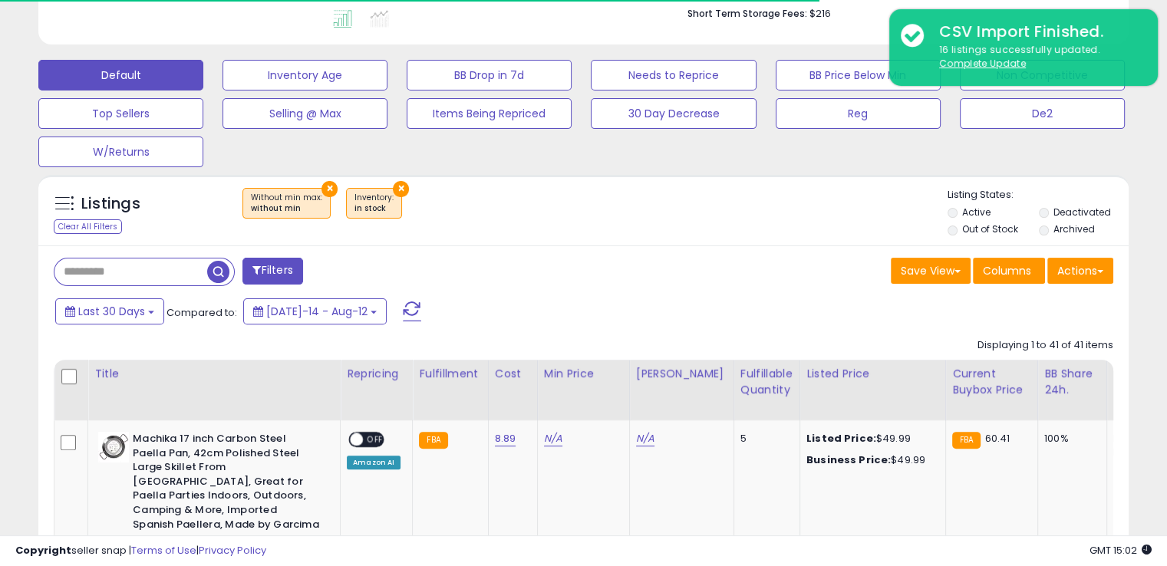
click at [1137, 123] on div "Default Inventory Age BB Drop in 7d Needs to Reprice BB Price Below Min Non Com…" at bounding box center [583, 109] width 1128 height 115
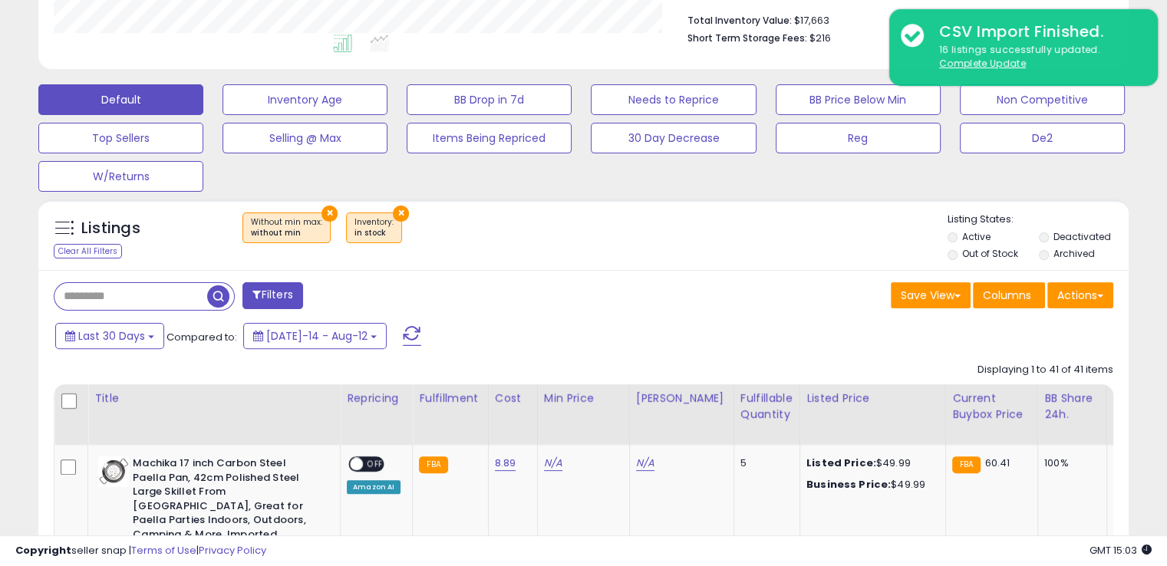
scroll to position [429, 0]
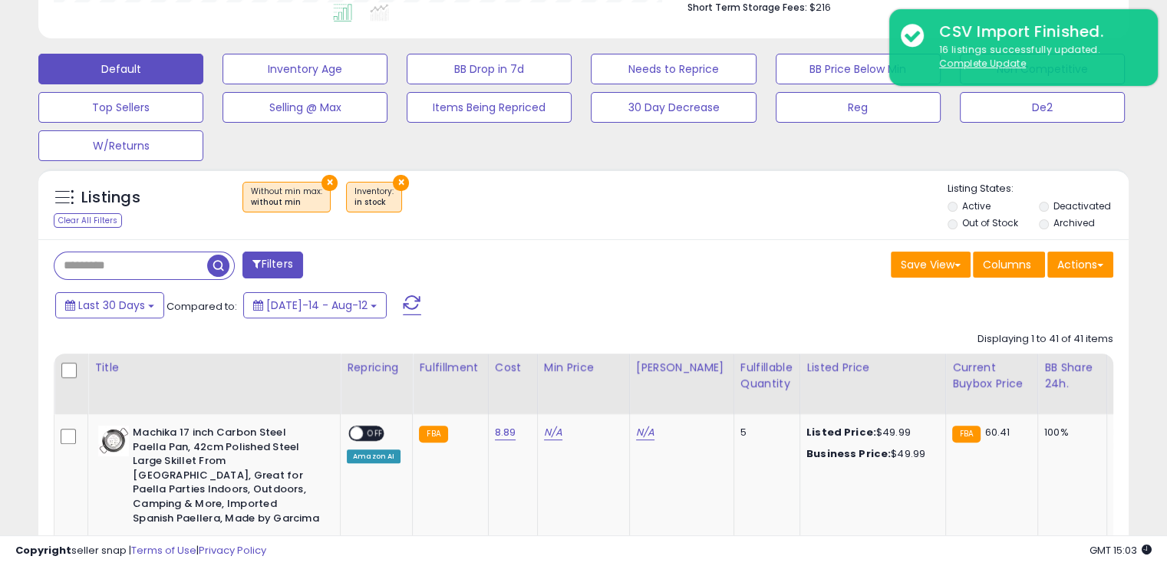
click at [750, 188] on div "× Without min max : without min × Inventory" at bounding box center [585, 203] width 724 height 43
